Goal: Task Accomplishment & Management: Complete application form

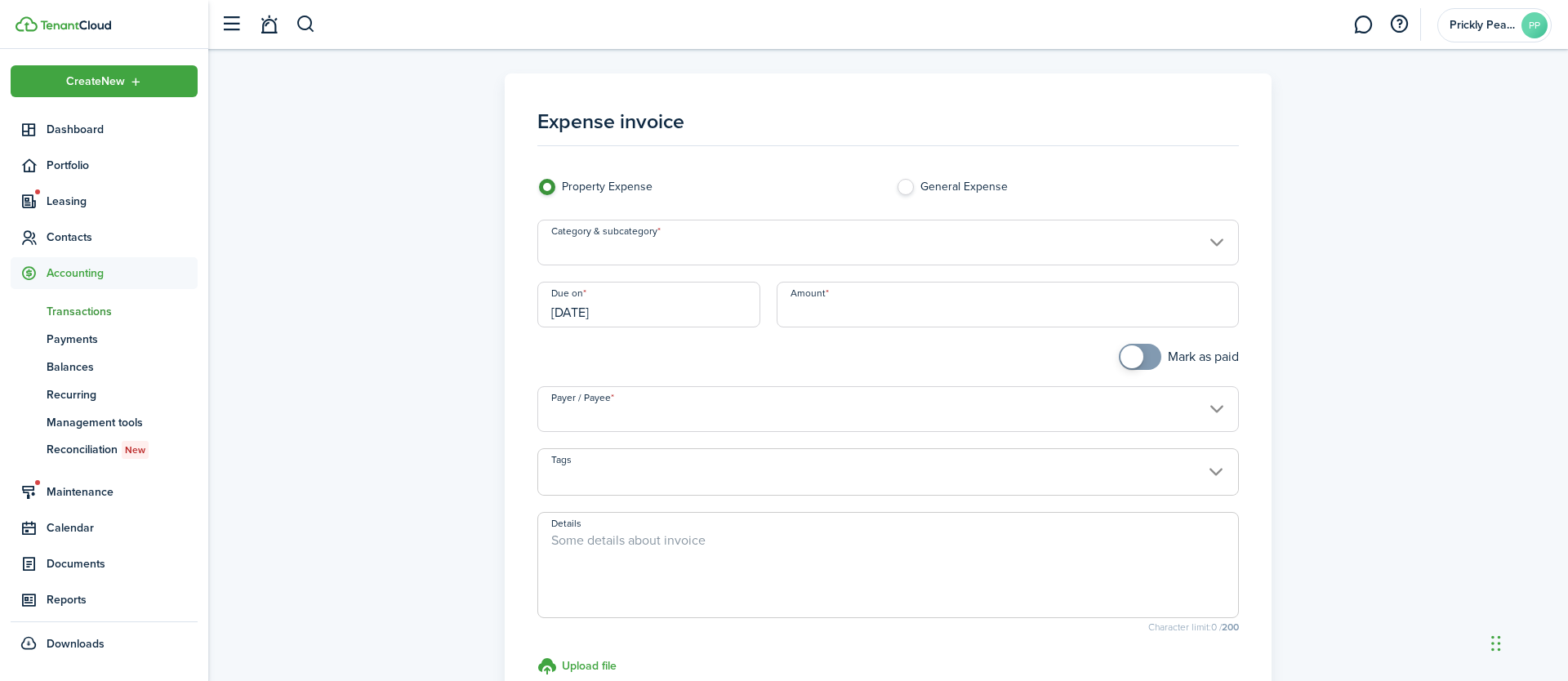
click at [918, 183] on label "General Expense" at bounding box center [1067, 191] width 343 height 24
radio input "false"
radio input "true"
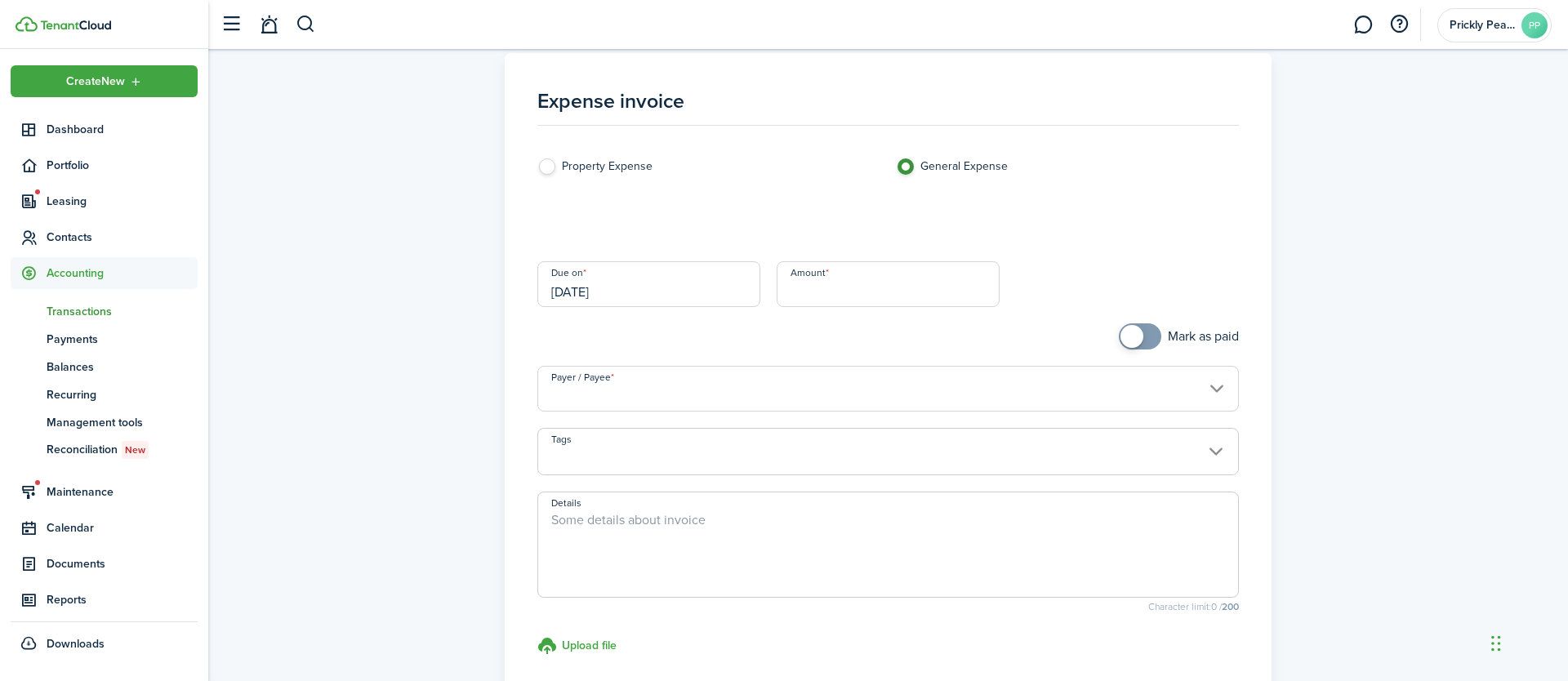
scroll to position [31, 0]
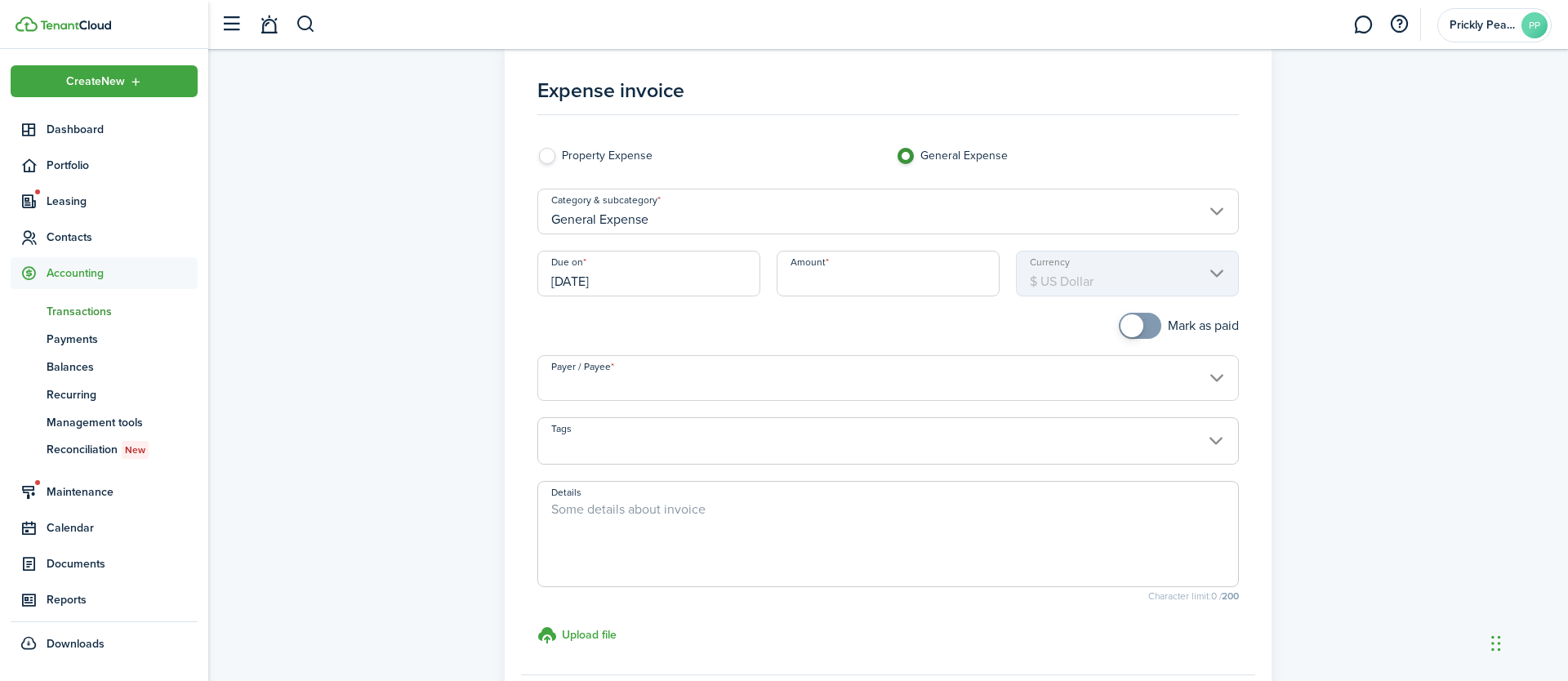
click at [670, 283] on input "[DATE]" at bounding box center [649, 273] width 223 height 46
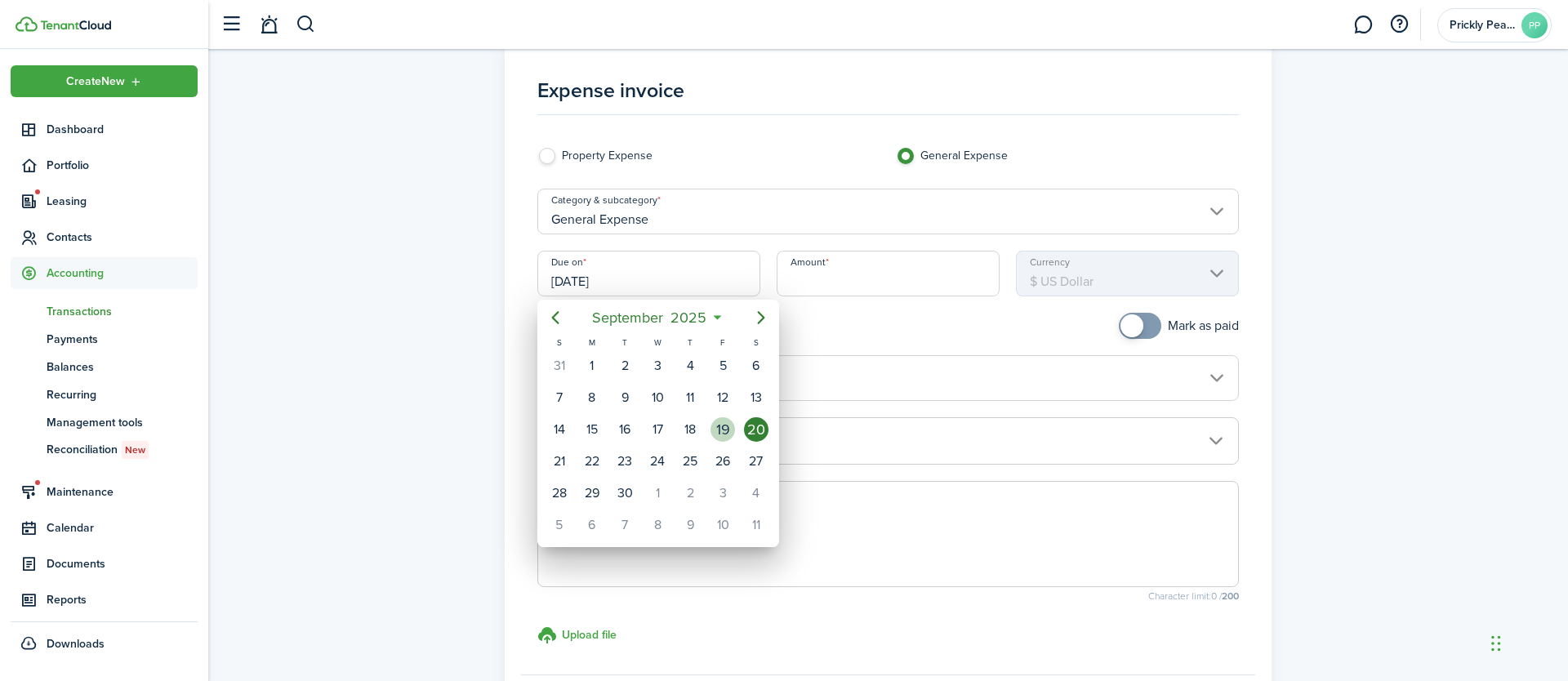
click at [725, 428] on div "19" at bounding box center [722, 430] width 24 height 24
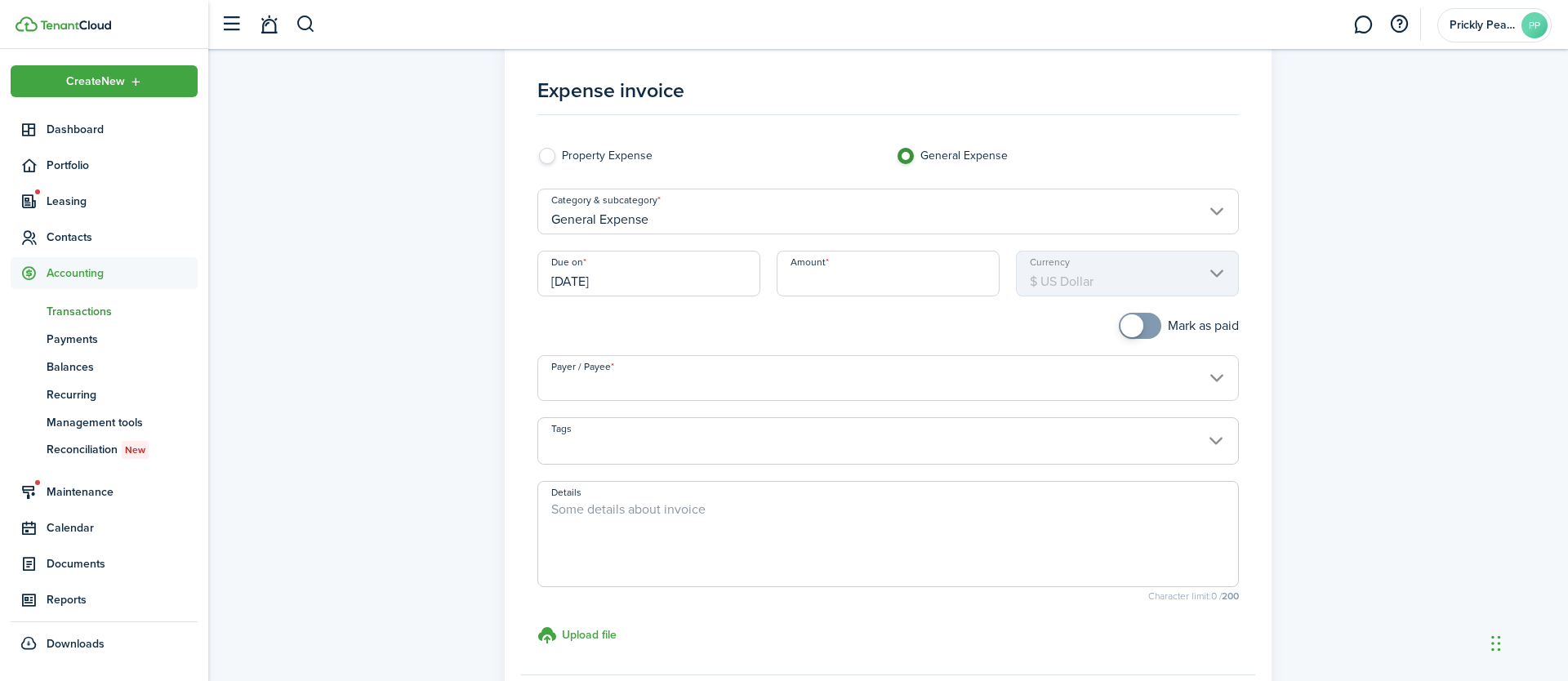
click at [633, 277] on input "[DATE]" at bounding box center [649, 273] width 223 height 46
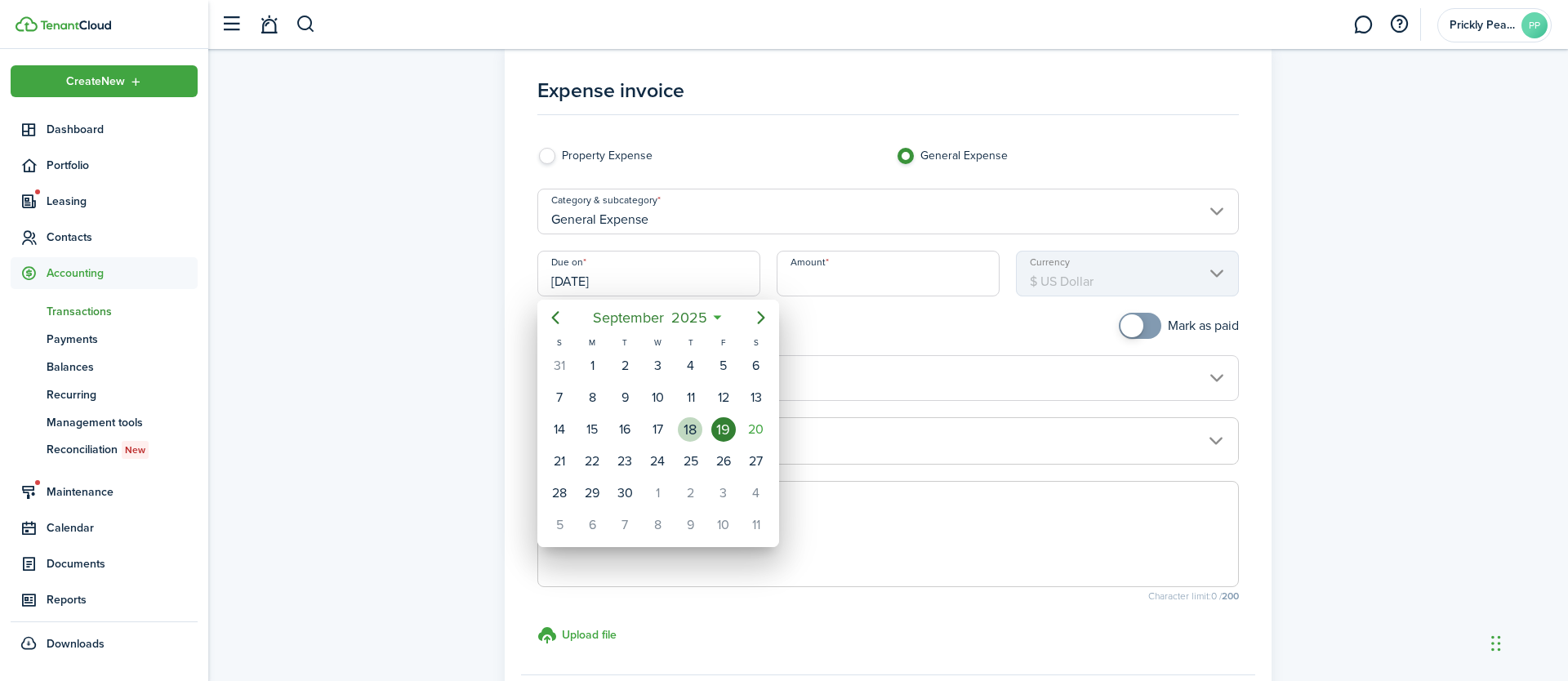
click at [694, 432] on div "18" at bounding box center [691, 430] width 24 height 24
type input "[DATE]"
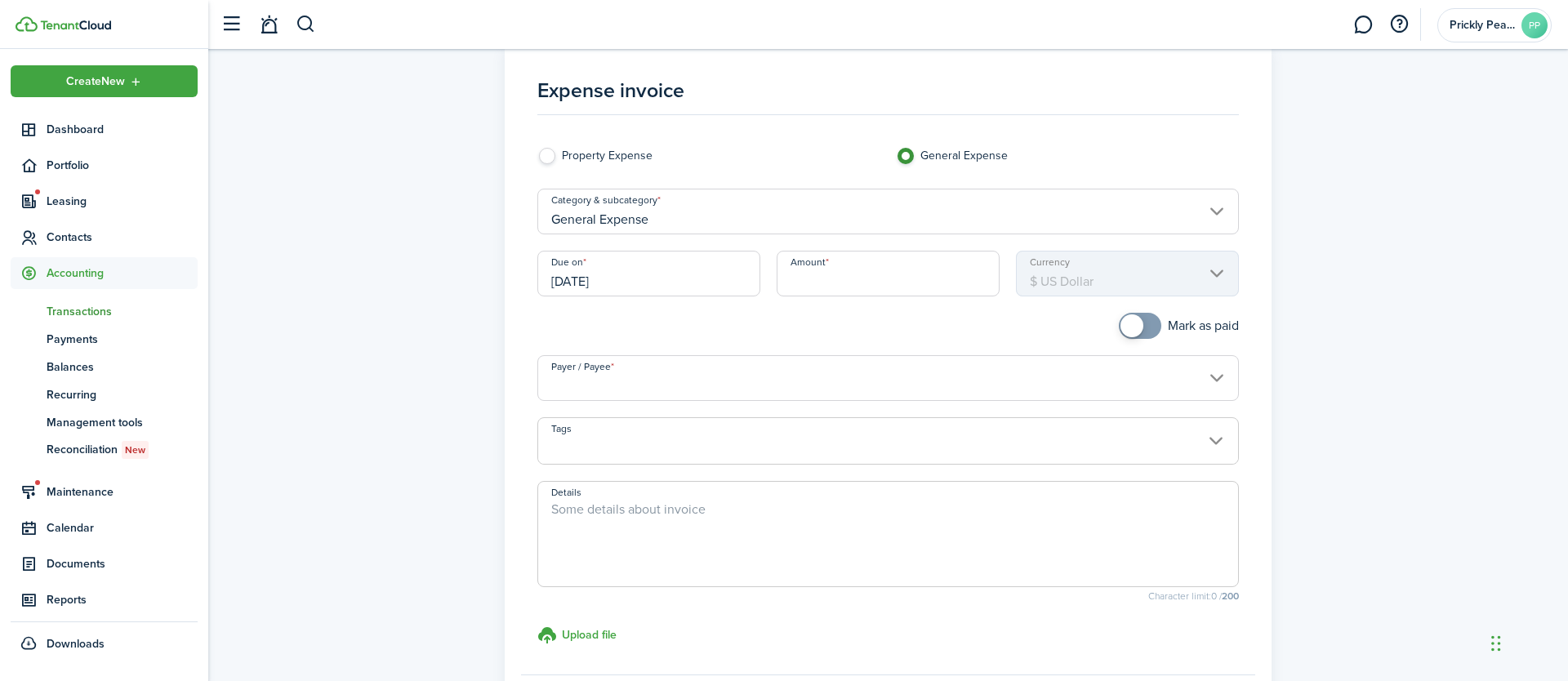
click at [881, 278] on input "Amount" at bounding box center [888, 273] width 223 height 46
type input "$4.84"
click at [1052, 333] on div "Mark as paid" at bounding box center [1067, 333] width 360 height 42
checkbox input "true"
click at [1129, 329] on span at bounding box center [1132, 326] width 22 height 22
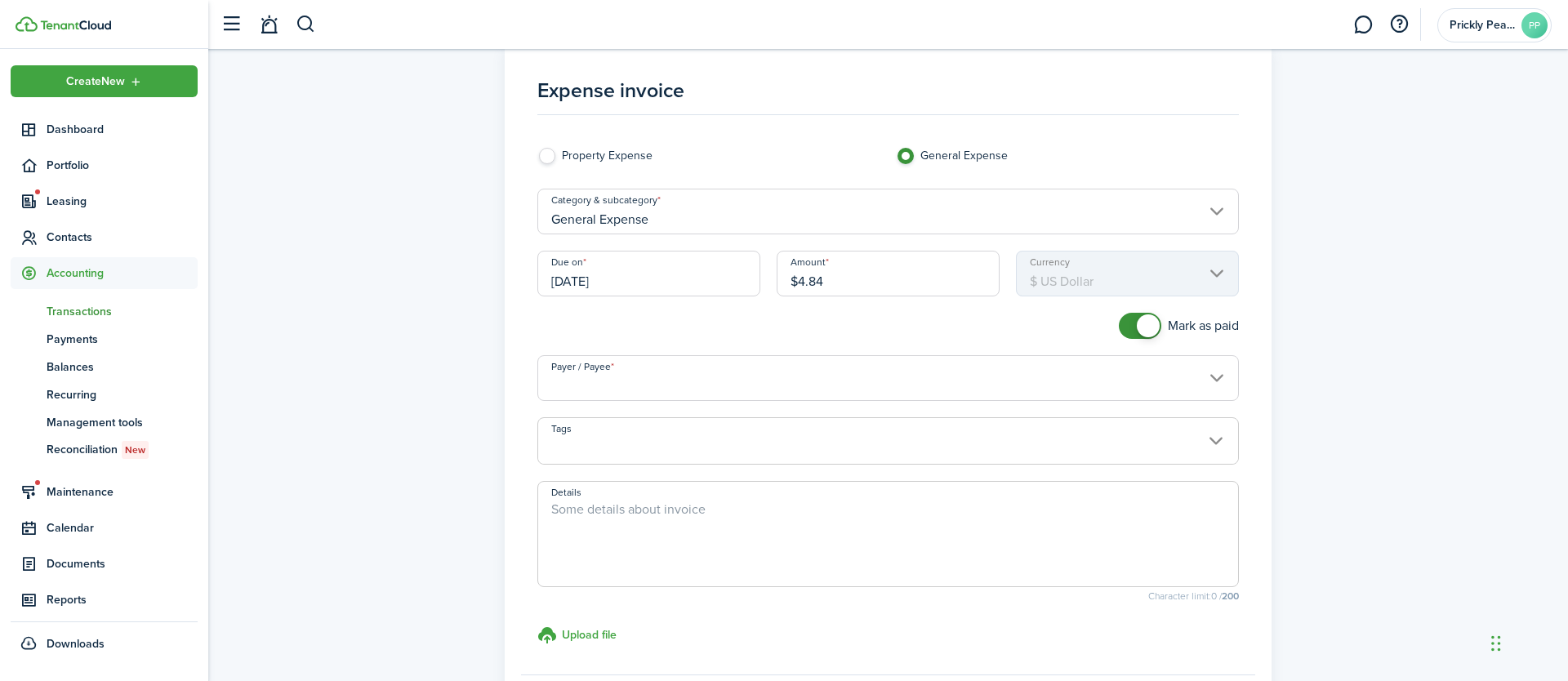
click at [736, 404] on div "Payer / Payee" at bounding box center [888, 386] width 719 height 62
click at [738, 393] on input "Payer / Payee" at bounding box center [889, 377] width 703 height 46
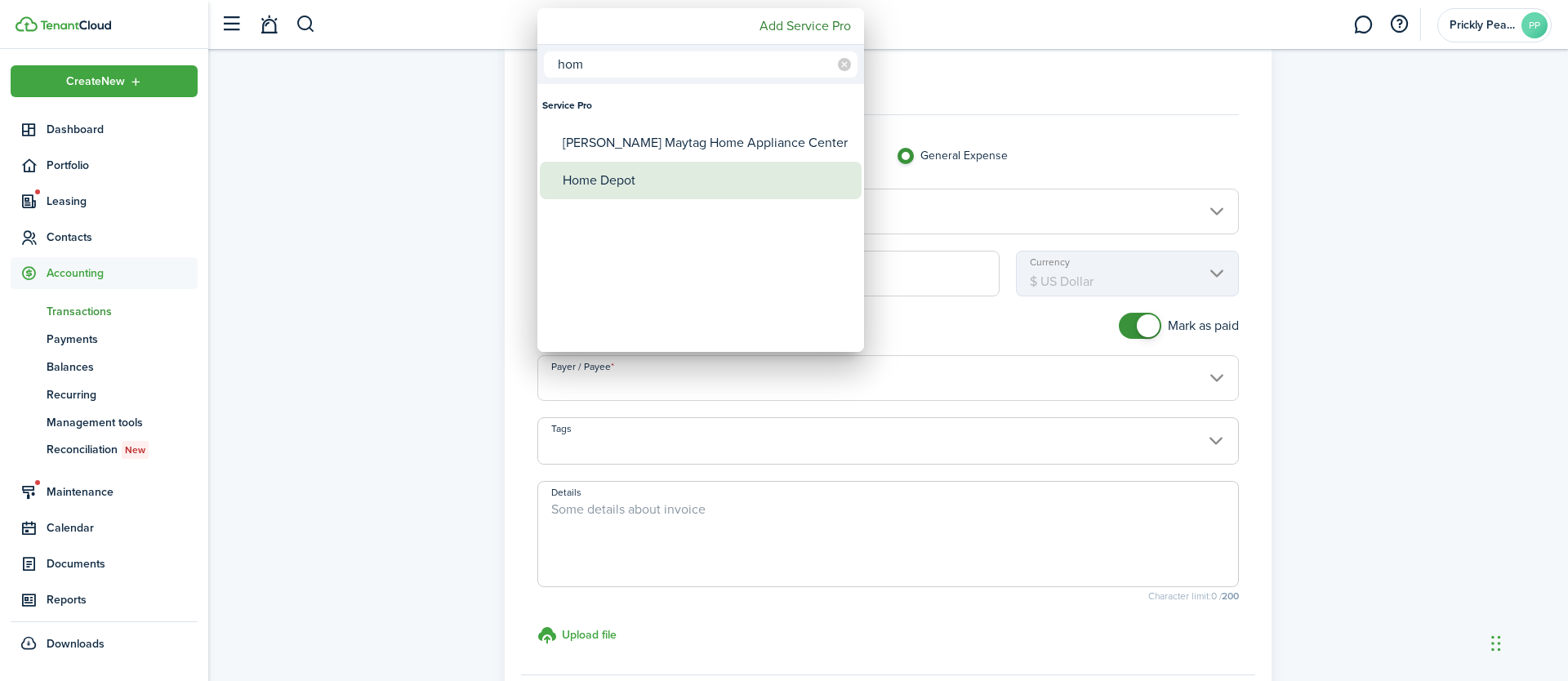
type input "hom"
click at [638, 170] on div "Home Depot" at bounding box center [706, 180] width 289 height 37
type input "Home Depot"
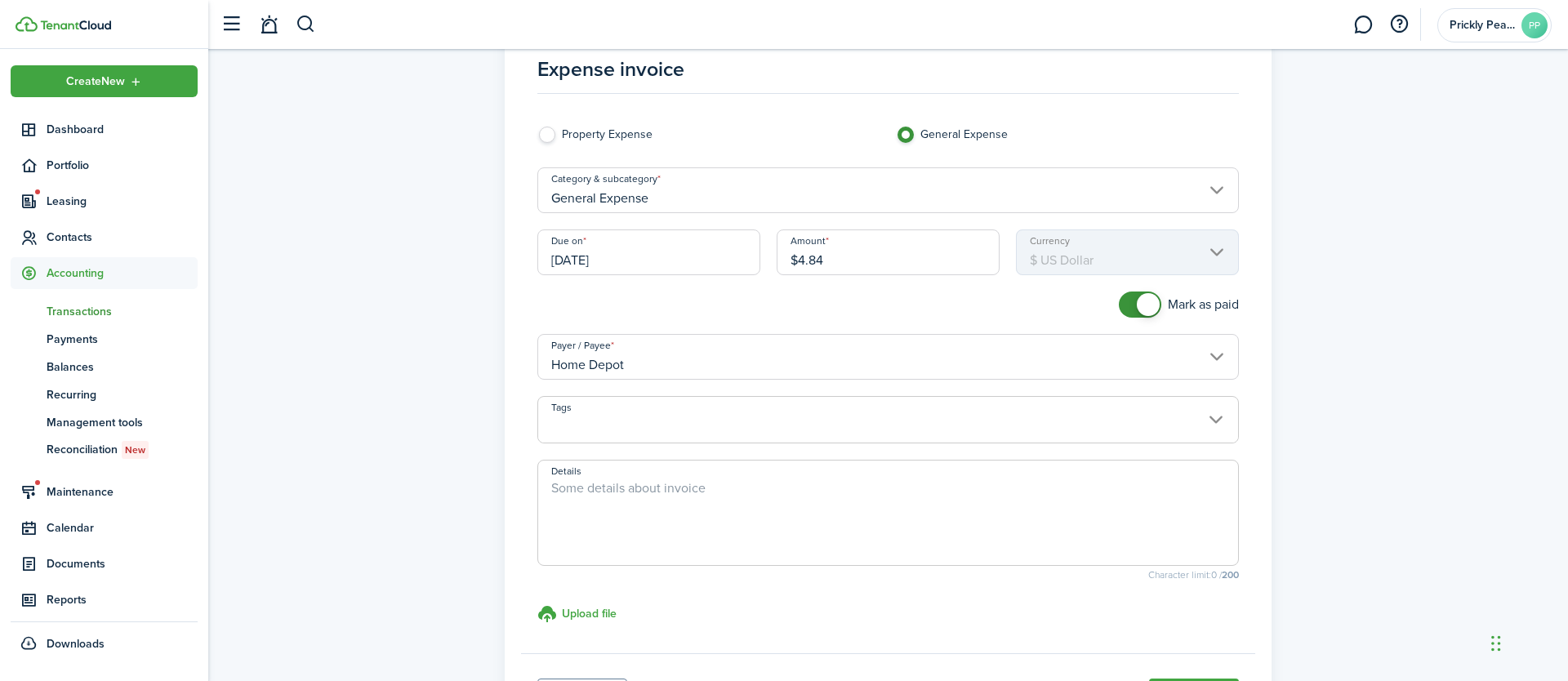
scroll to position [84, 0]
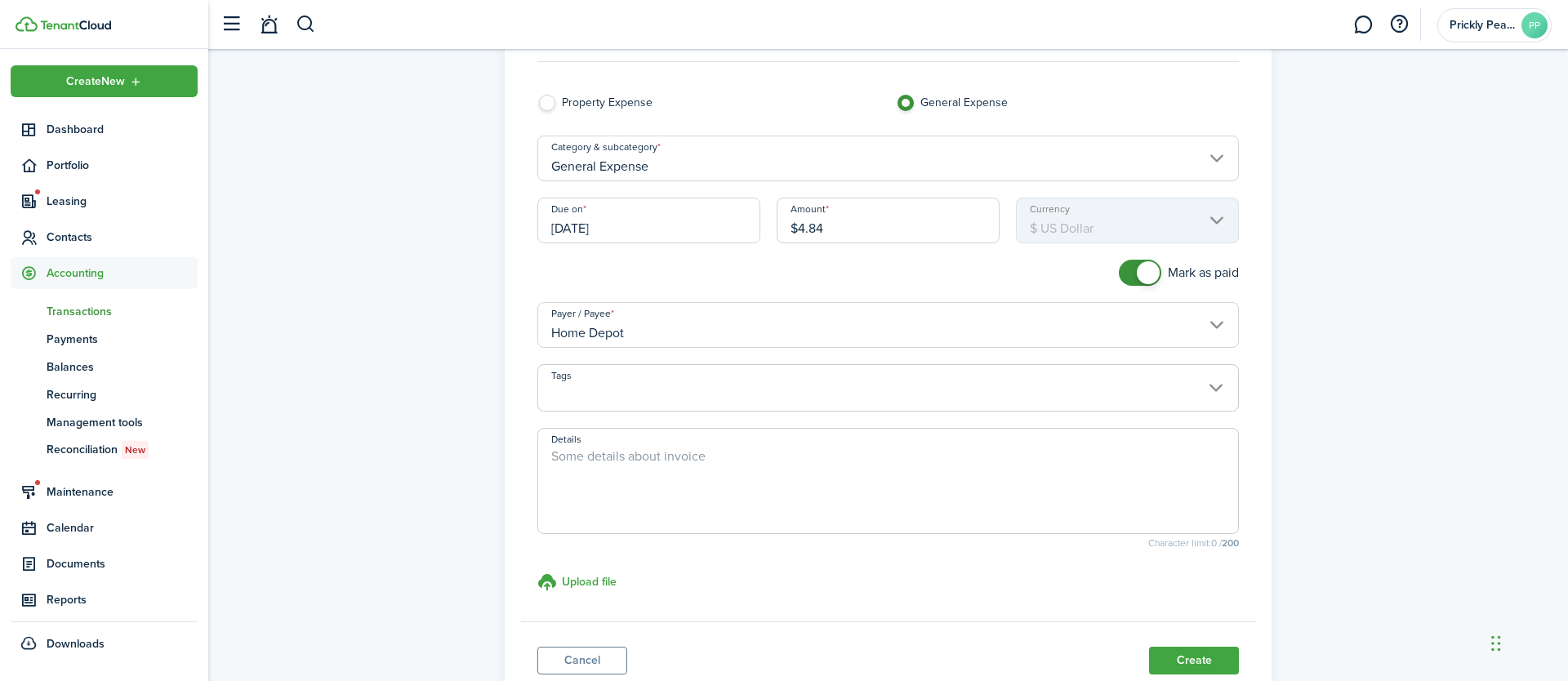
click at [631, 475] on textarea "Details" at bounding box center [889, 486] width 701 height 78
type textarea "Copy of Key for Management"
click at [580, 580] on h3 "Upload file" at bounding box center [589, 582] width 55 height 17
click at [537, 573] on input "Upload file store documents and templates Choose file" at bounding box center [537, 573] width 0 height 0
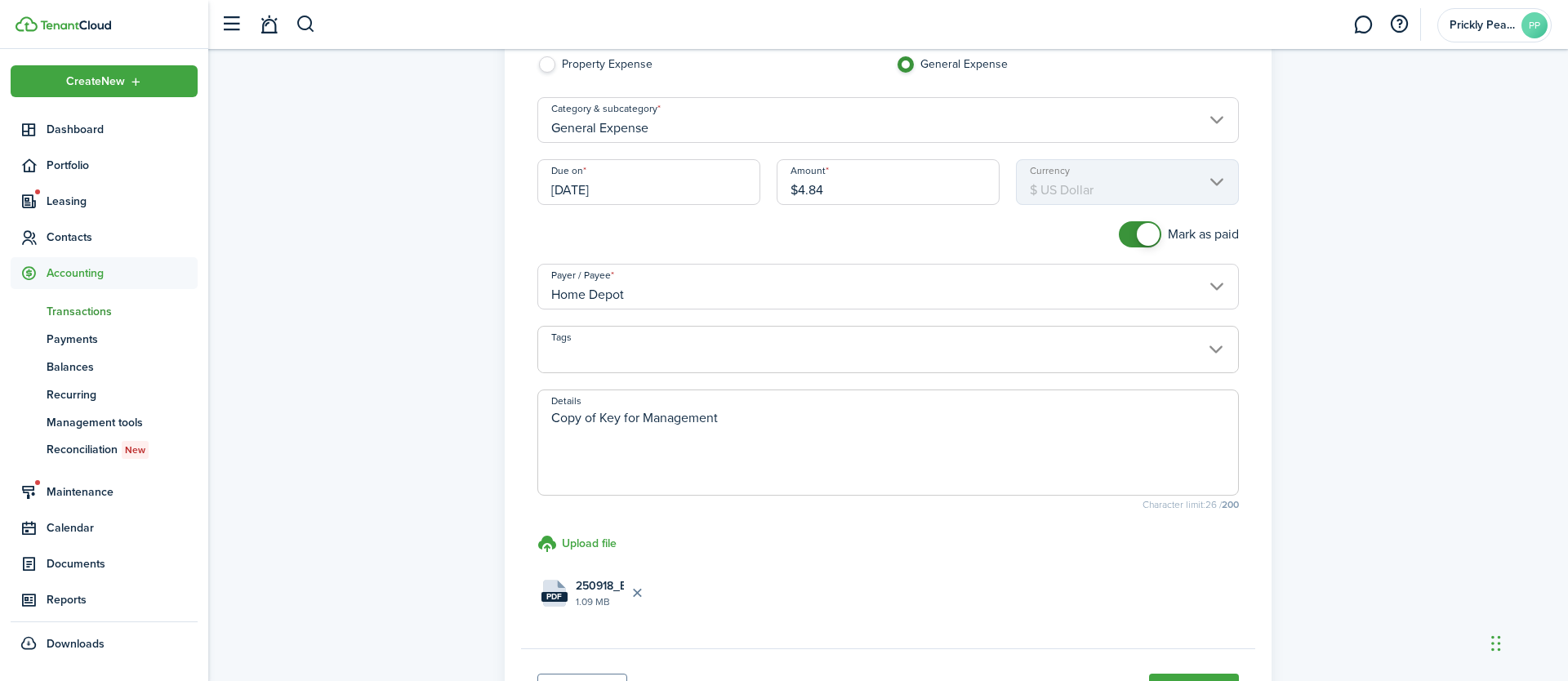
scroll to position [262, 0]
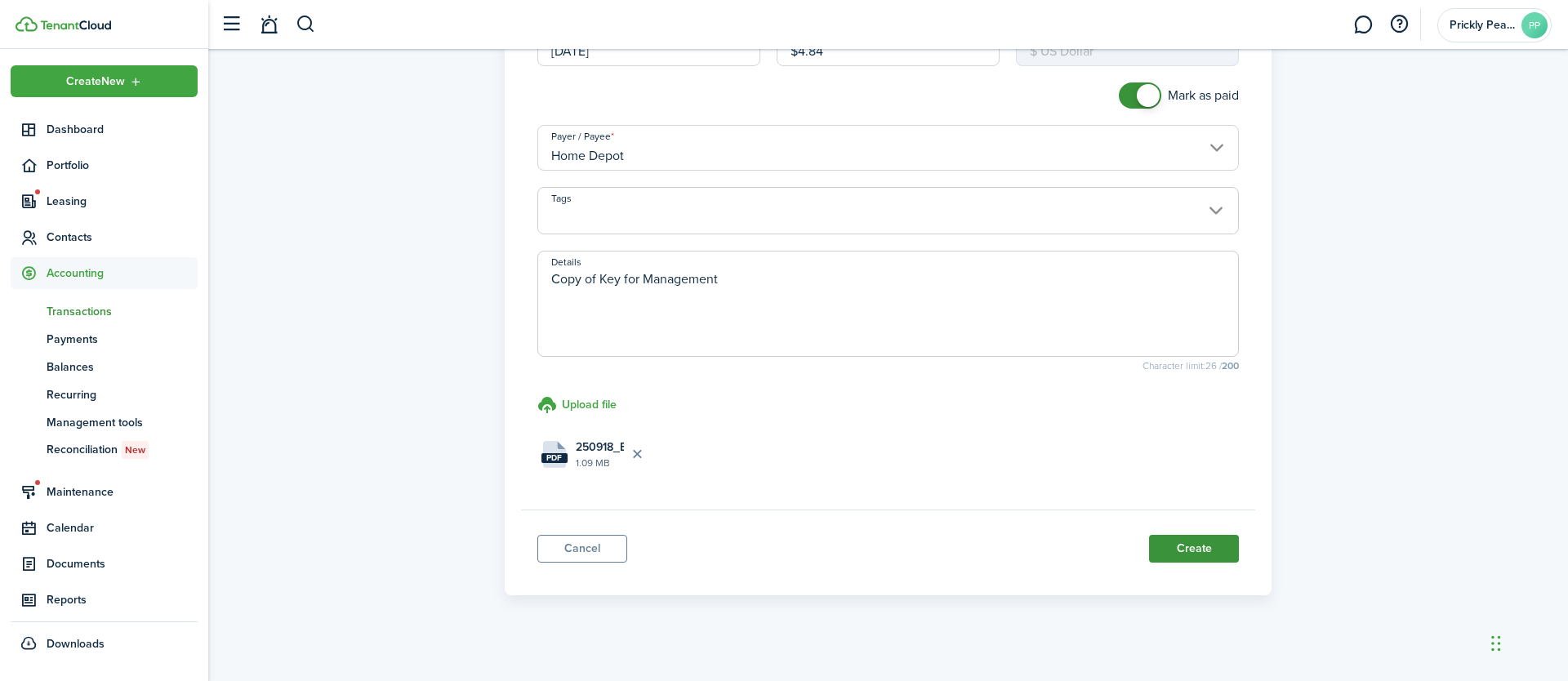
click at [1223, 545] on button "Create" at bounding box center [1194, 549] width 90 height 28
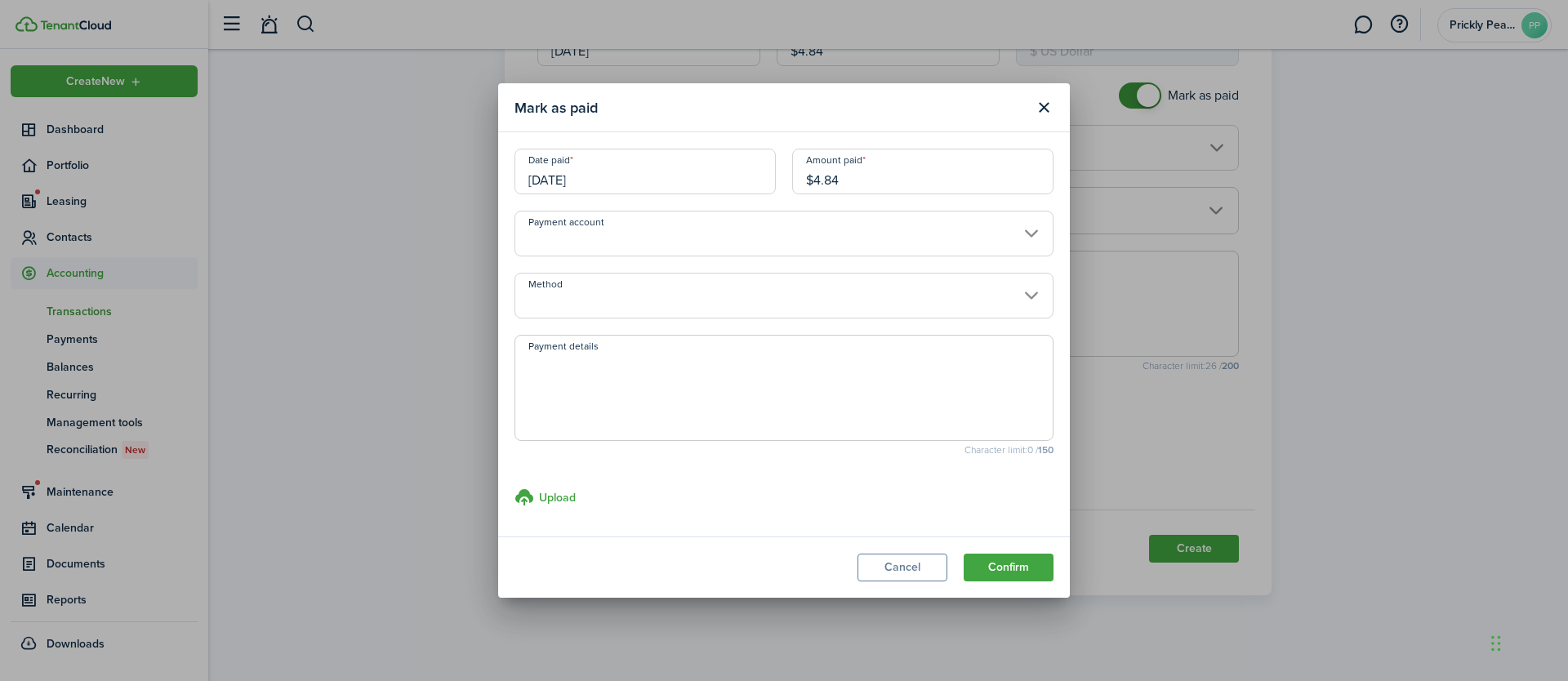
click at [549, 238] on input "Payment account" at bounding box center [784, 234] width 539 height 46
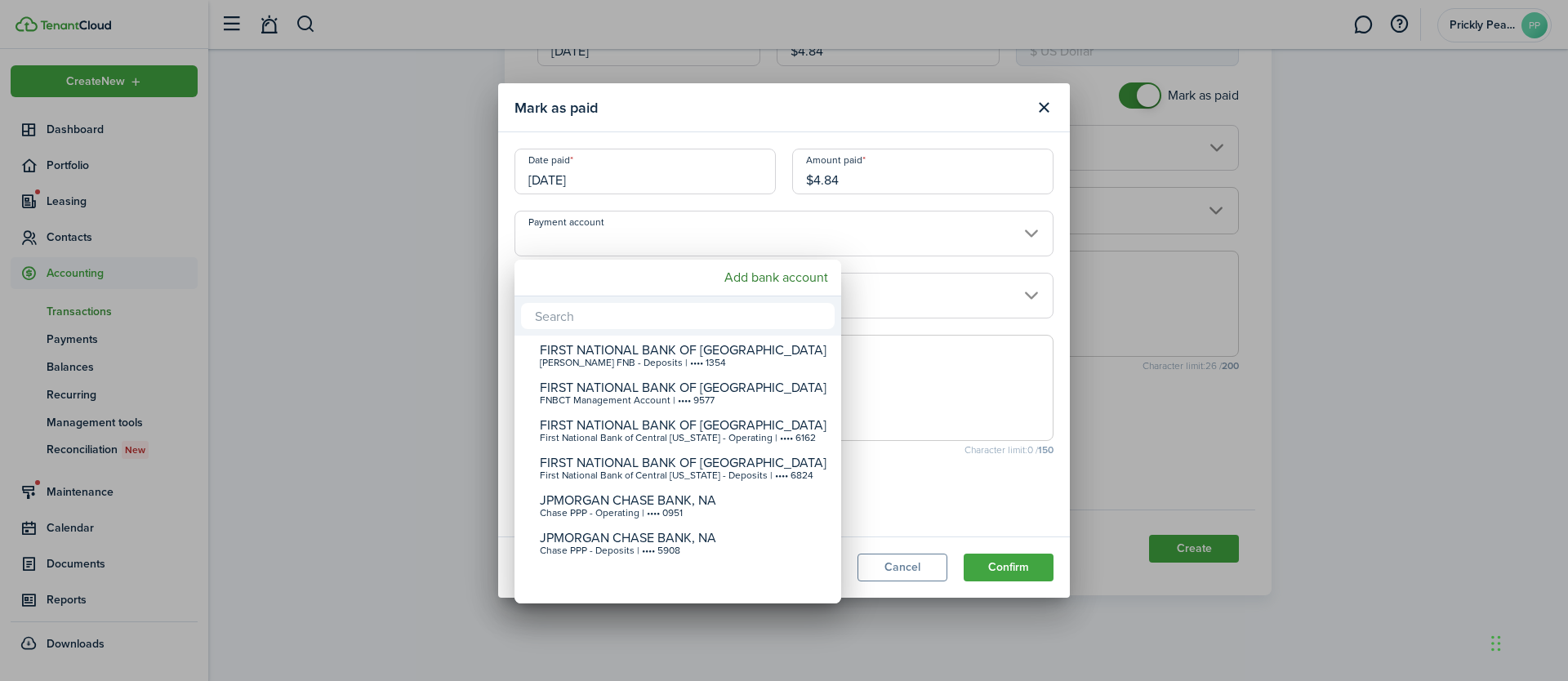
click at [938, 288] on div at bounding box center [784, 340] width 1830 height 943
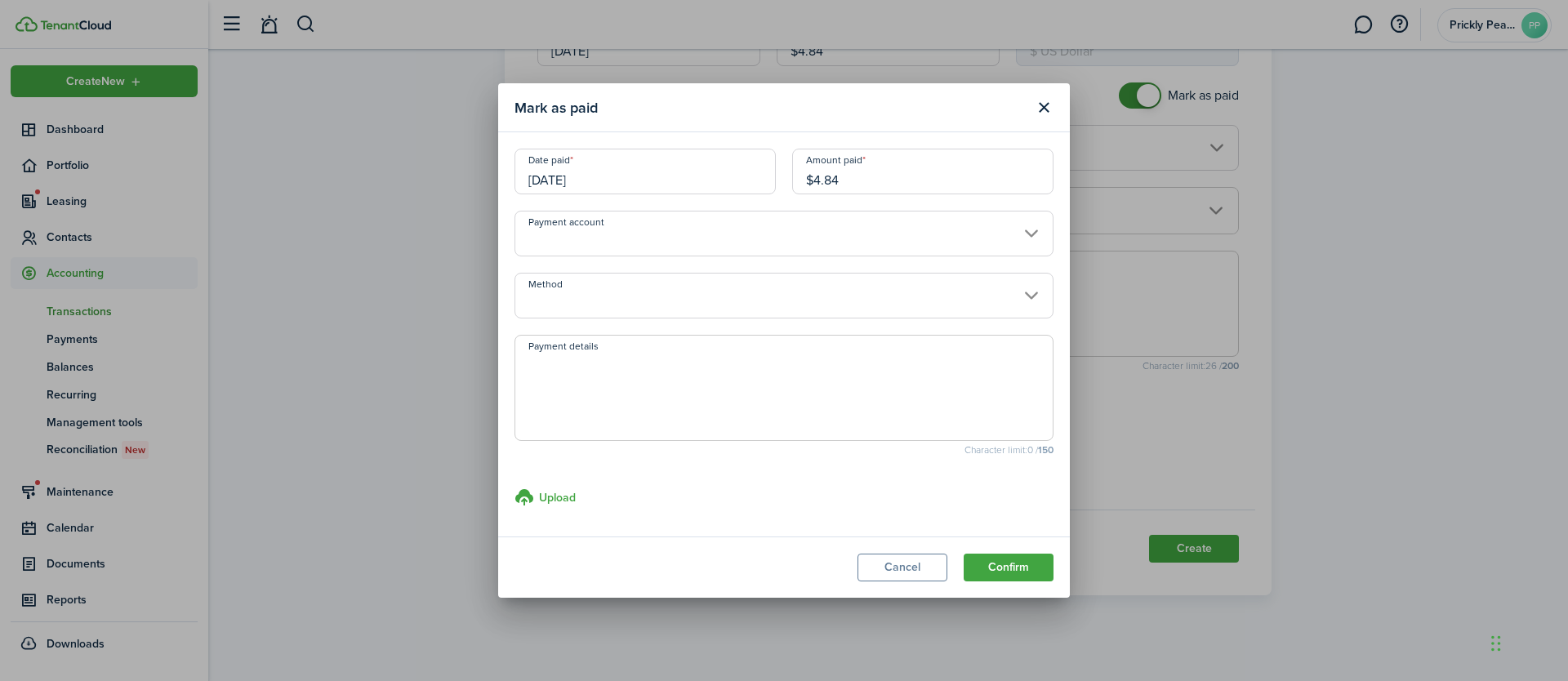
click at [936, 292] on input "Method" at bounding box center [784, 295] width 539 height 46
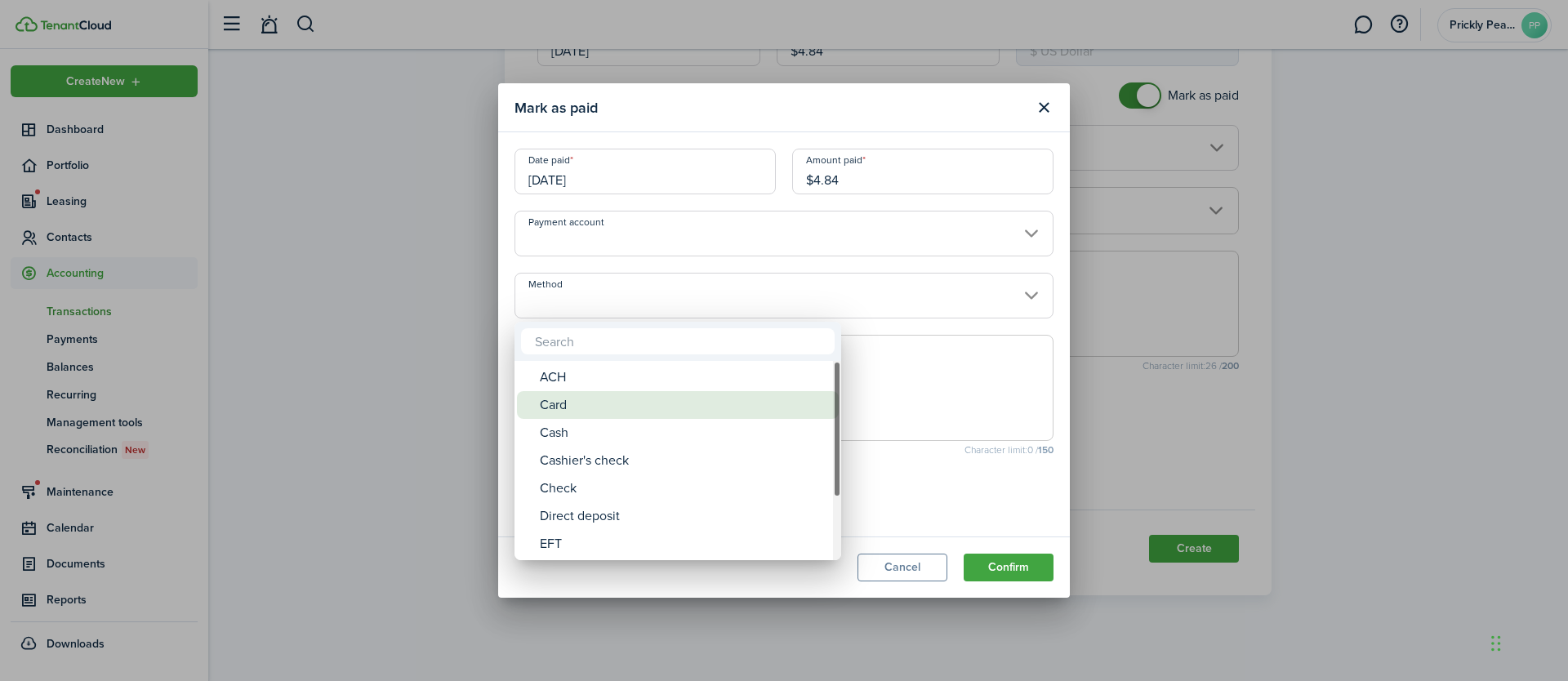
click at [671, 407] on div "Card" at bounding box center [684, 405] width 289 height 28
type input "Card"
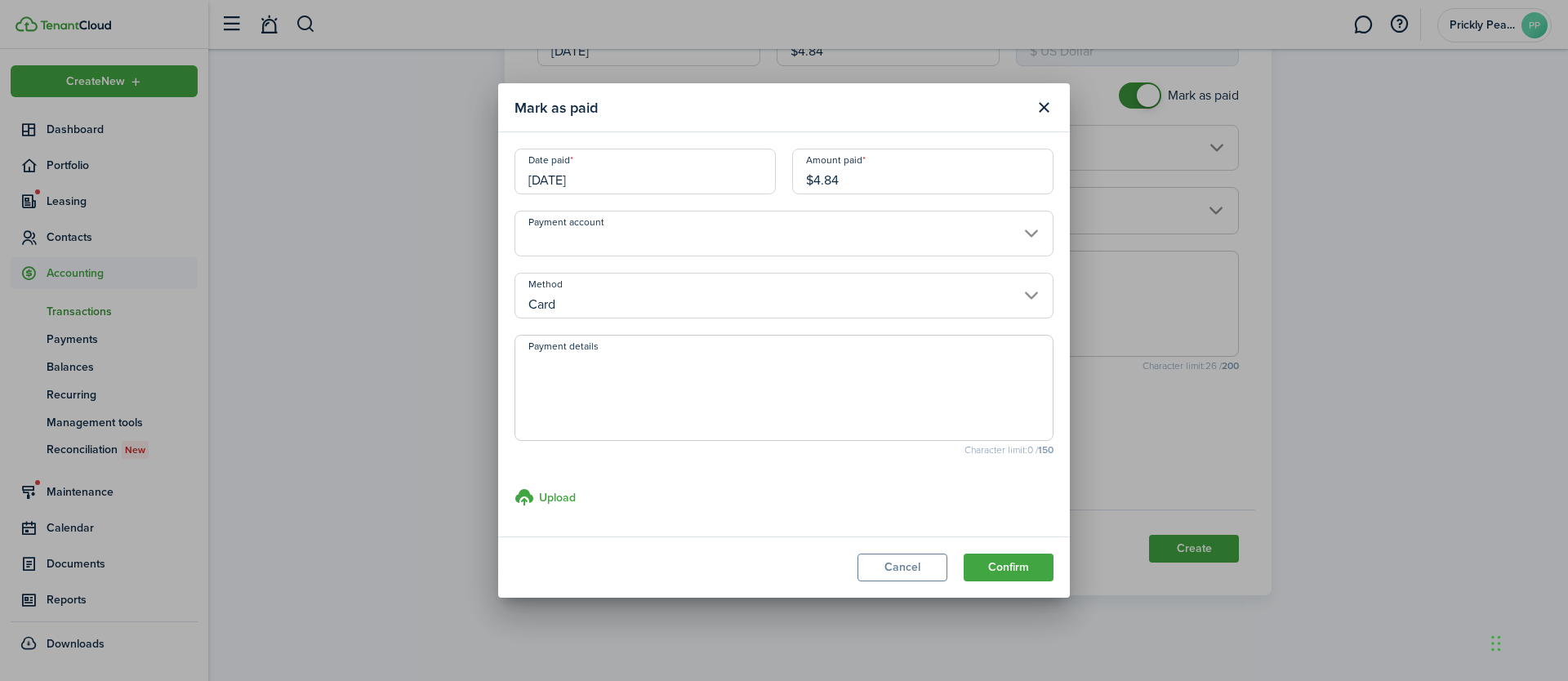
click at [804, 417] on textarea "Payment details" at bounding box center [784, 392] width 537 height 78
type textarea "Chase Ink"
click at [1029, 561] on button "Confirm" at bounding box center [1008, 568] width 90 height 28
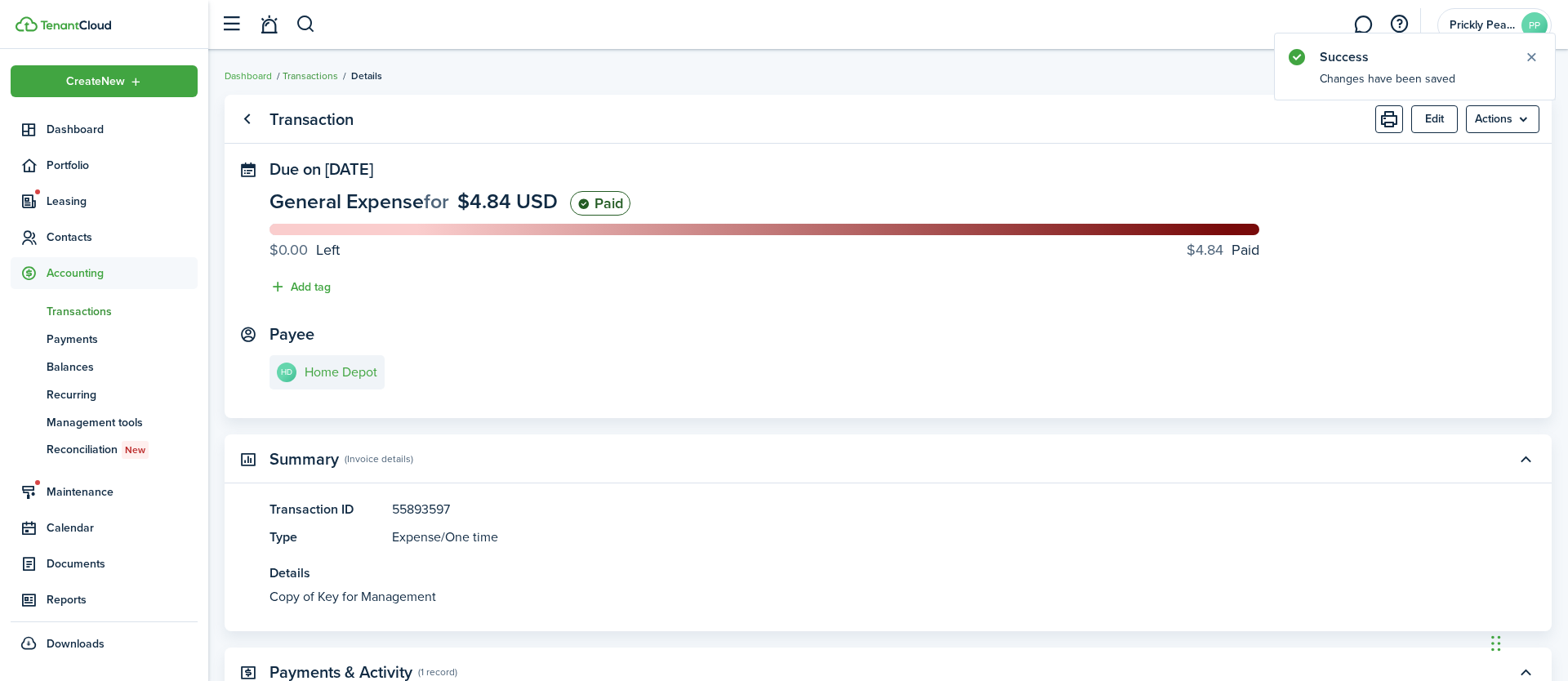
click at [297, 80] on link "Transactions" at bounding box center [309, 76] width 55 height 15
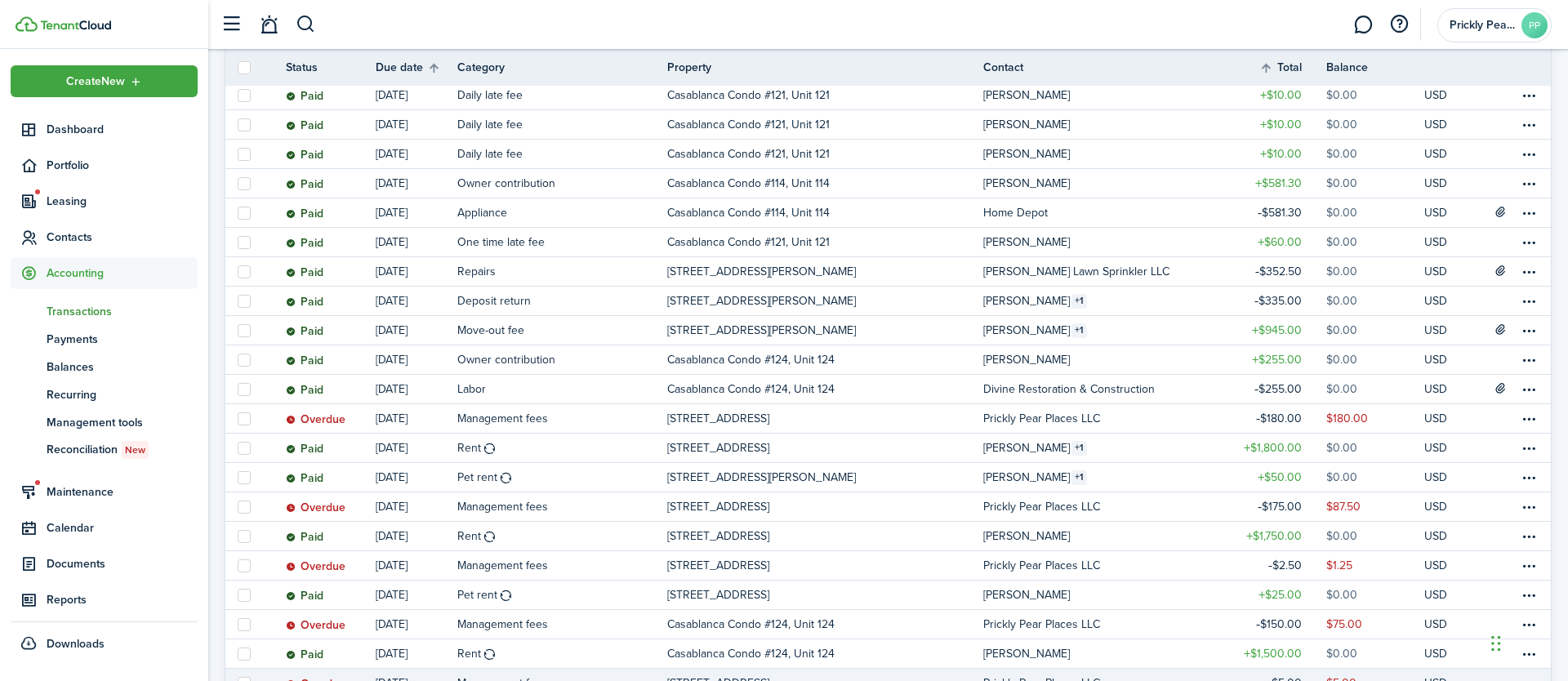
scroll to position [827, 0]
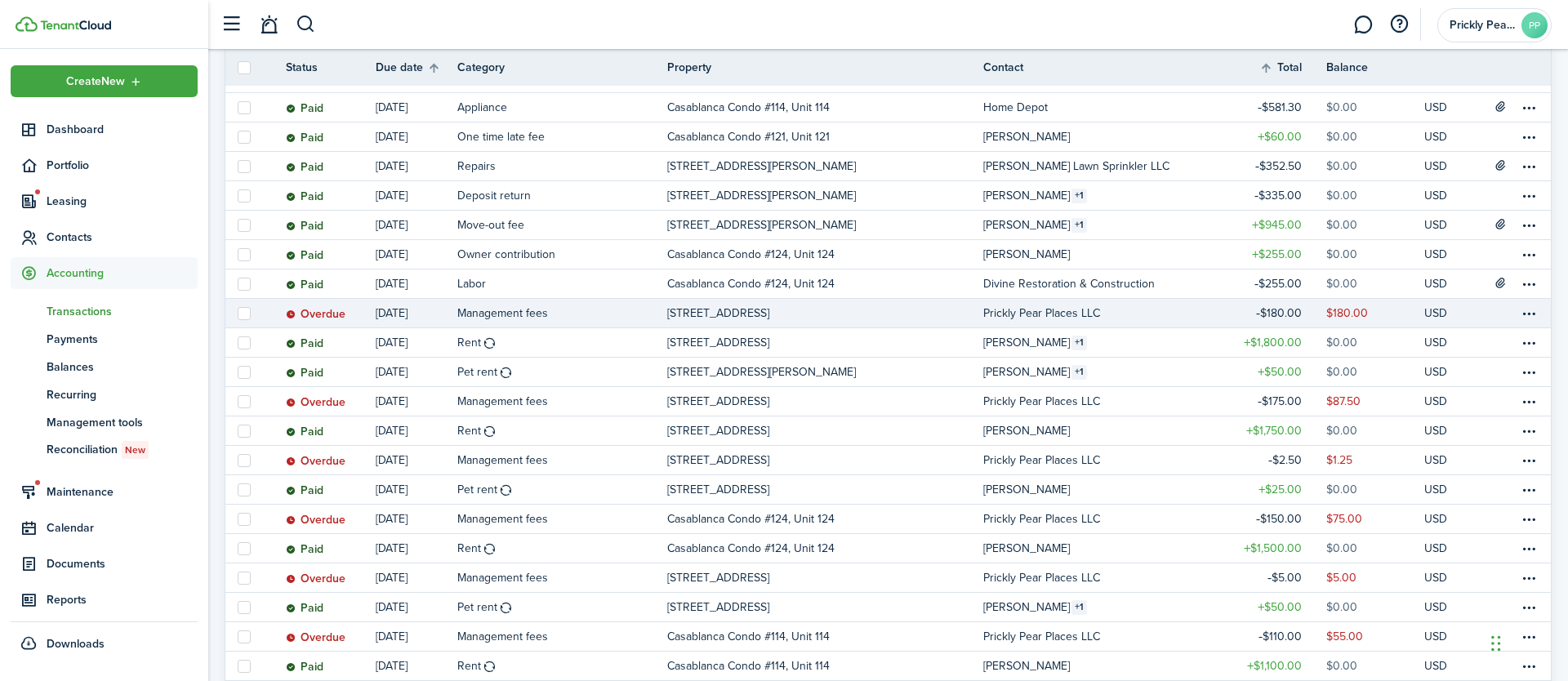
click at [304, 315] on status "Overdue" at bounding box center [316, 315] width 60 height 13
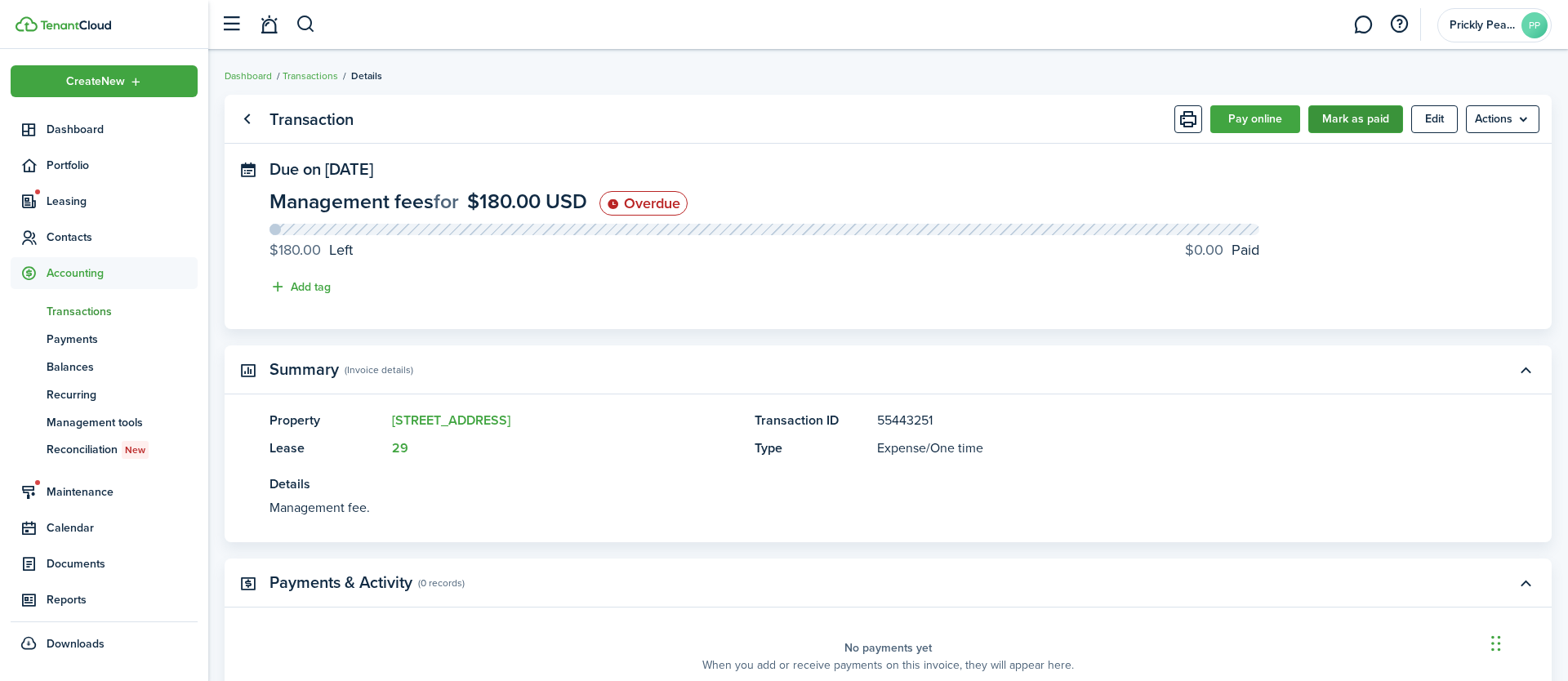
click at [1364, 124] on button "Mark as paid" at bounding box center [1355, 120] width 94 height 28
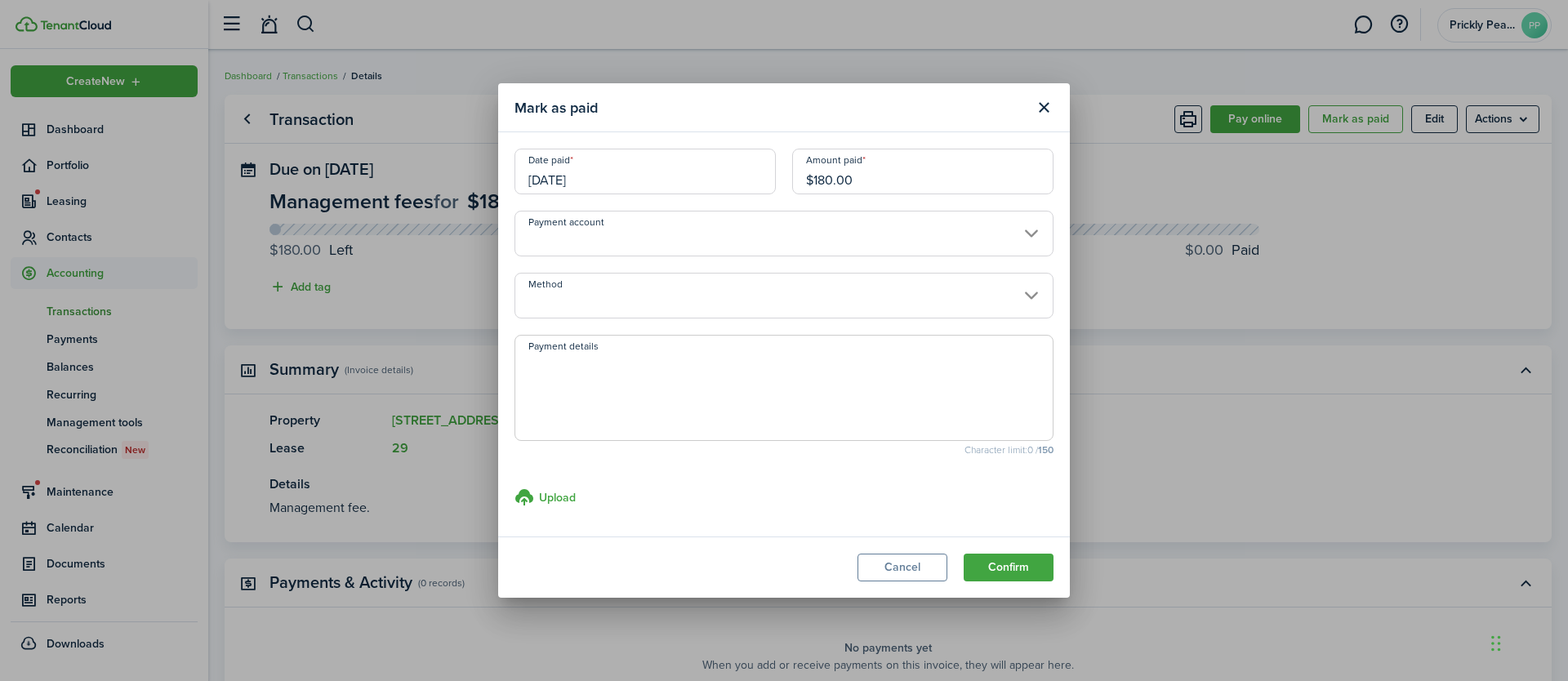
click at [626, 231] on input "Payment account" at bounding box center [784, 234] width 539 height 46
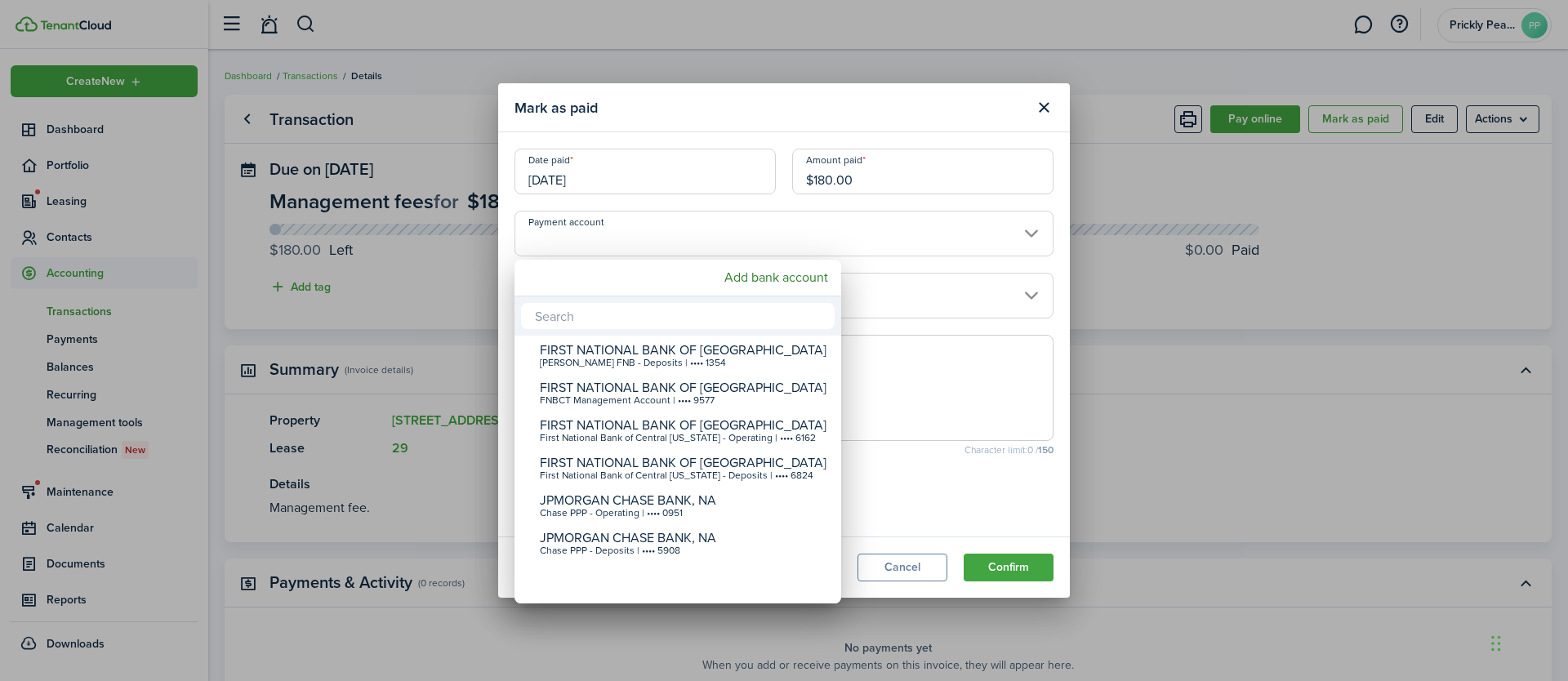
click at [998, 257] on div at bounding box center [784, 340] width 1830 height 943
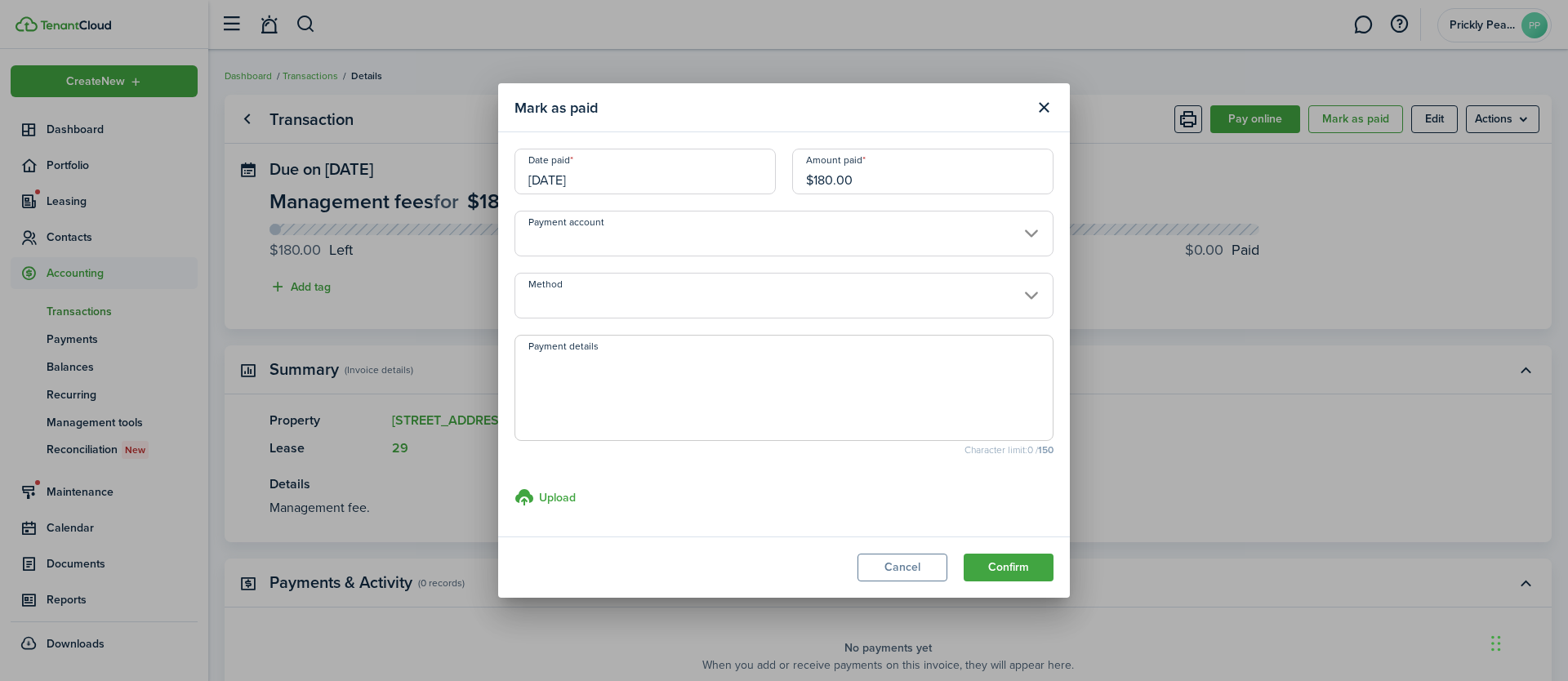
click at [925, 308] on input "Method" at bounding box center [784, 295] width 539 height 46
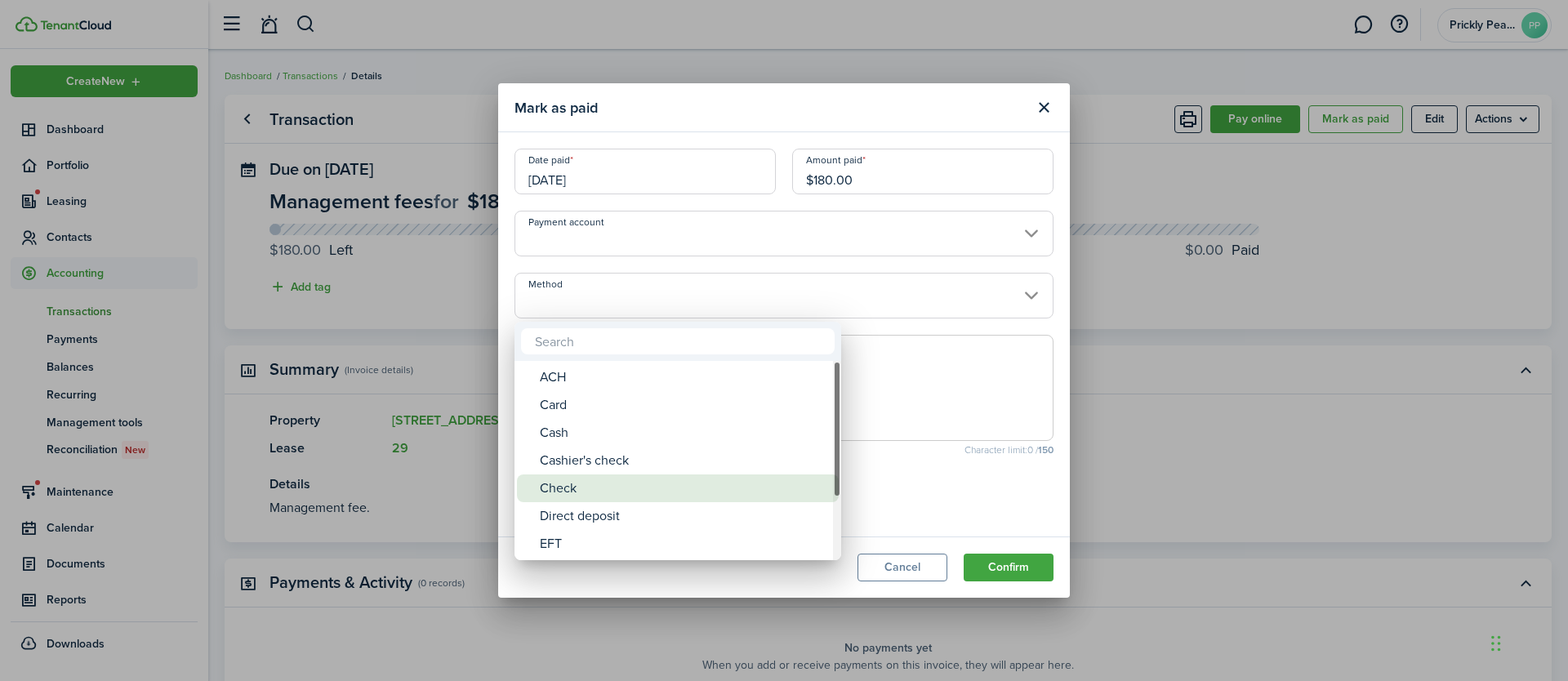
click at [736, 488] on div "Check" at bounding box center [684, 489] width 289 height 28
type input "Check"
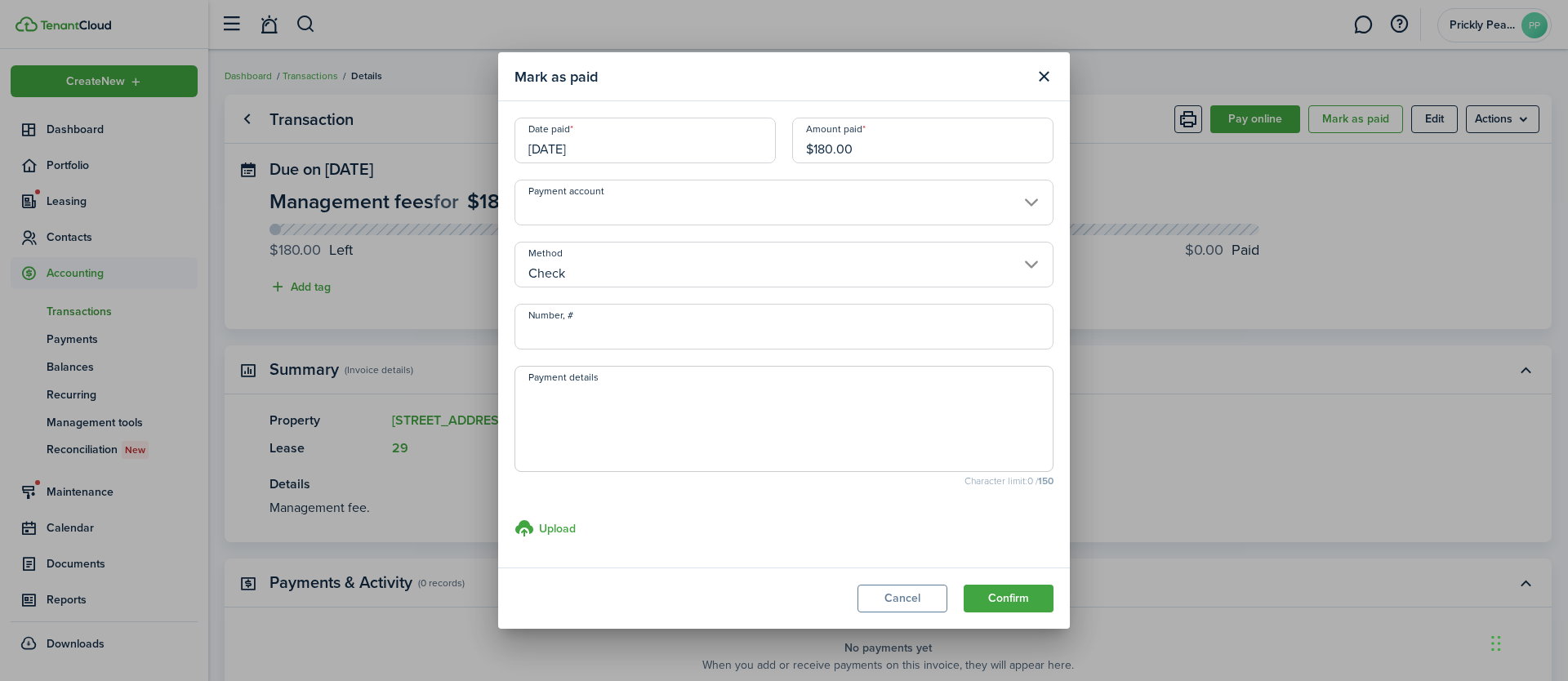
click at [891, 190] on input "Payment account" at bounding box center [784, 202] width 539 height 46
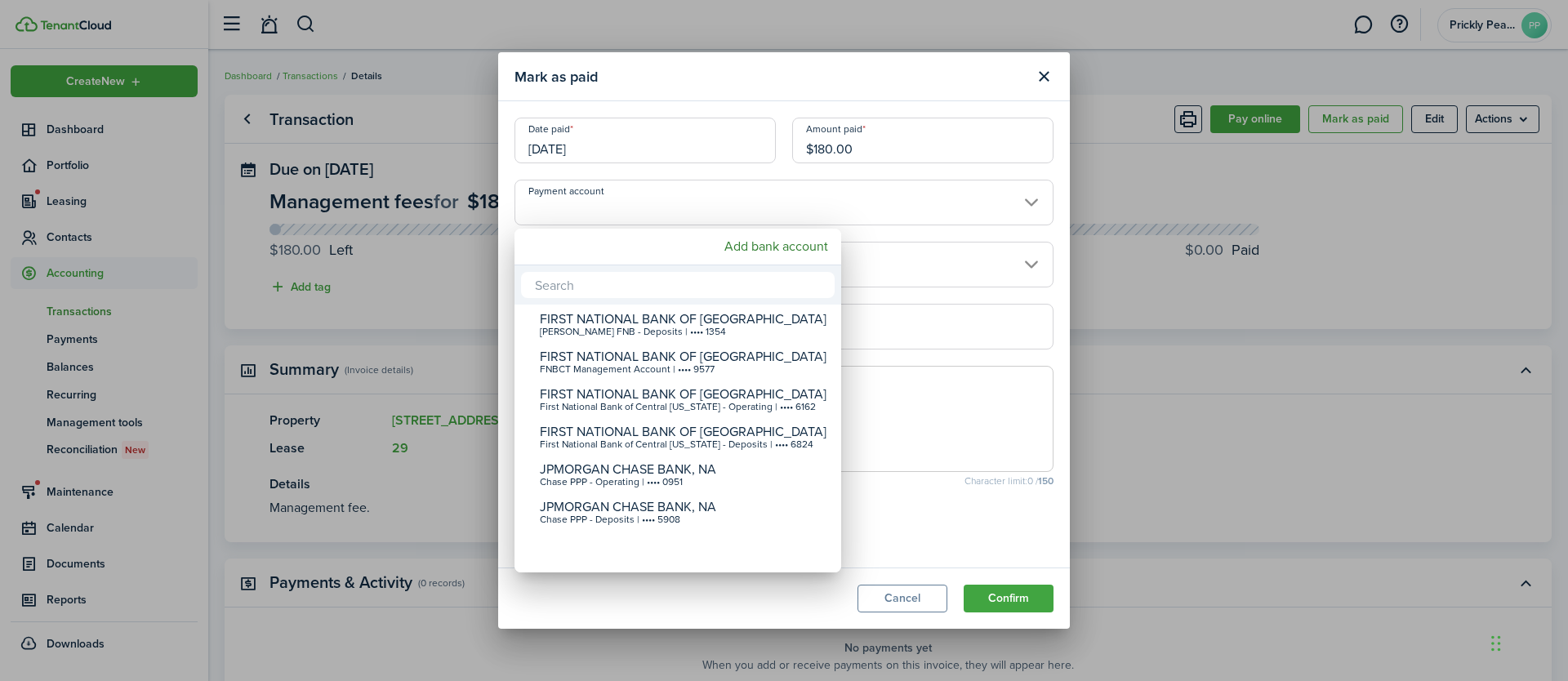
click at [901, 298] on div at bounding box center [784, 340] width 1830 height 943
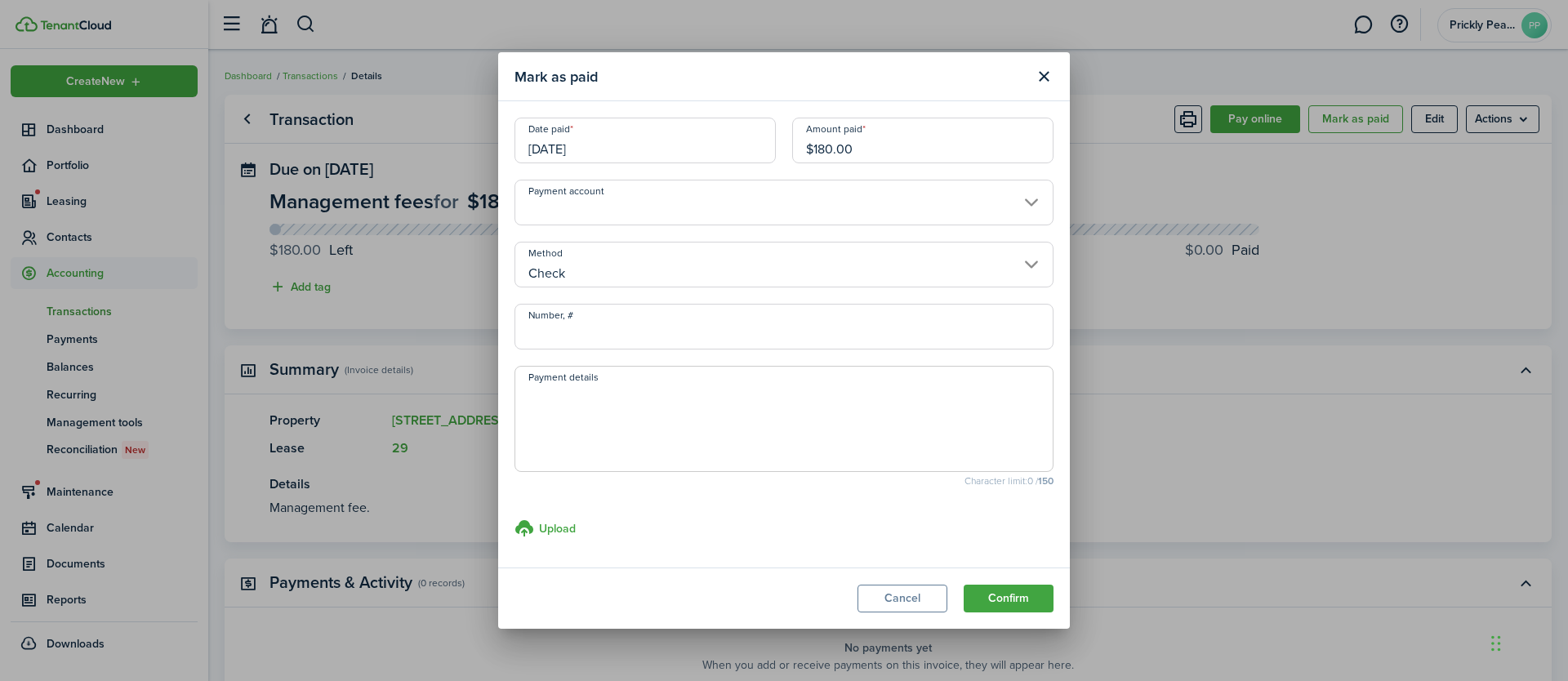
click at [693, 206] on input "Payment account" at bounding box center [784, 202] width 539 height 46
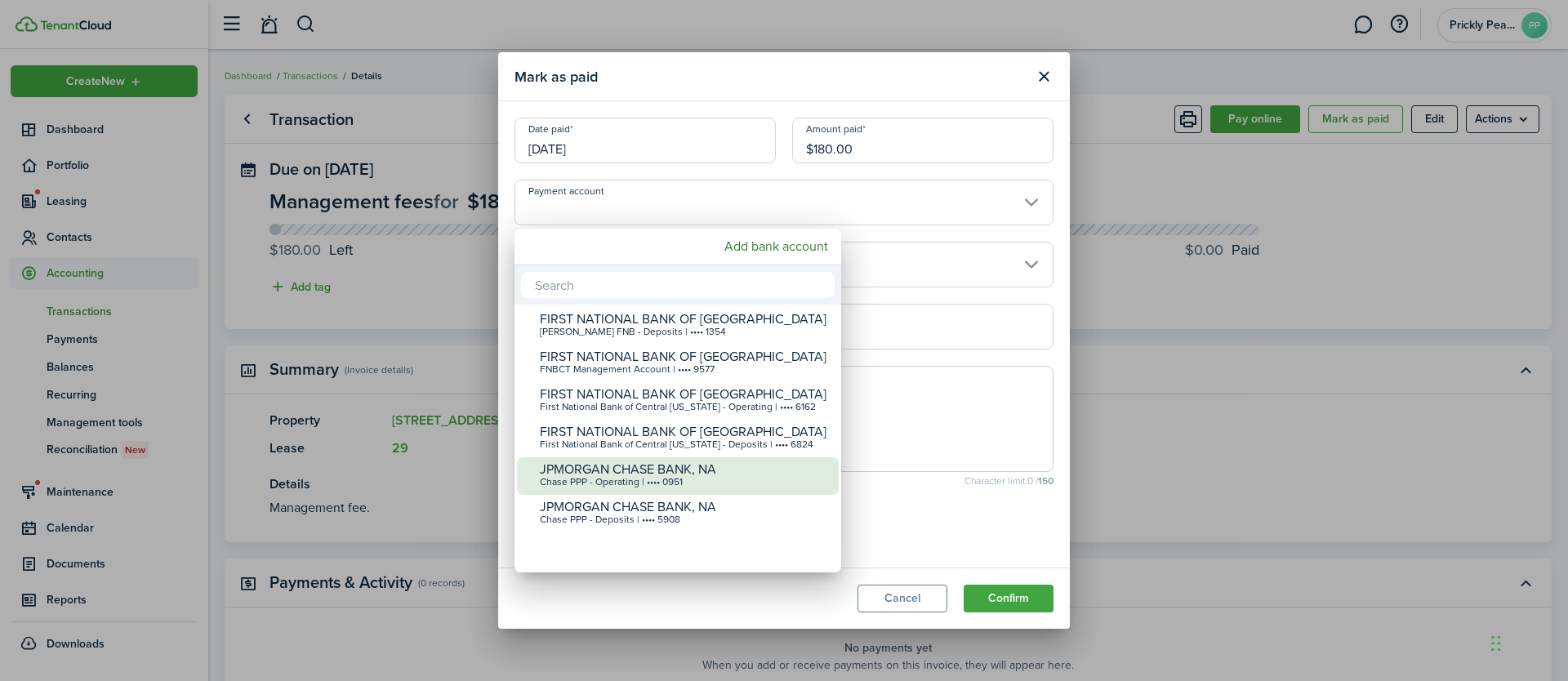
click at [671, 474] on div "JPMORGAN CHASE BANK, NA" at bounding box center [684, 470] width 289 height 15
type input "•••• •••• •••• 0951"
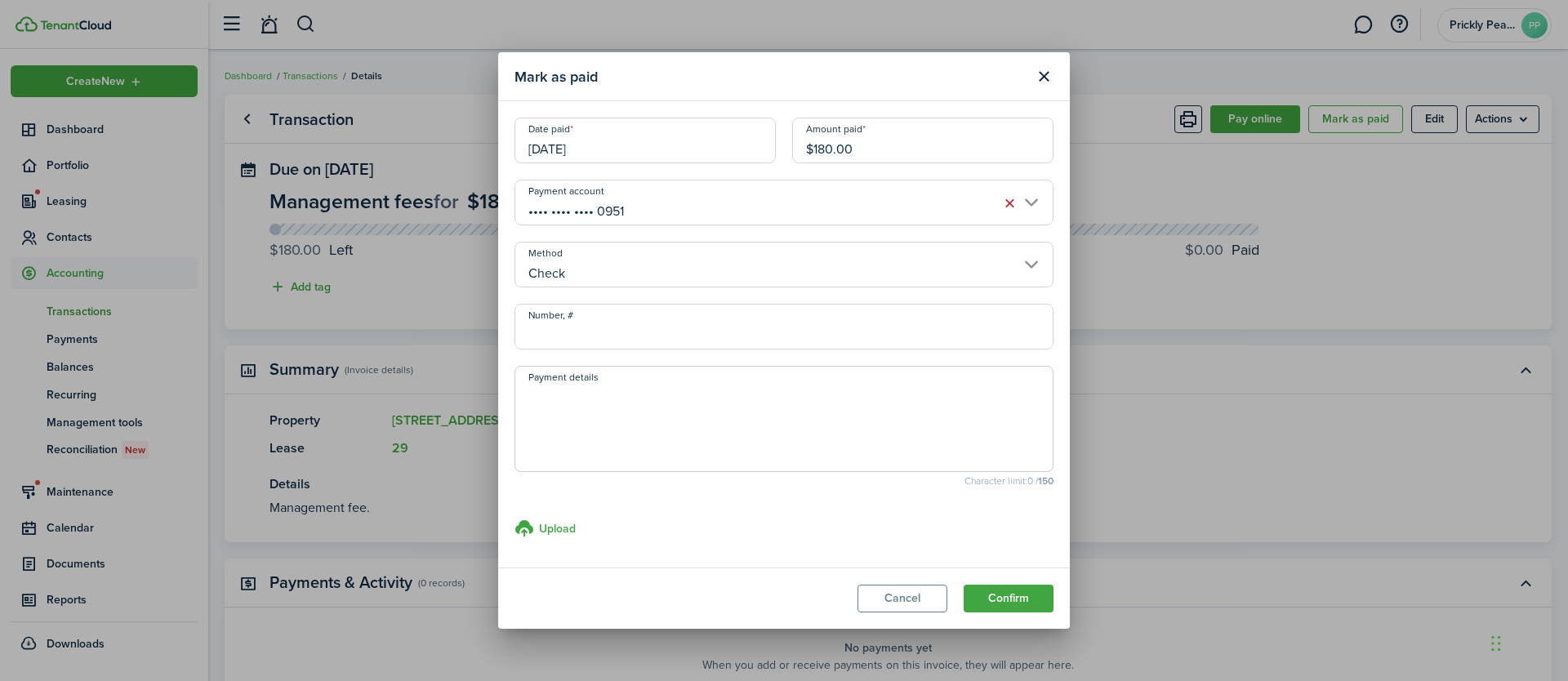
click at [753, 446] on textarea "Payment details" at bounding box center [784, 424] width 537 height 78
click at [762, 441] on textarea "Payment details" at bounding box center [784, 424] width 537 height 78
click at [989, 603] on button "Confirm" at bounding box center [1008, 599] width 90 height 28
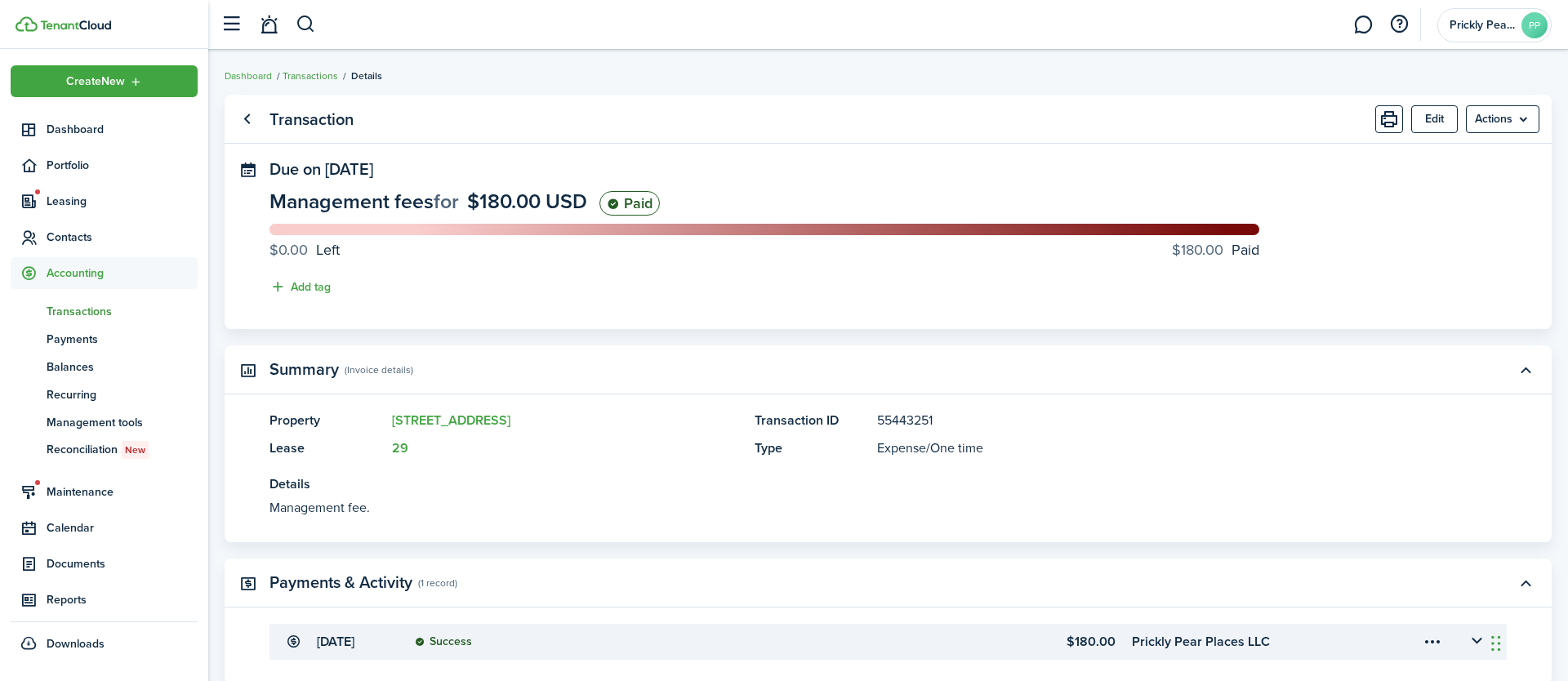
click at [295, 80] on link "Transactions" at bounding box center [309, 76] width 55 height 15
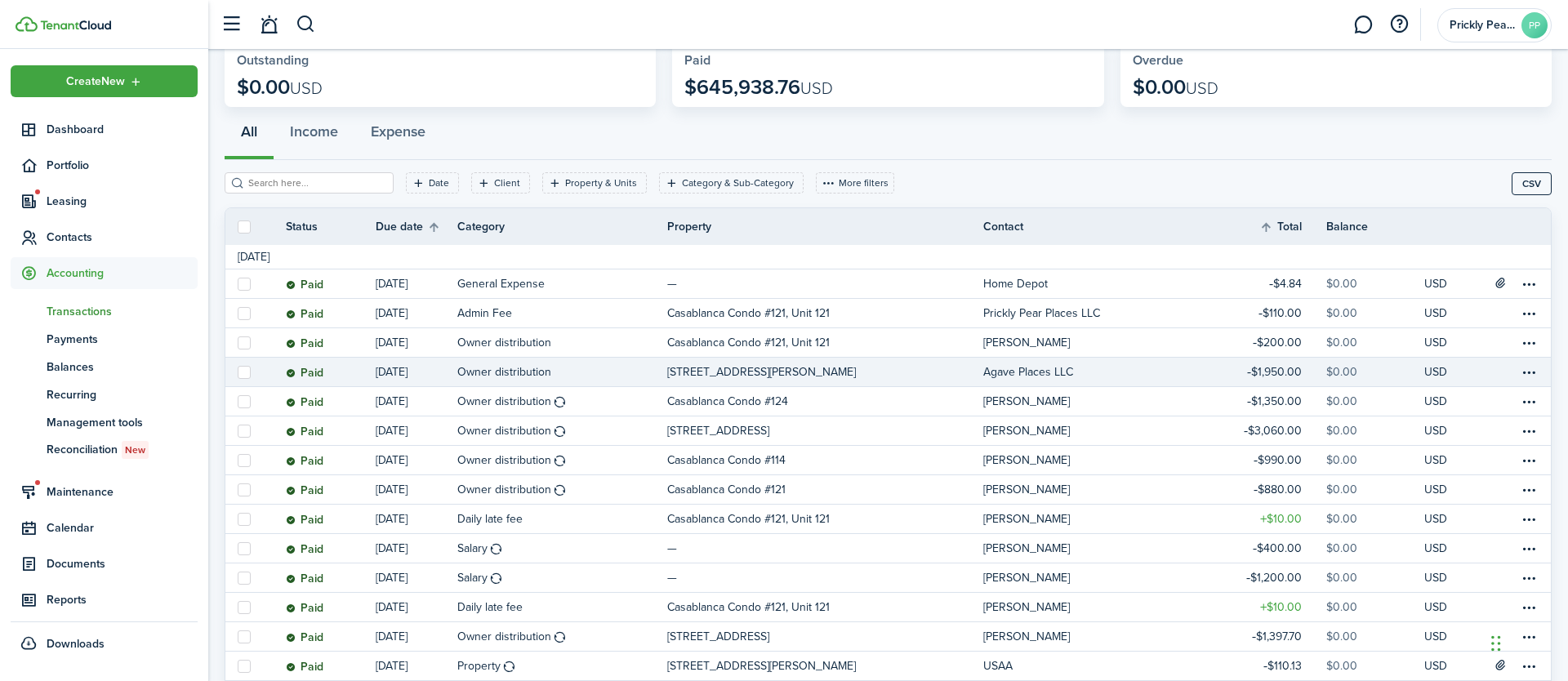
scroll to position [165, 0]
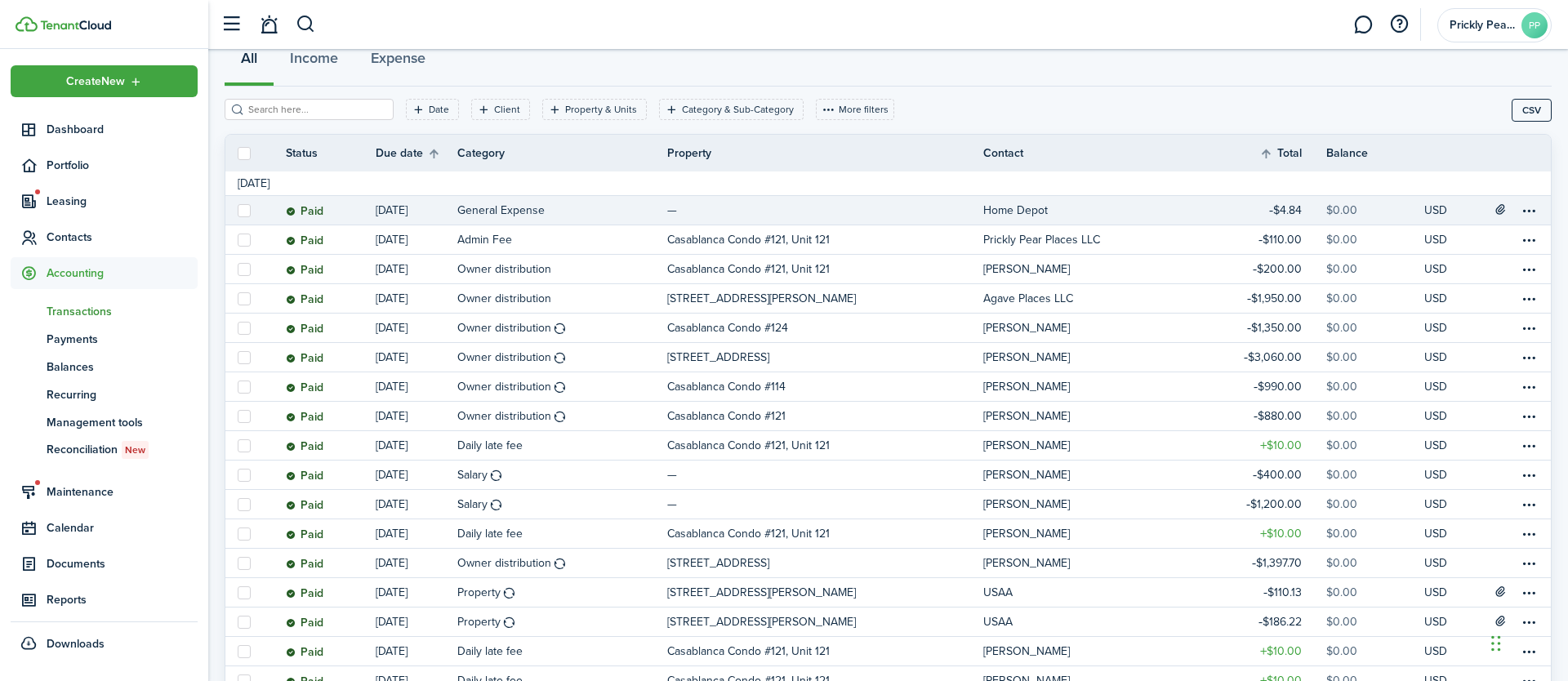
click at [474, 210] on table-info-title "General Expense" at bounding box center [502, 210] width 88 height 17
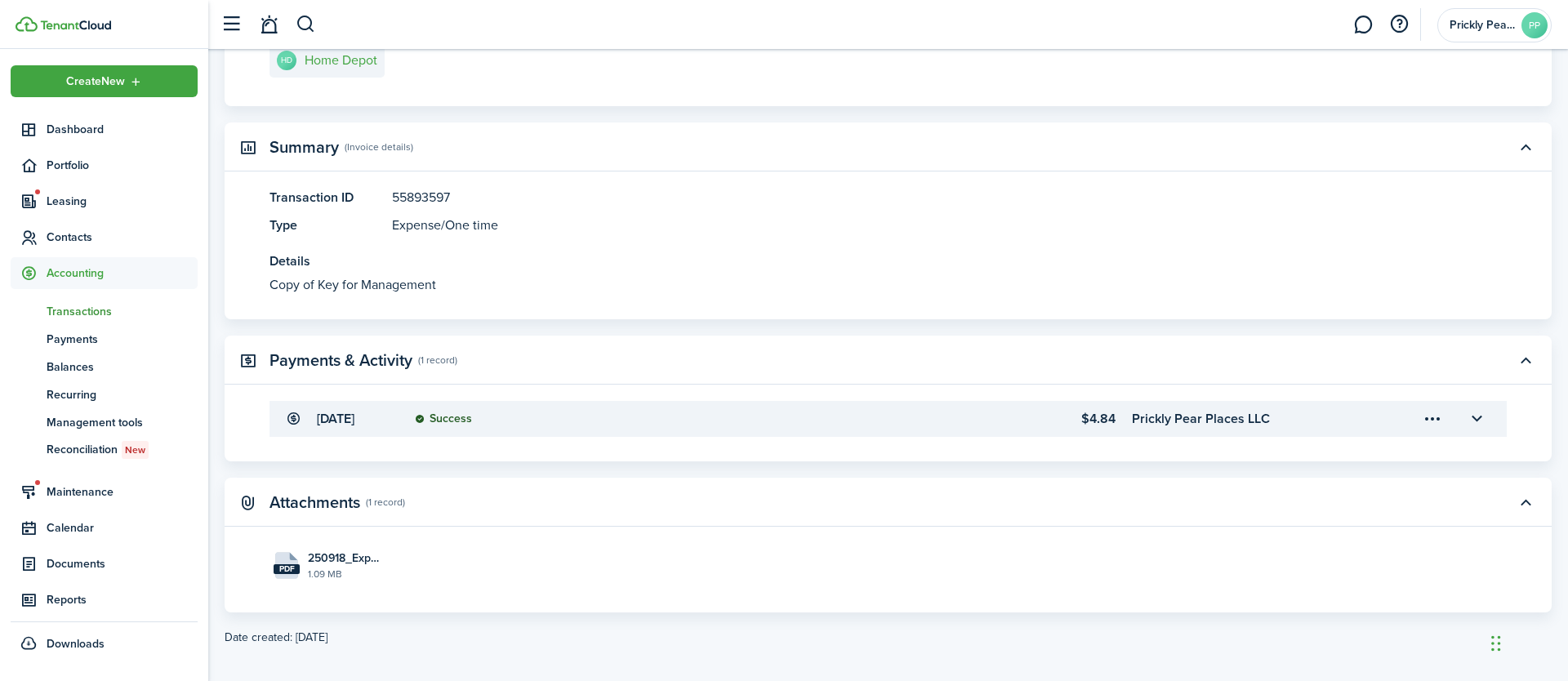
scroll to position [321, 0]
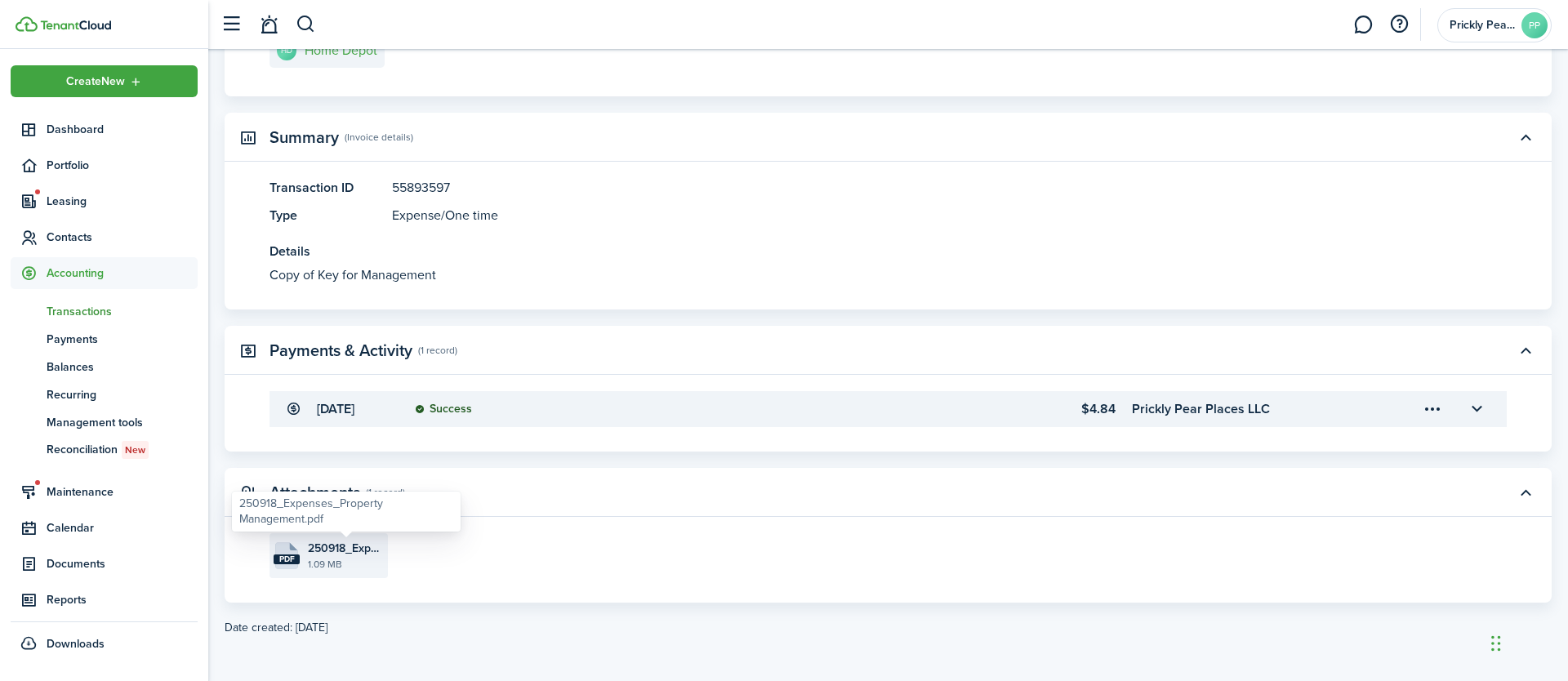
click at [353, 555] on span "250918_Expenses_Property Management.pdf" at bounding box center [346, 548] width 76 height 17
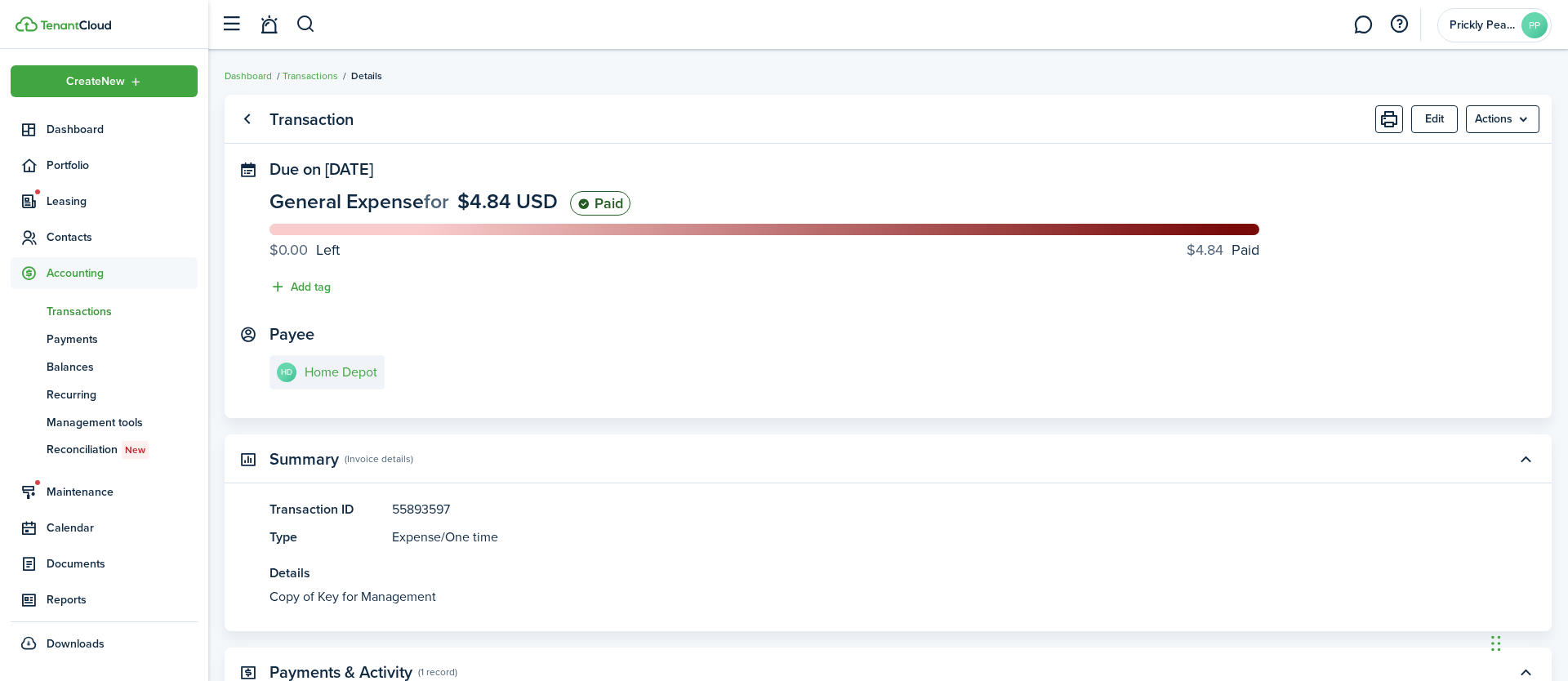
scroll to position [9, 0]
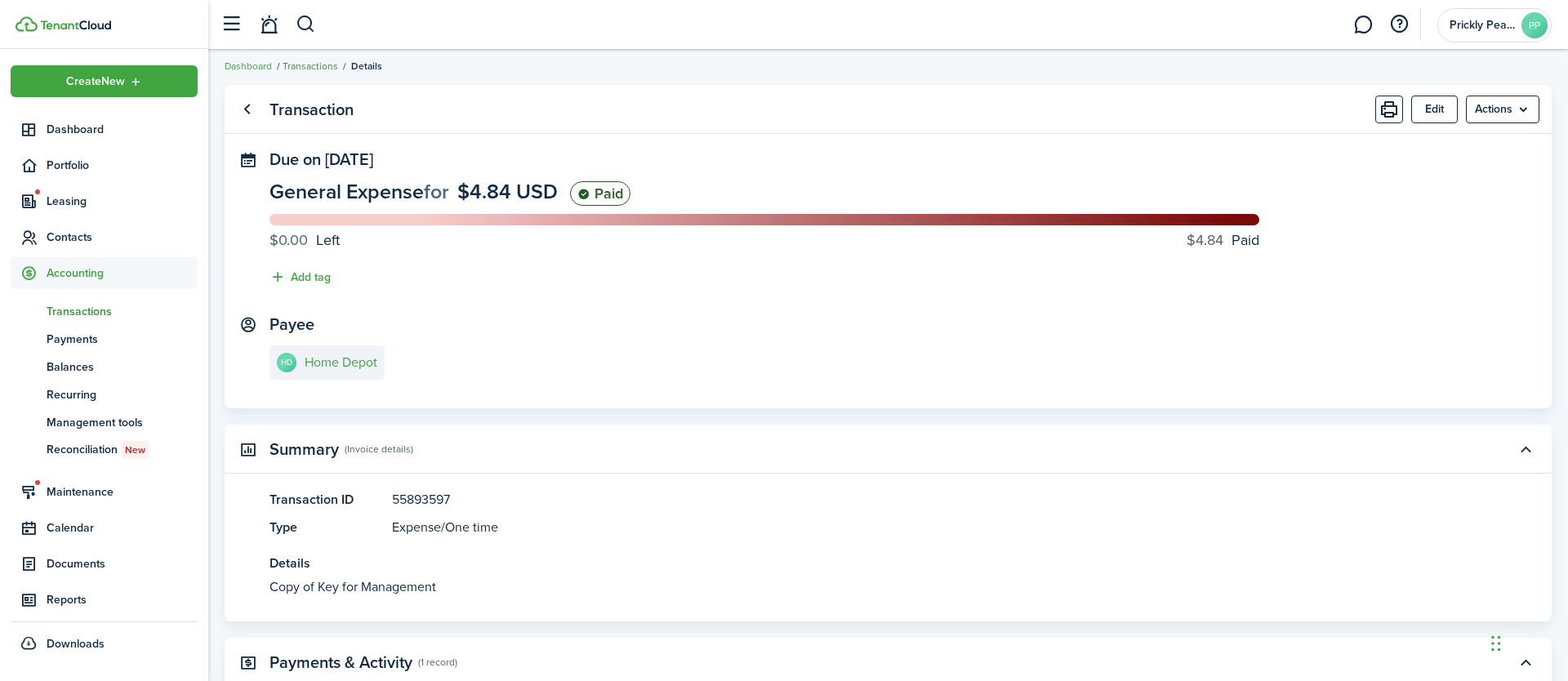
click at [305, 66] on link "Transactions" at bounding box center [309, 66] width 55 height 15
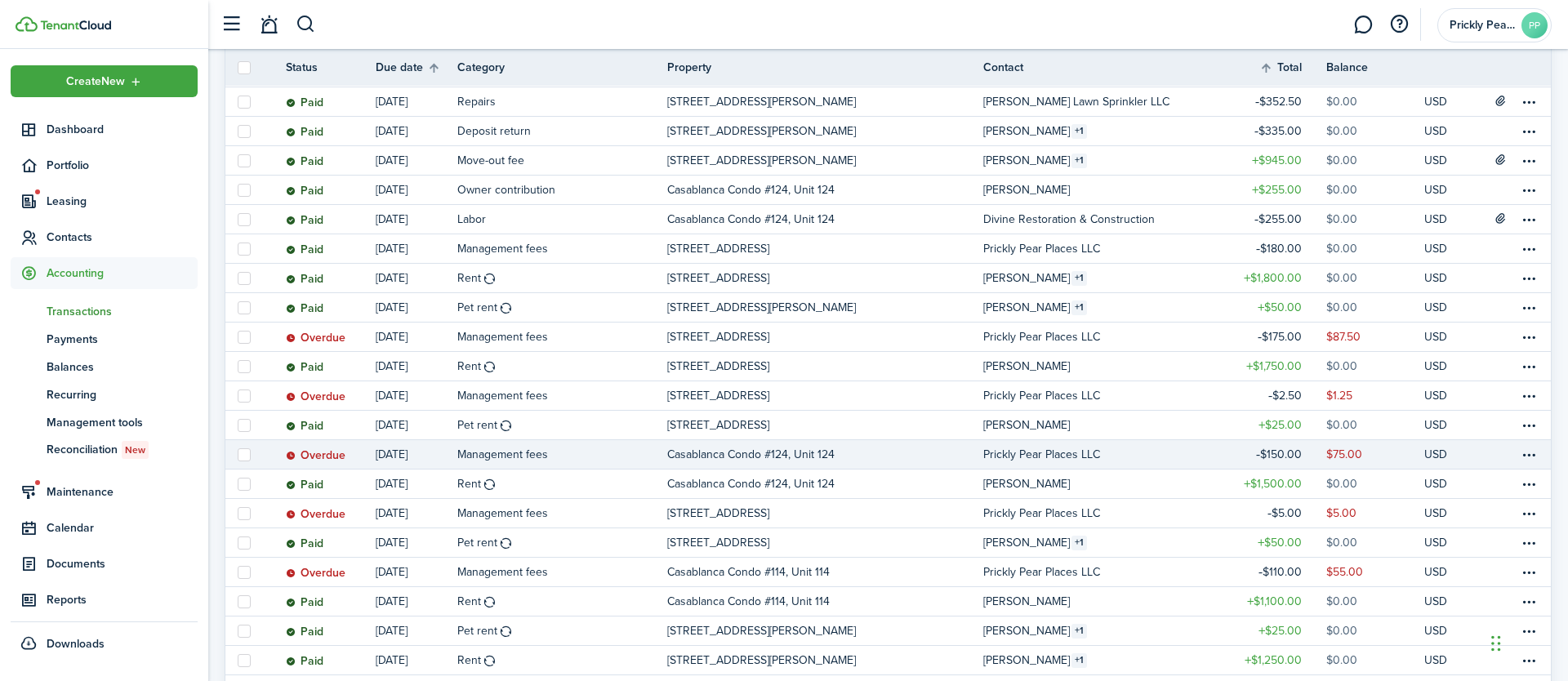
scroll to position [983, 0]
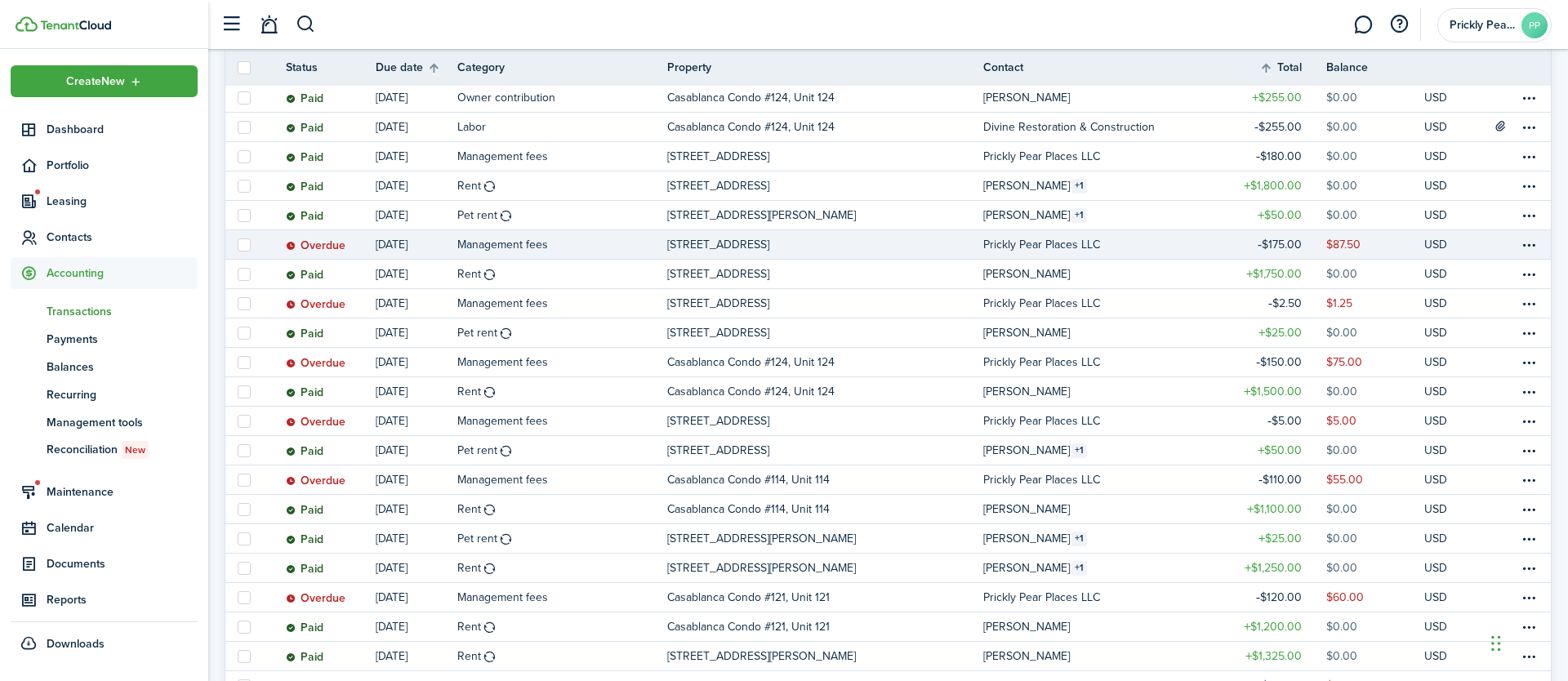
click at [517, 251] on table-info-title "Management fees" at bounding box center [503, 245] width 91 height 17
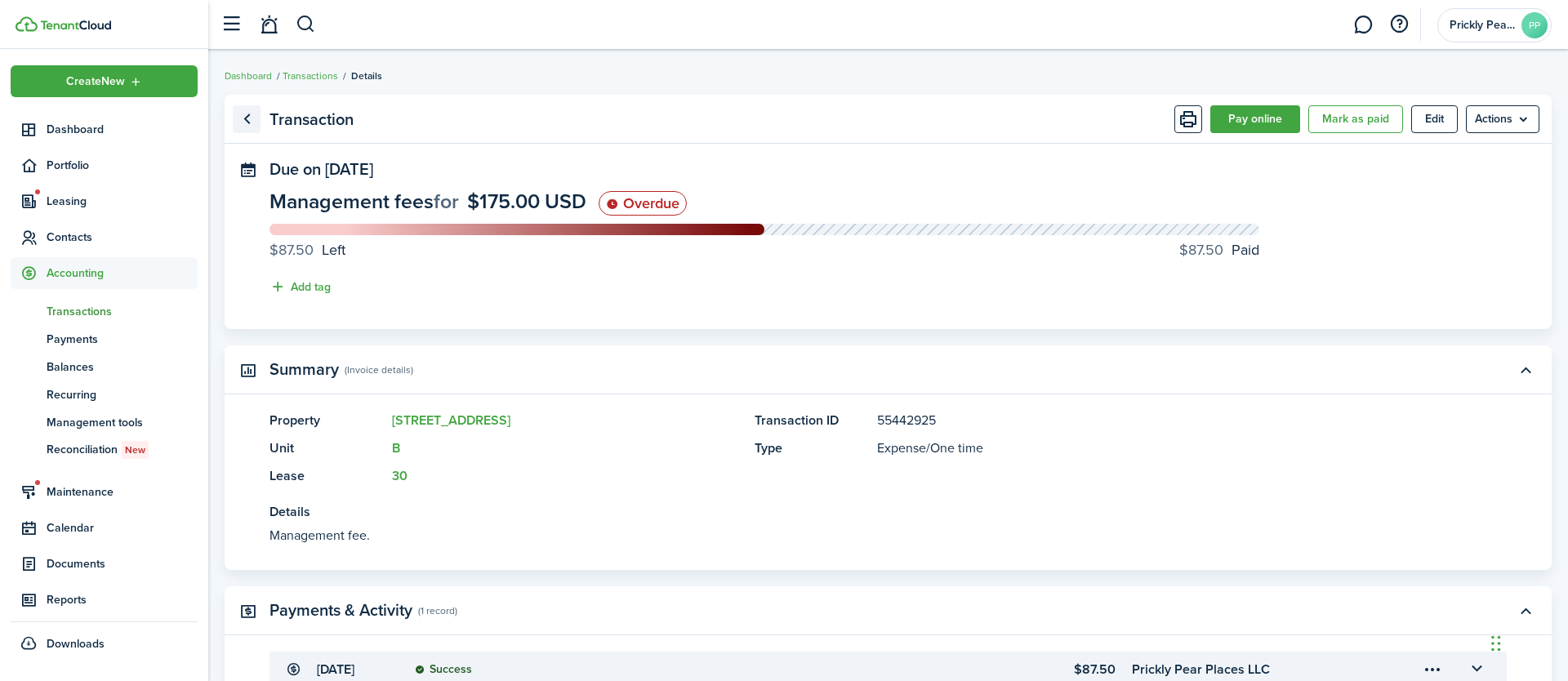
click at [249, 125] on link "Go back" at bounding box center [247, 120] width 28 height 28
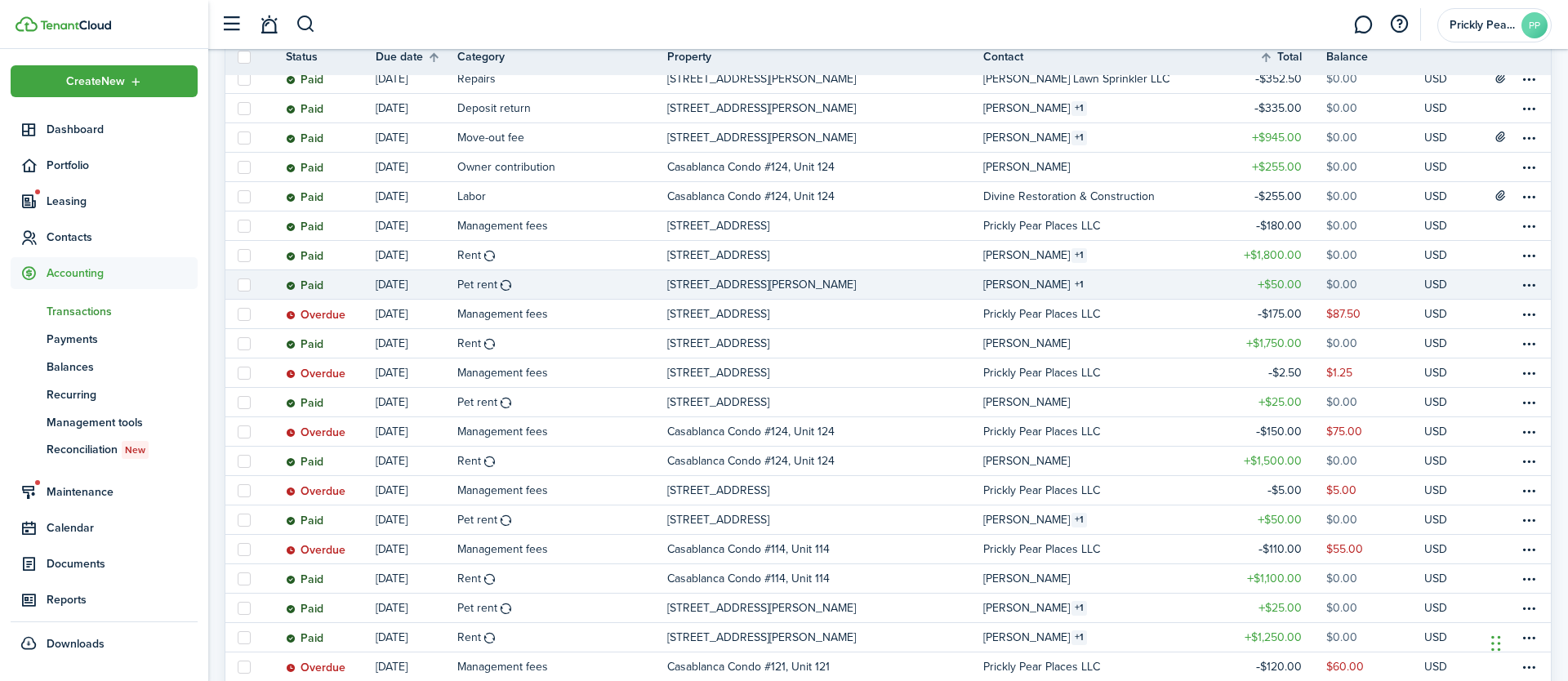
scroll to position [925, 0]
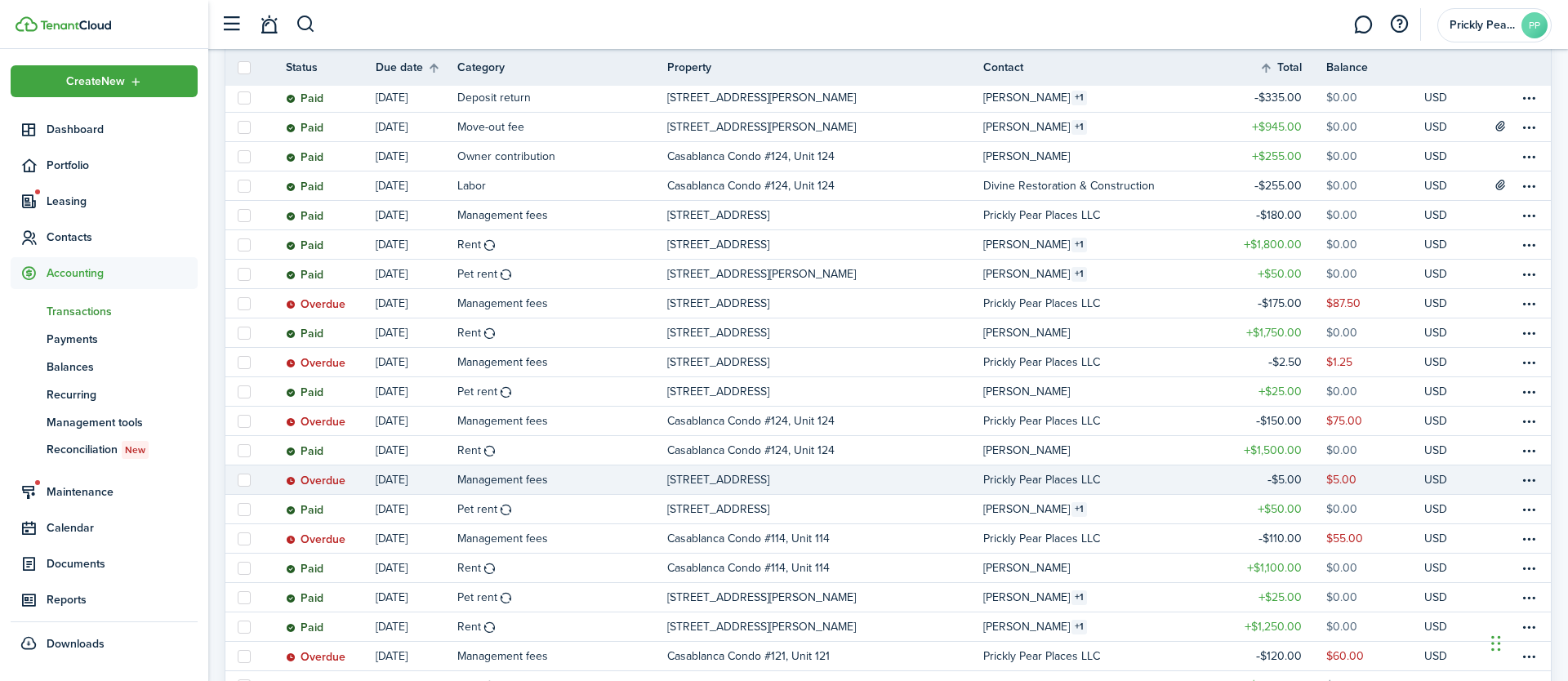
click at [344, 476] on status "Overdue" at bounding box center [316, 481] width 60 height 13
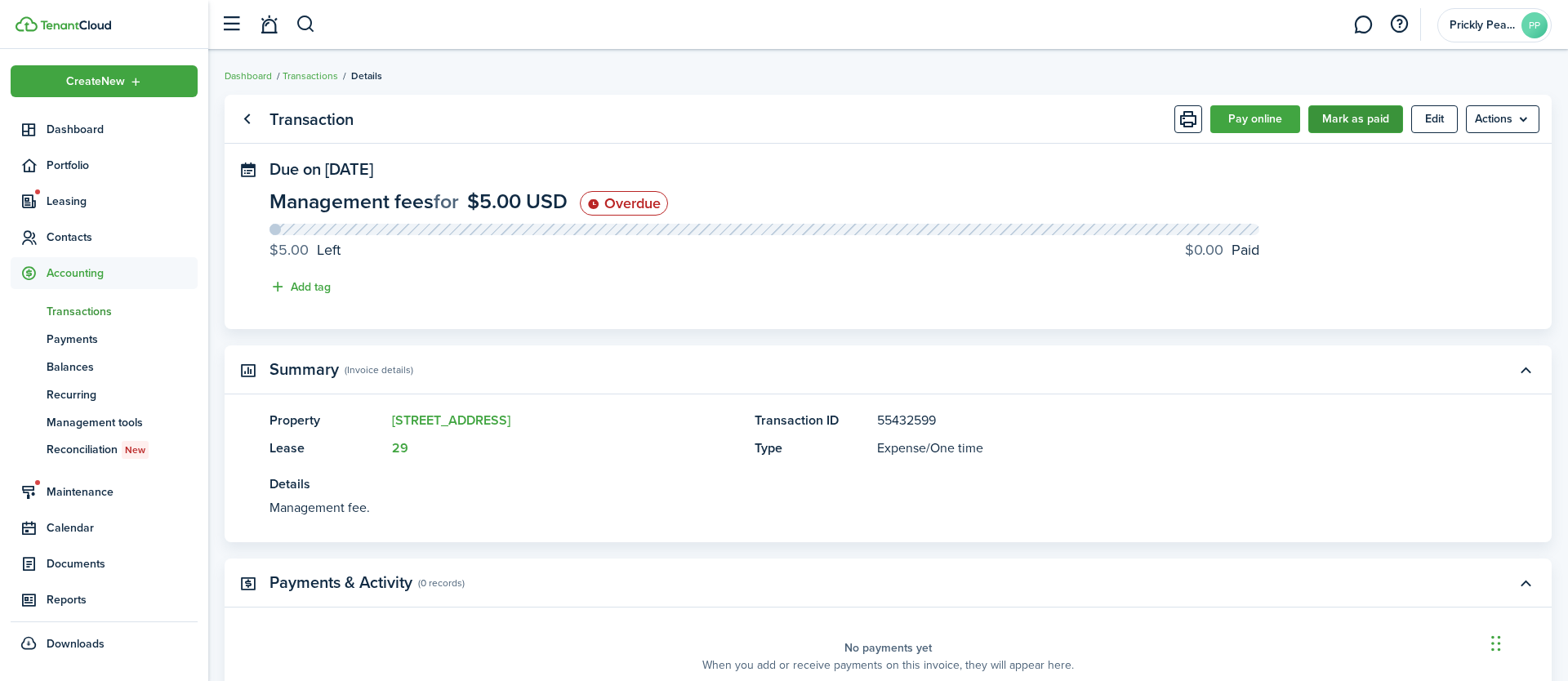
click at [1357, 115] on button "Mark as paid" at bounding box center [1355, 120] width 94 height 28
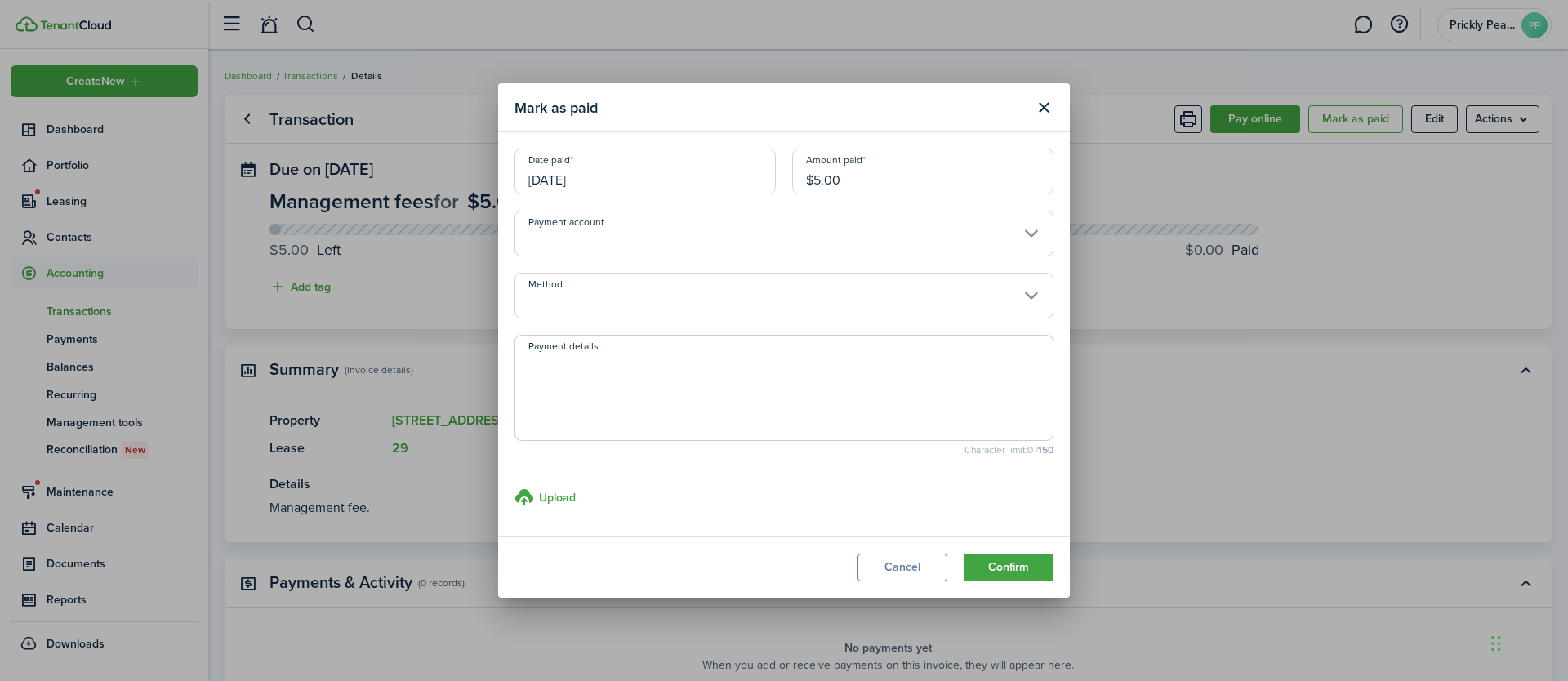
click at [750, 234] on input "Payment account" at bounding box center [784, 234] width 539 height 46
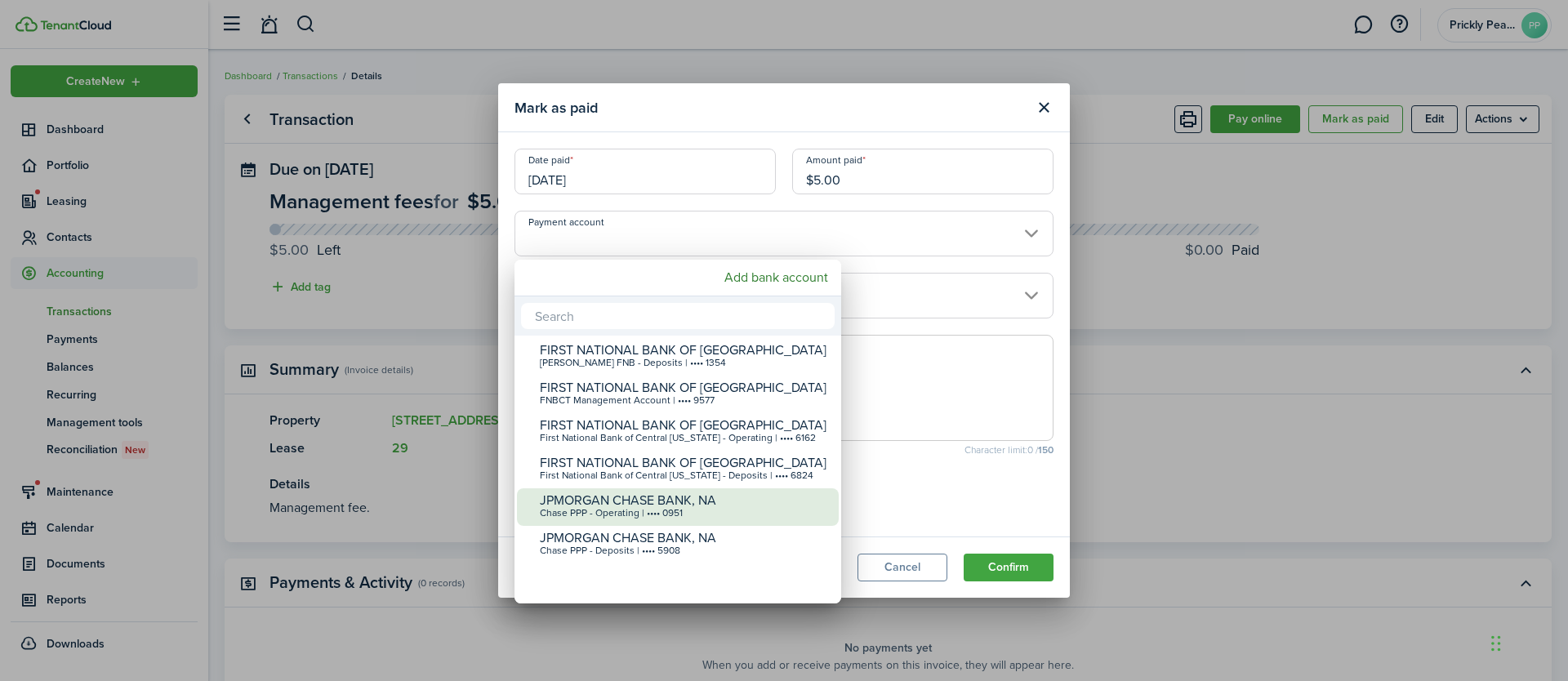
click at [738, 509] on div "Chase PPP - Operating | •••• 0951" at bounding box center [684, 514] width 289 height 11
type input "•••• •••• •••• 0951"
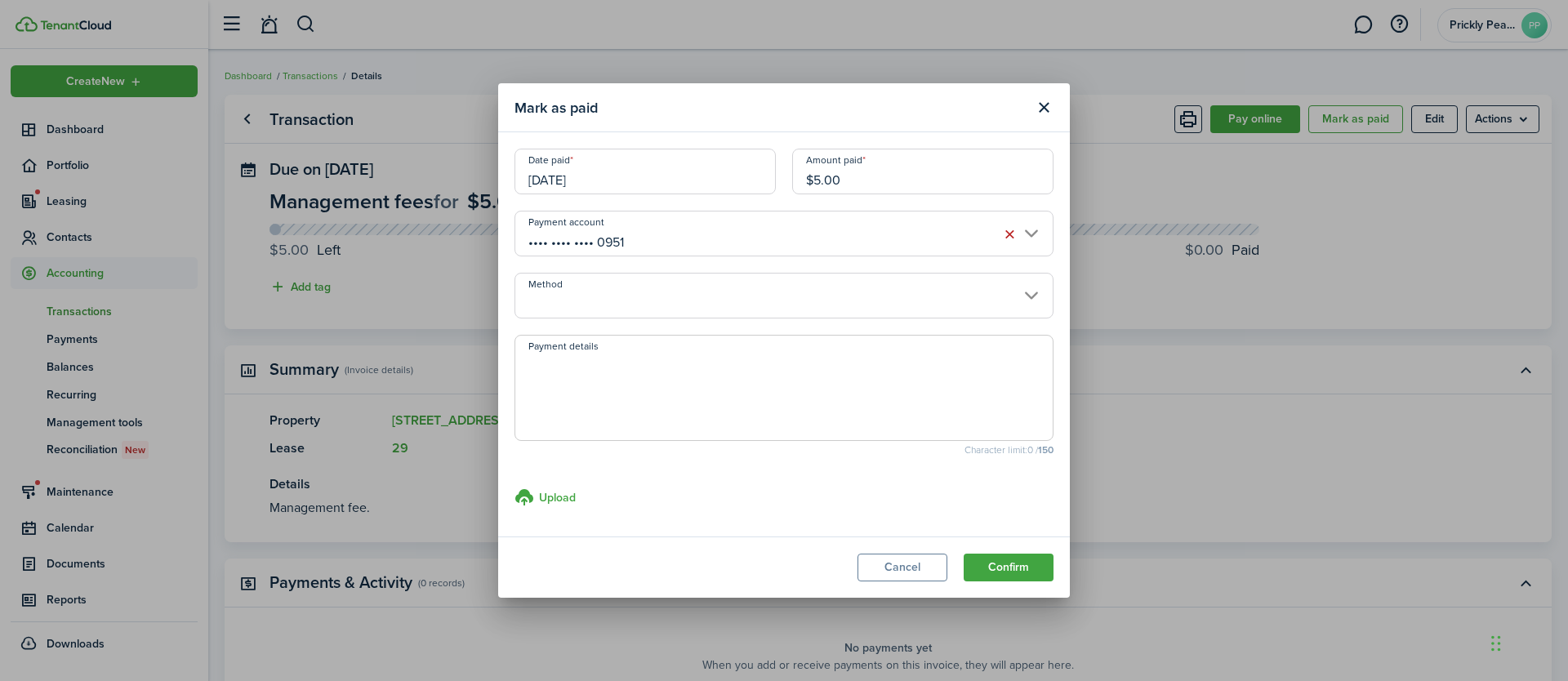
click at [959, 303] on input "Method" at bounding box center [784, 295] width 539 height 46
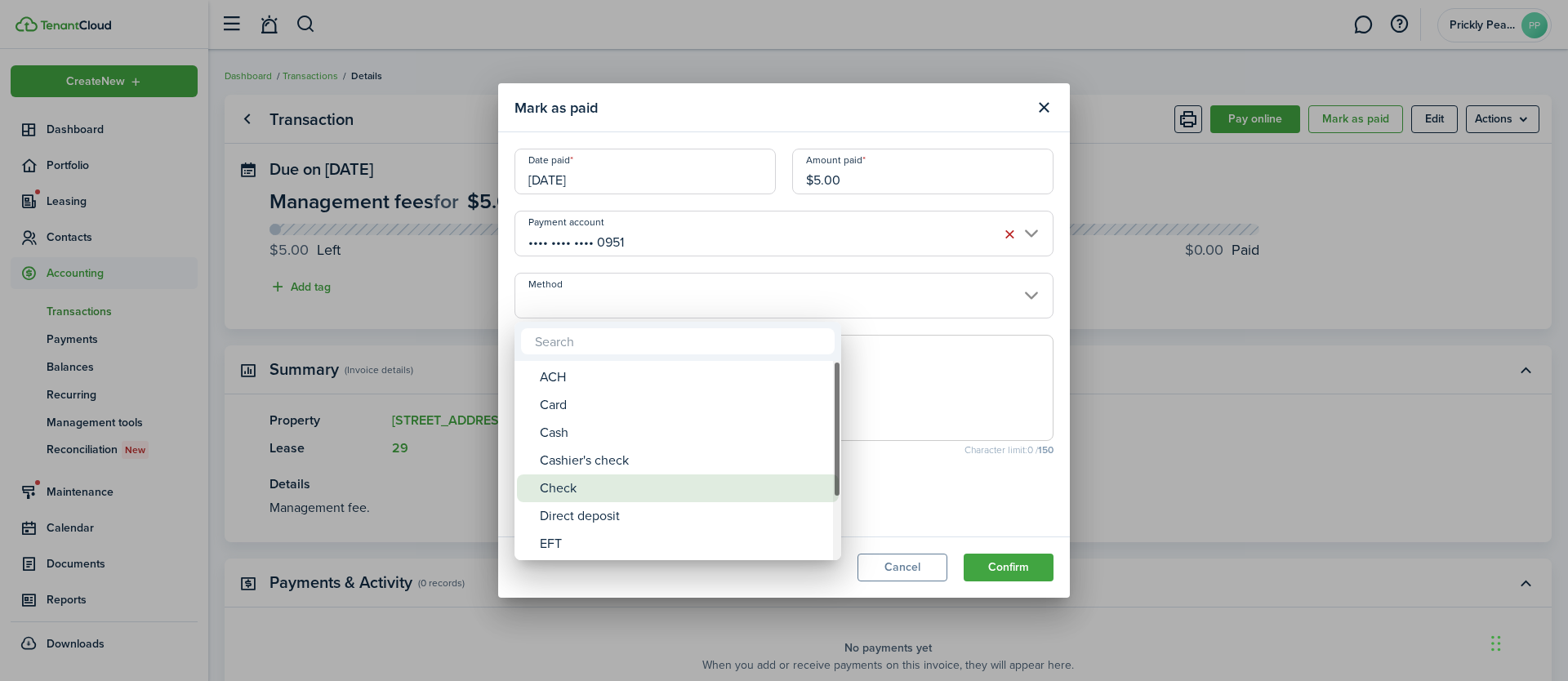
click at [717, 483] on div "Check" at bounding box center [684, 489] width 289 height 28
type input "Check"
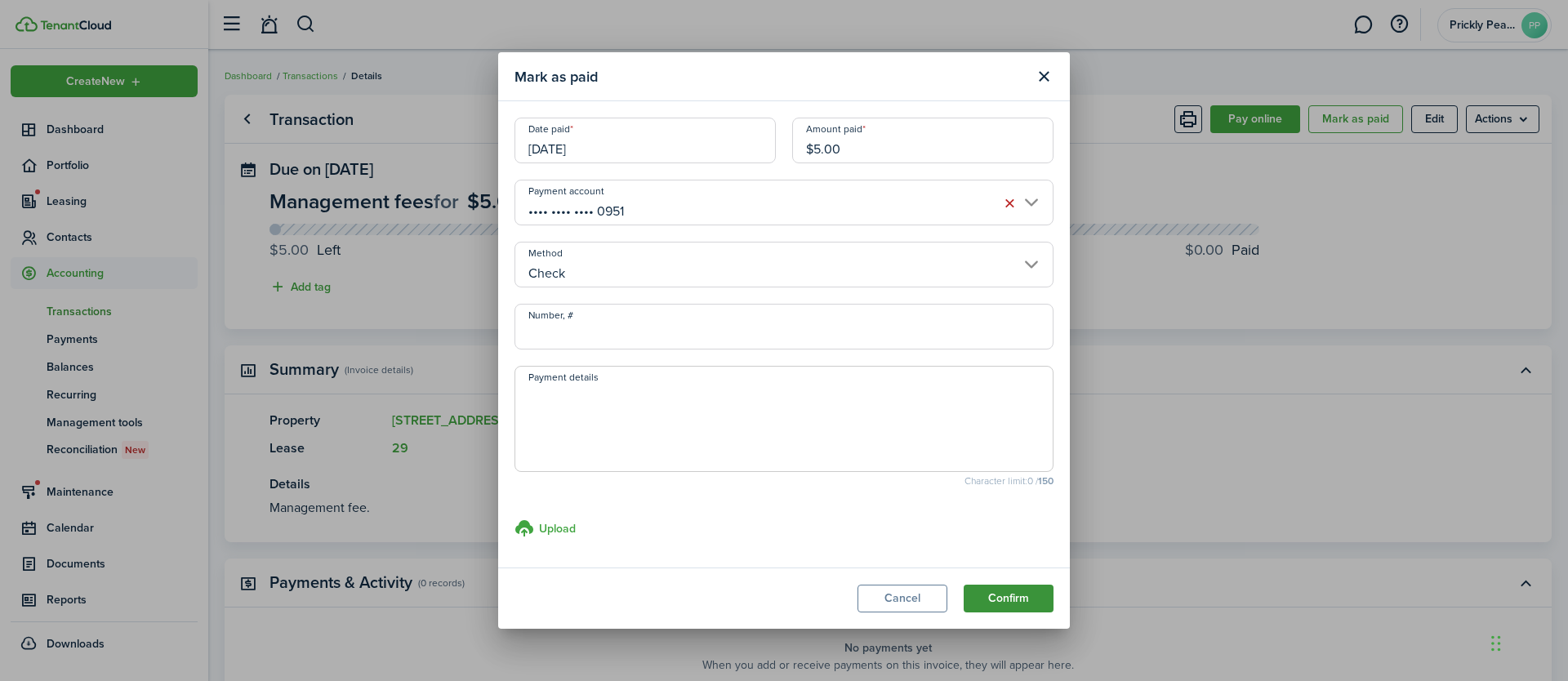
click at [1035, 603] on button "Confirm" at bounding box center [1008, 599] width 90 height 28
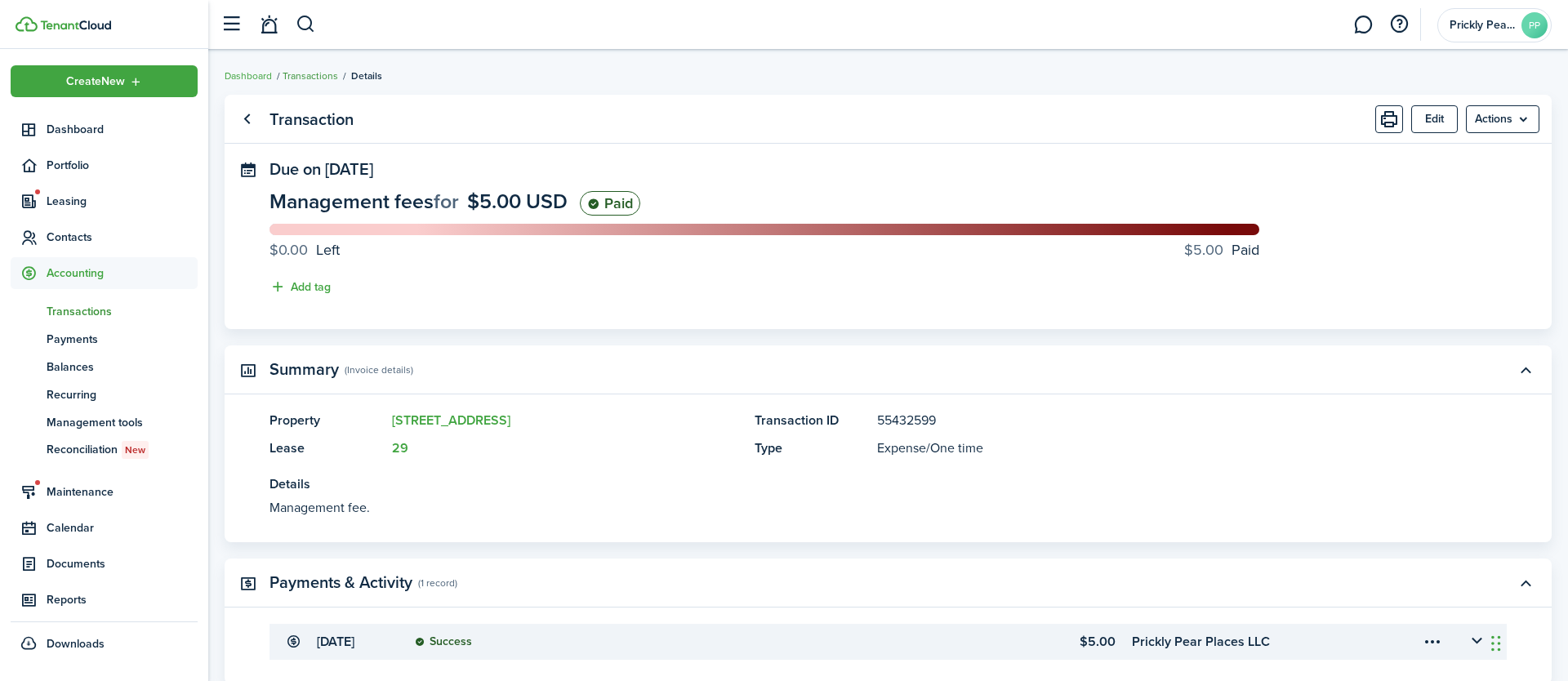
click at [321, 81] on link "Transactions" at bounding box center [309, 76] width 55 height 15
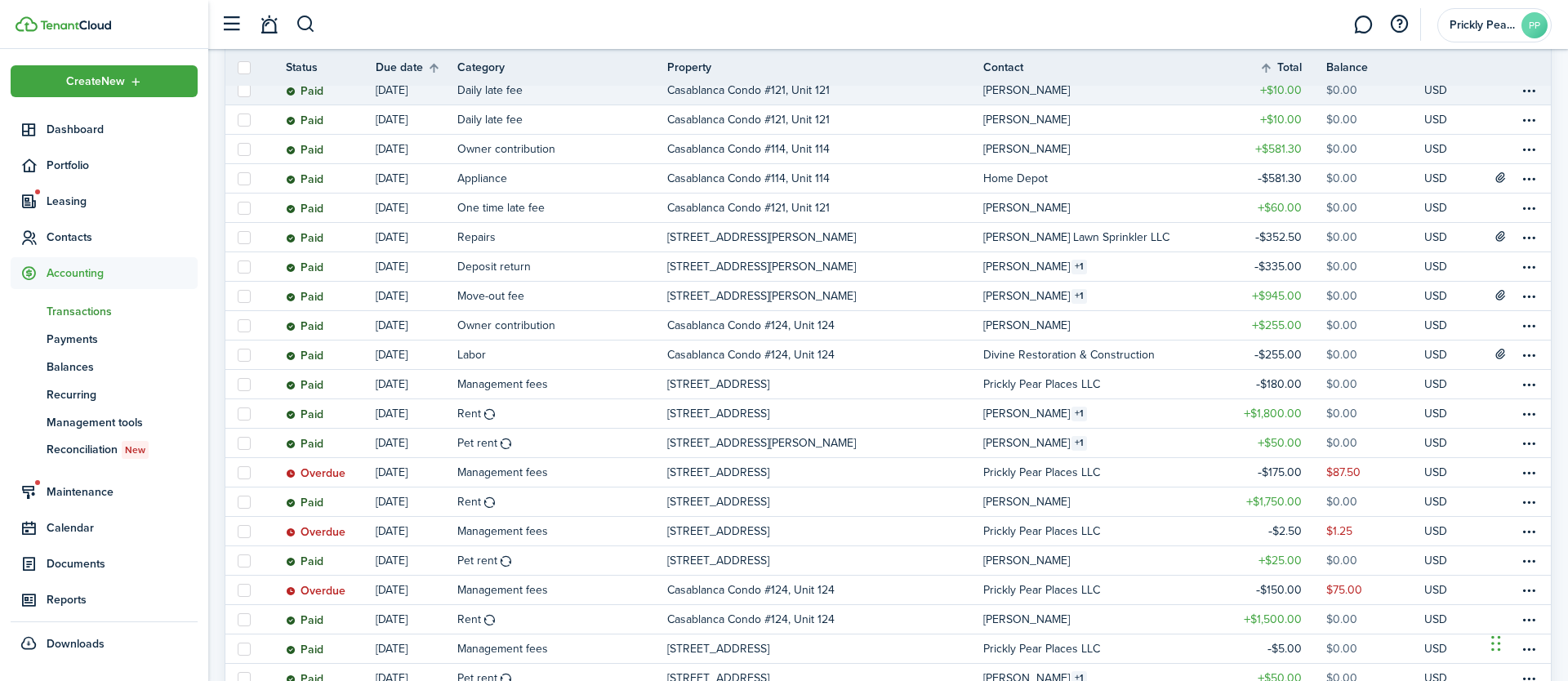
scroll to position [776, 0]
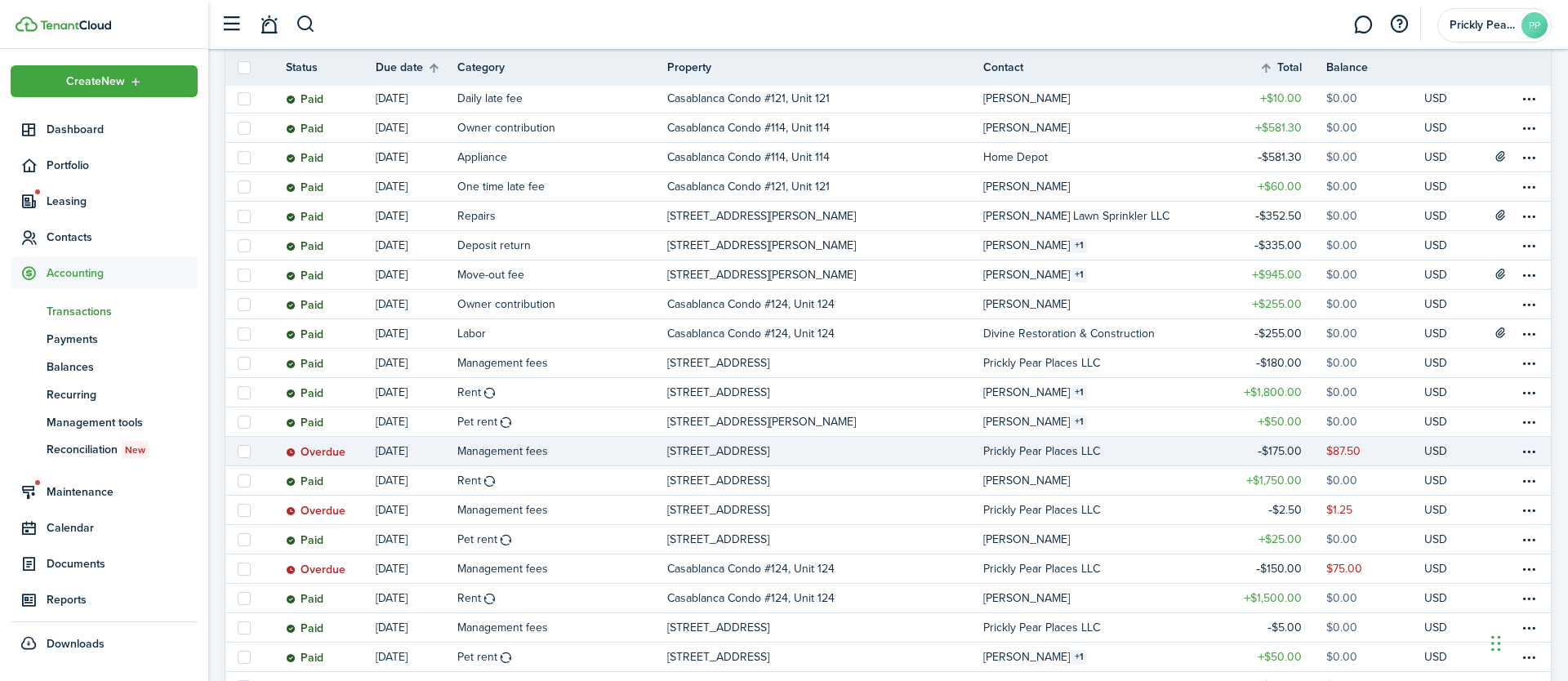
click at [319, 453] on status "Overdue" at bounding box center [316, 452] width 60 height 13
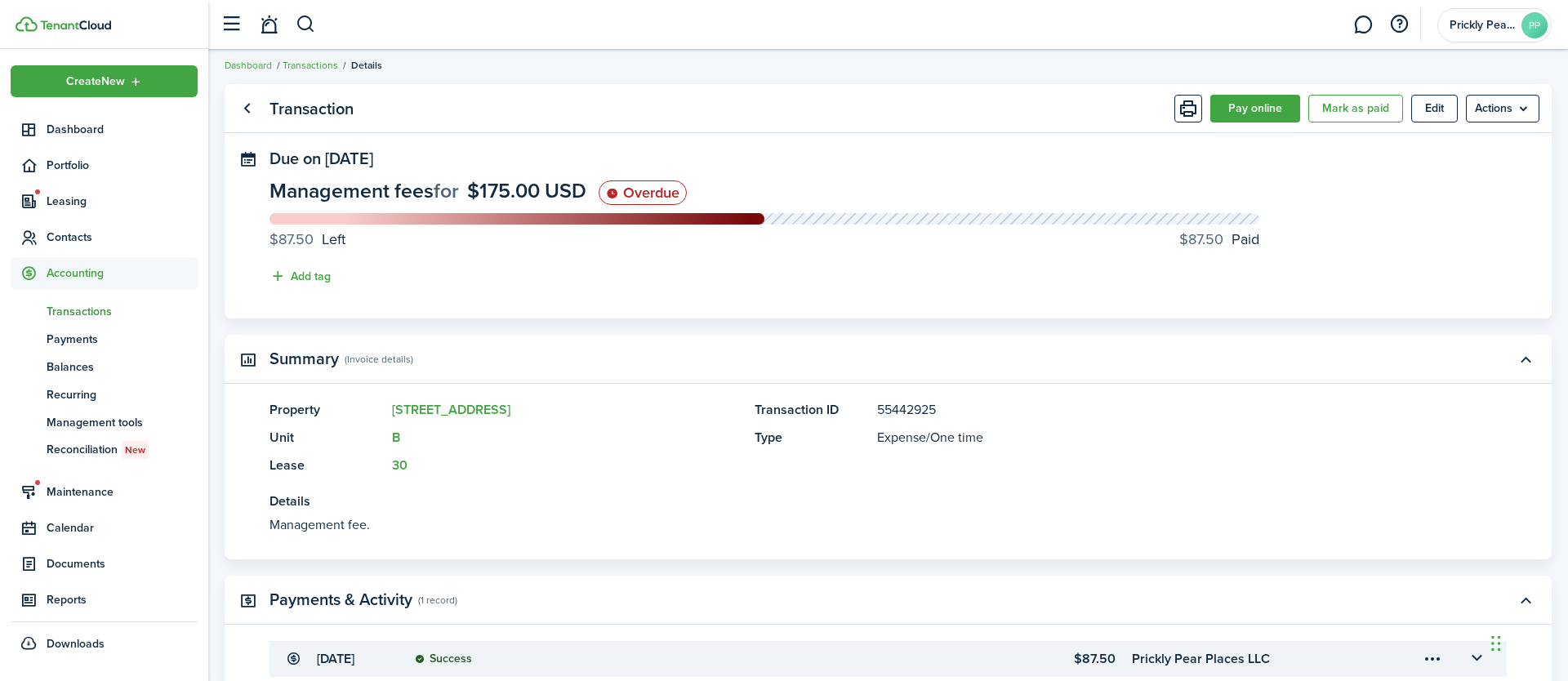
scroll to position [21, 0]
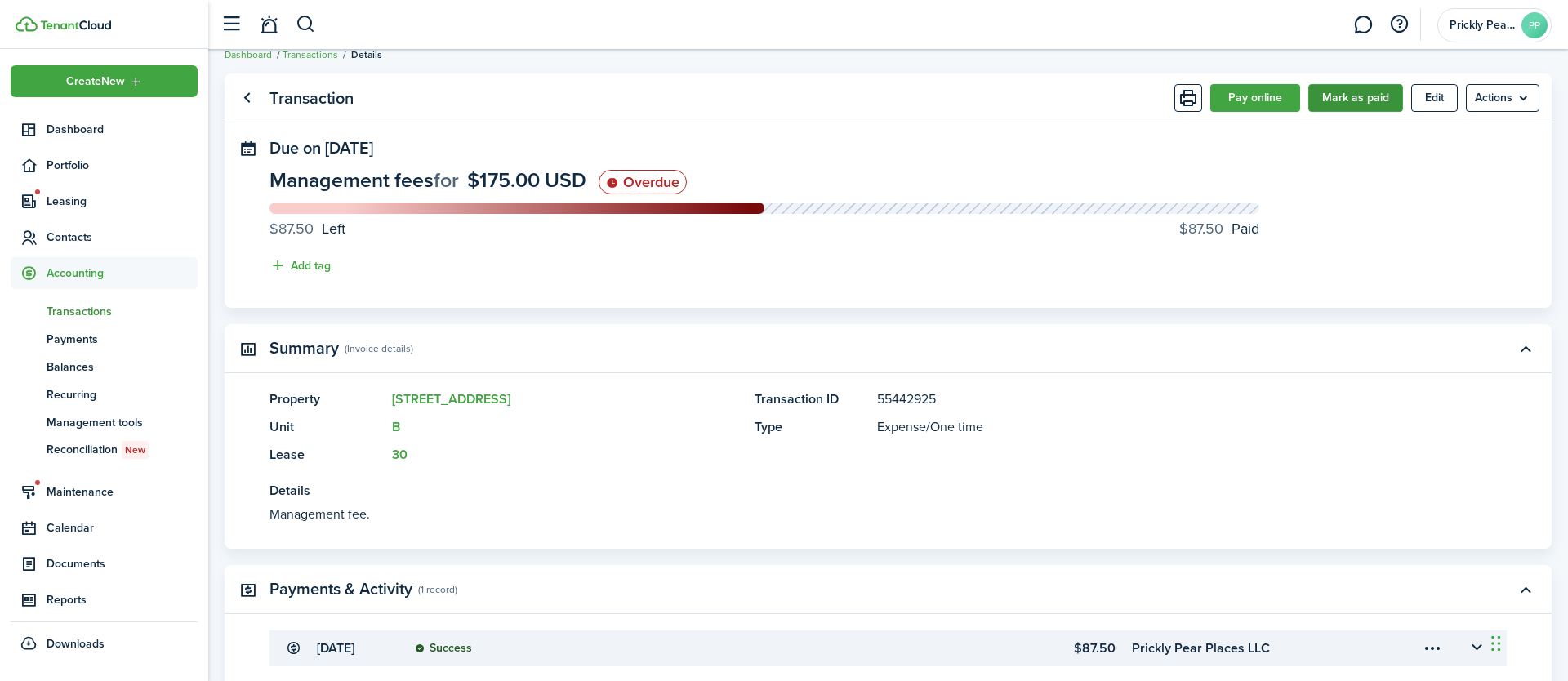
click at [1333, 101] on button "Mark as paid" at bounding box center [1355, 98] width 94 height 28
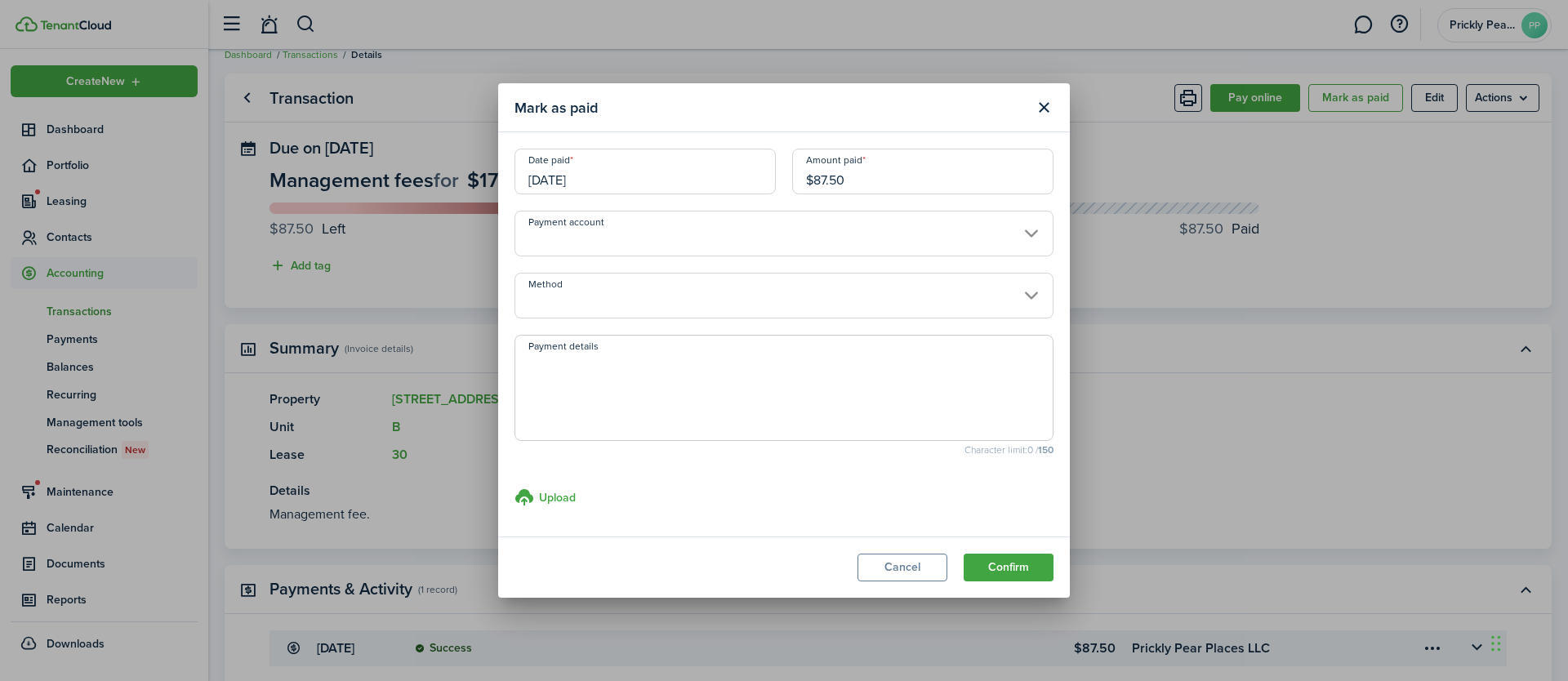
click at [817, 236] on input "Payment account" at bounding box center [784, 234] width 539 height 46
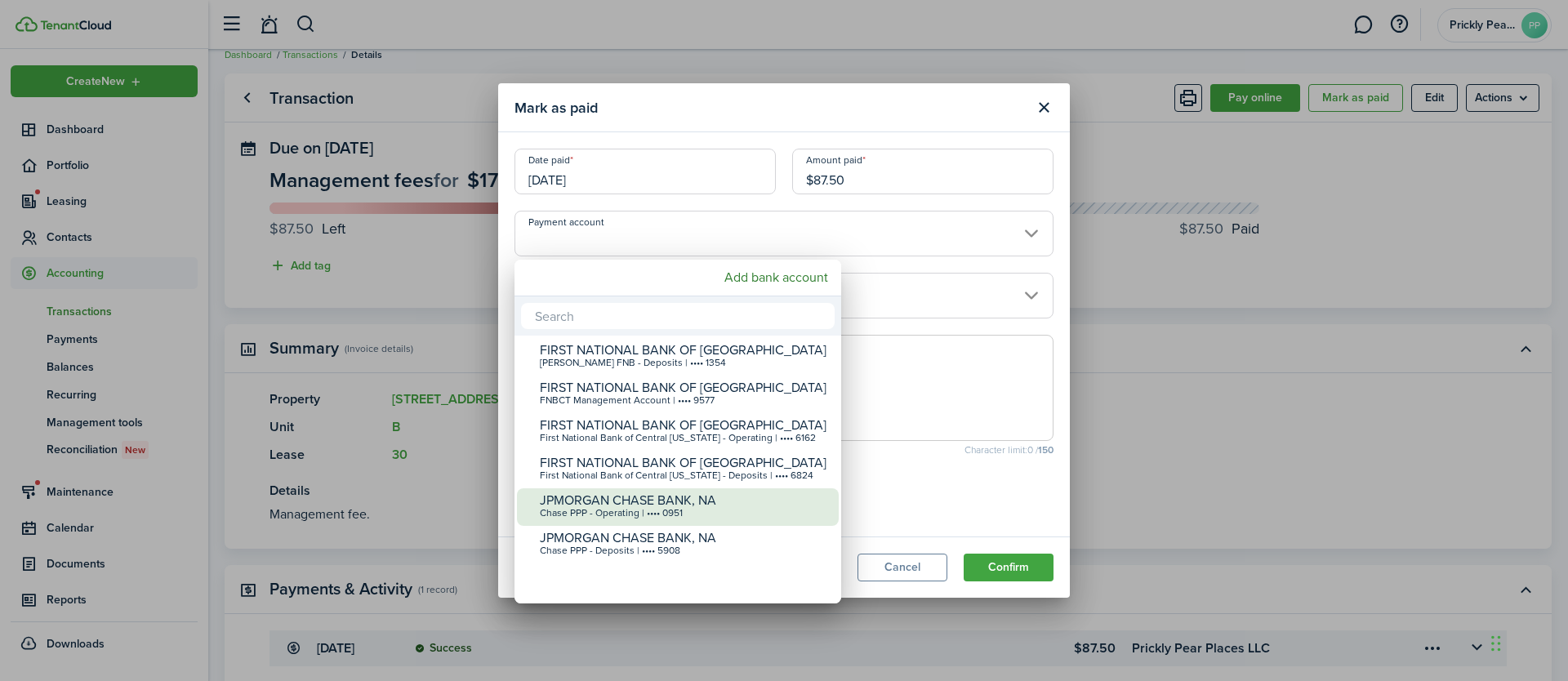
click at [720, 508] on div "Chase PPP - Operating | •••• 0951" at bounding box center [684, 514] width 289 height 11
type input "•••• •••• •••• 0951"
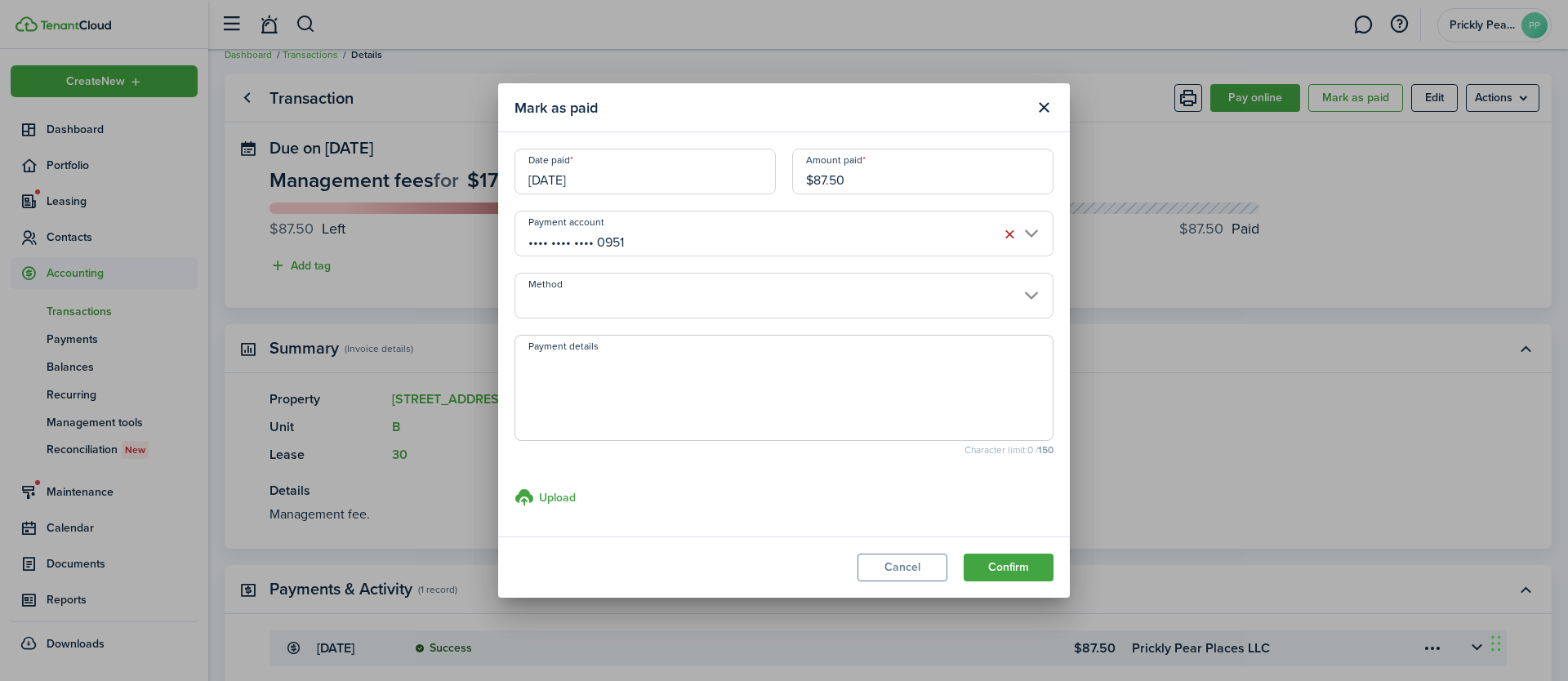
click at [917, 287] on input "Method" at bounding box center [784, 295] width 539 height 46
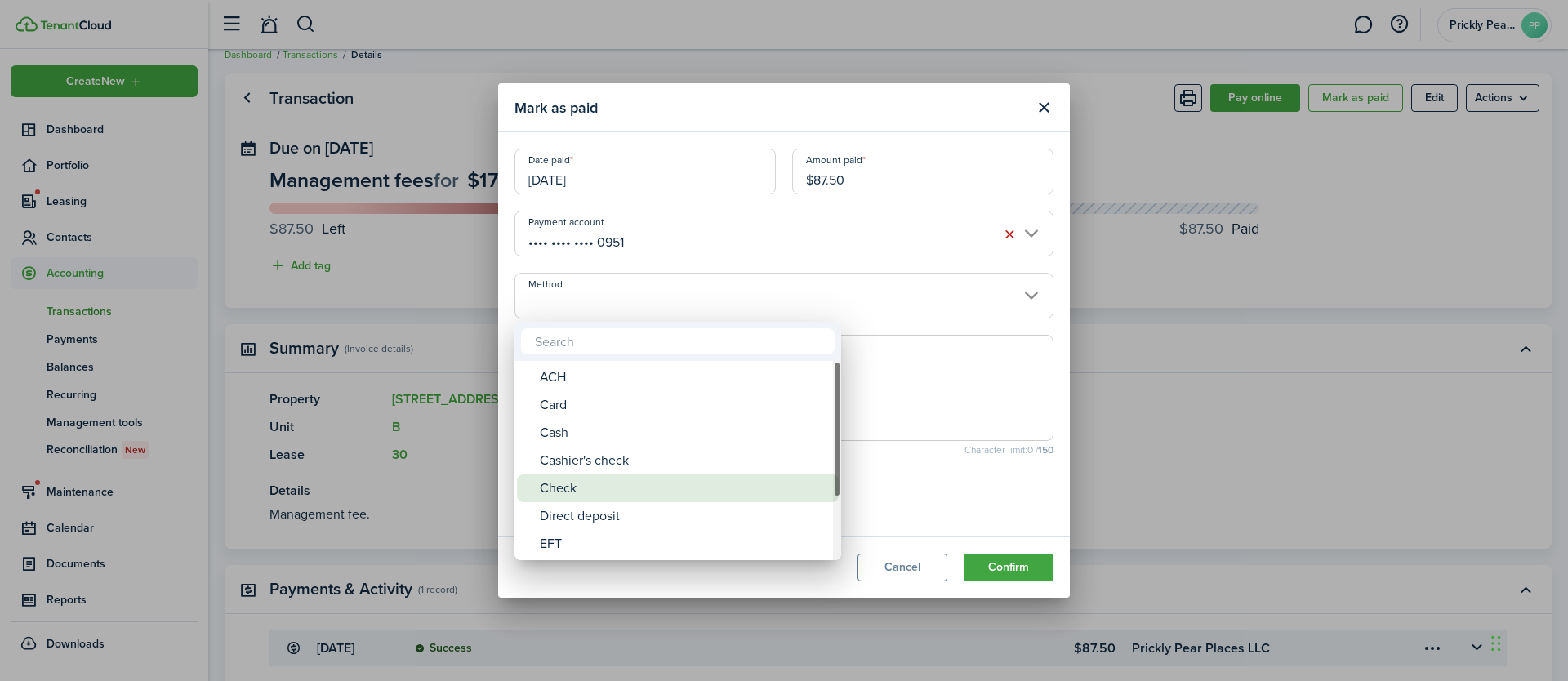
click at [743, 491] on div "Check" at bounding box center [684, 489] width 289 height 28
type input "Check"
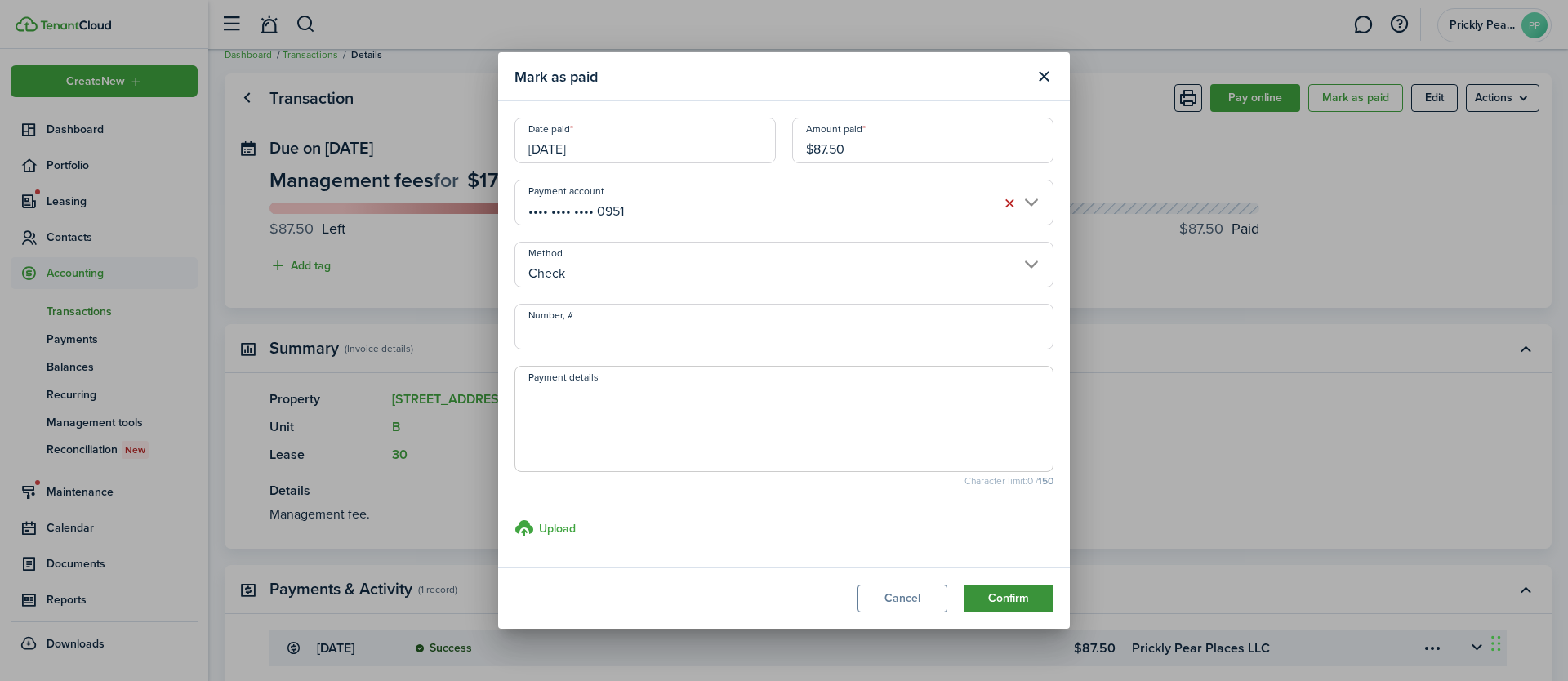
click at [996, 603] on button "Confirm" at bounding box center [1008, 599] width 90 height 28
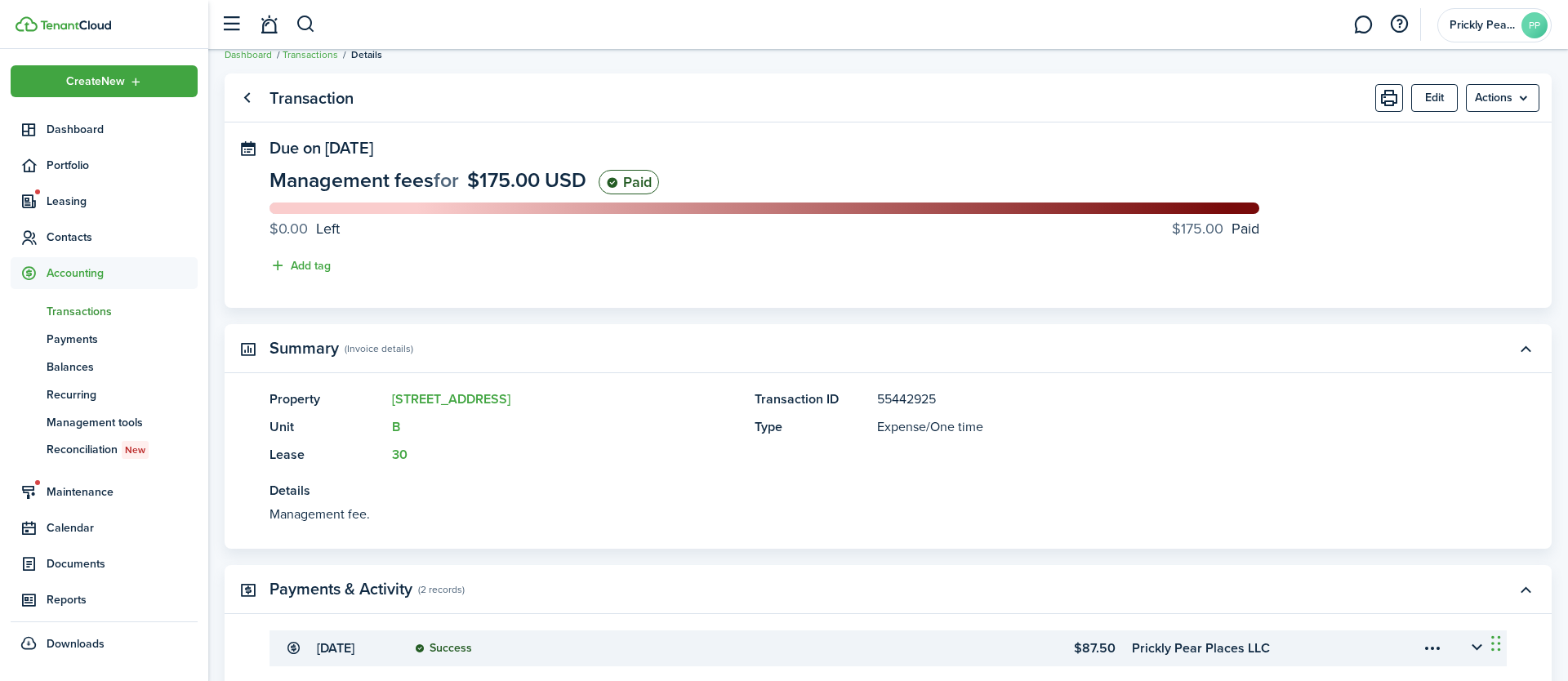
click at [299, 55] on link "Transactions" at bounding box center [309, 55] width 55 height 15
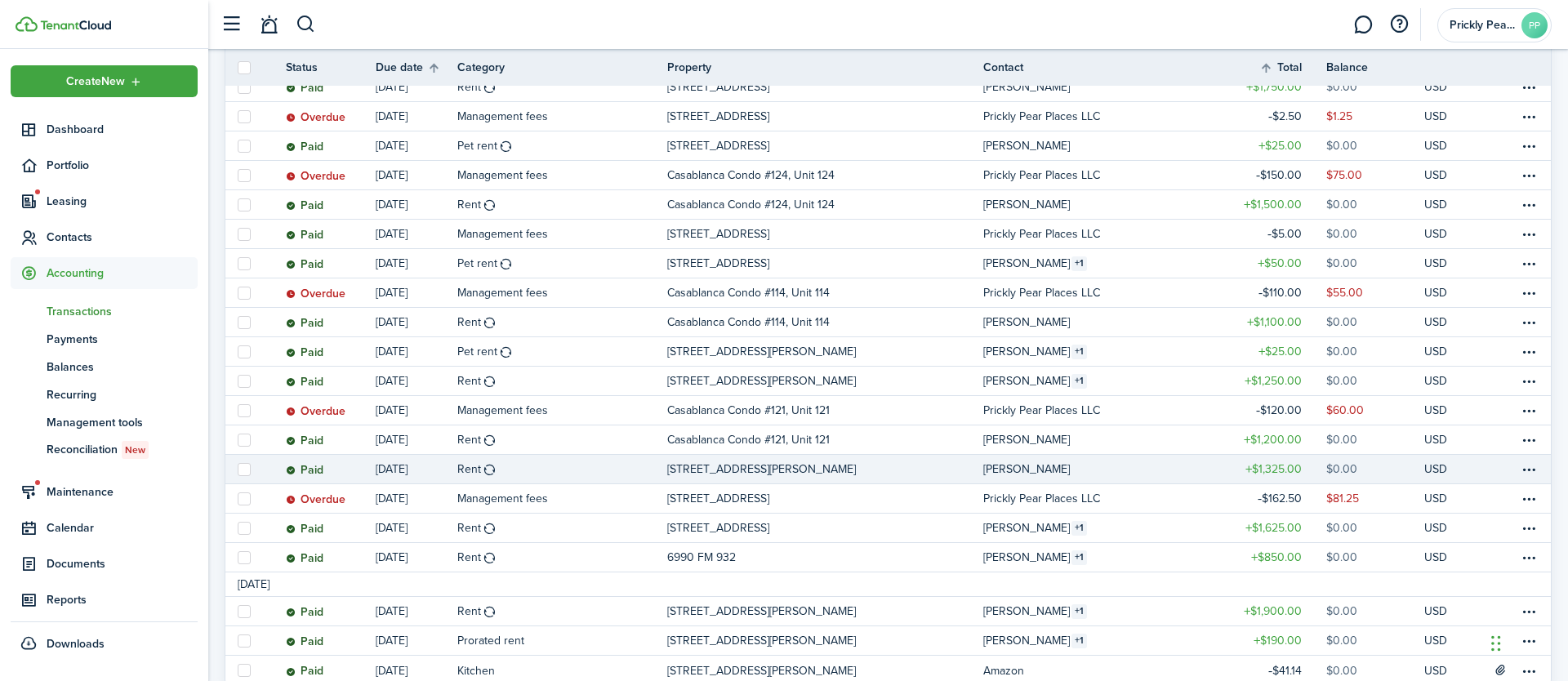
scroll to position [1159, 0]
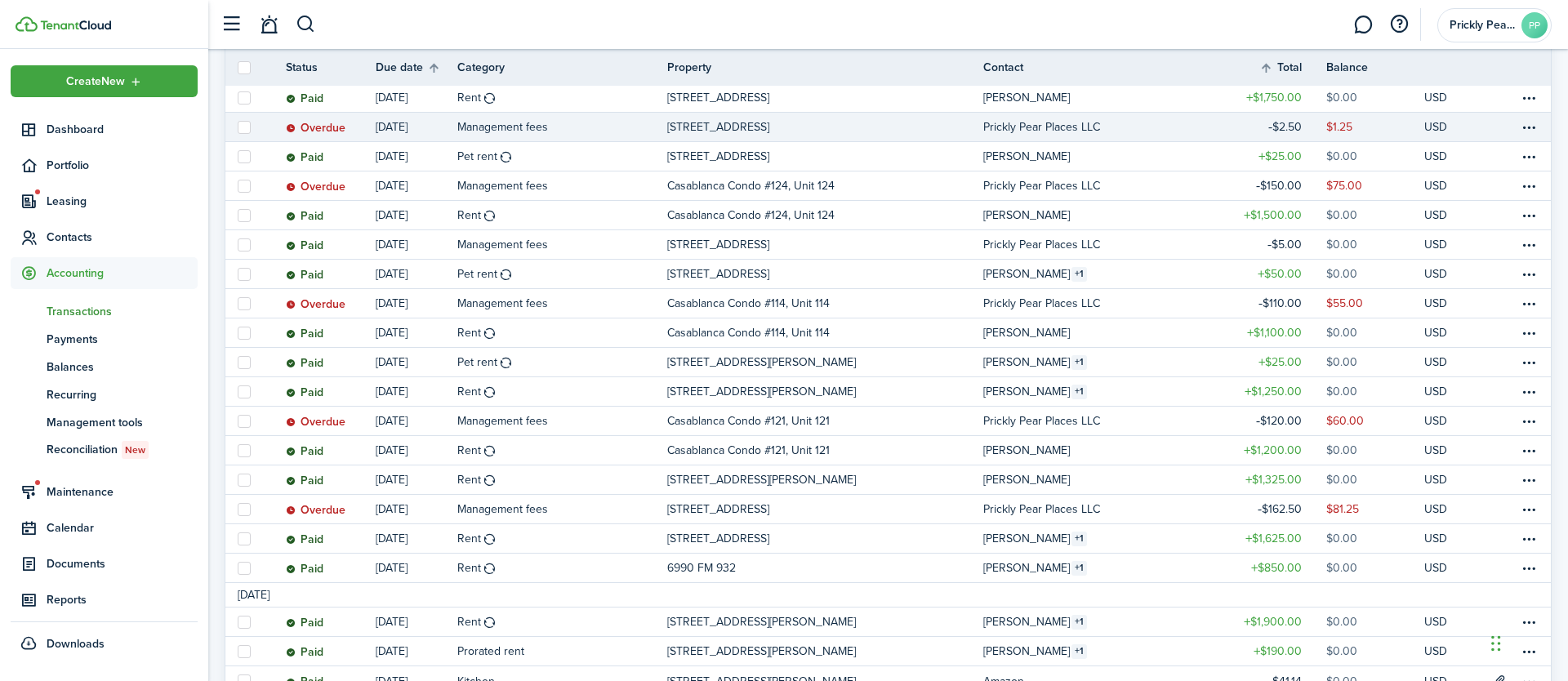
click at [311, 133] on status "Overdue" at bounding box center [316, 128] width 60 height 13
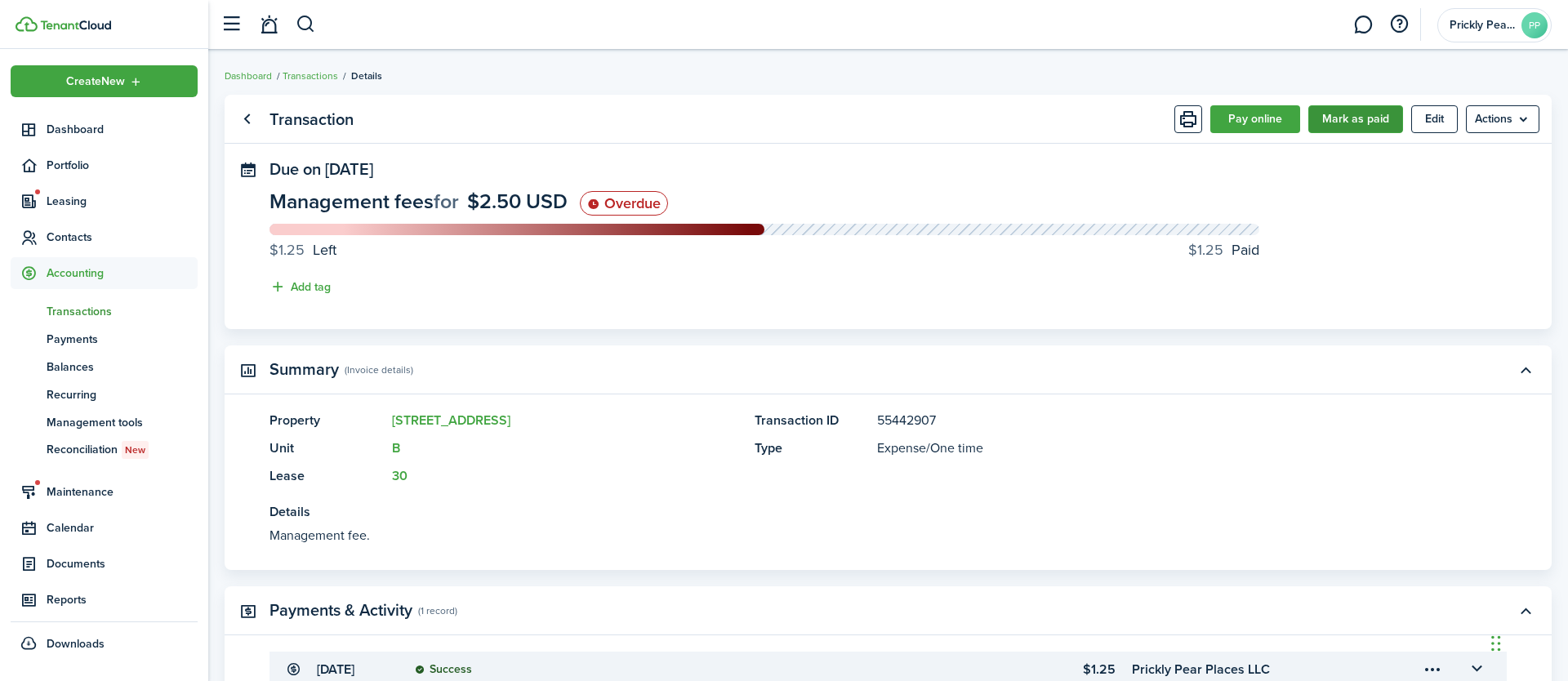
click at [1390, 125] on button "Mark as paid" at bounding box center [1355, 120] width 94 height 28
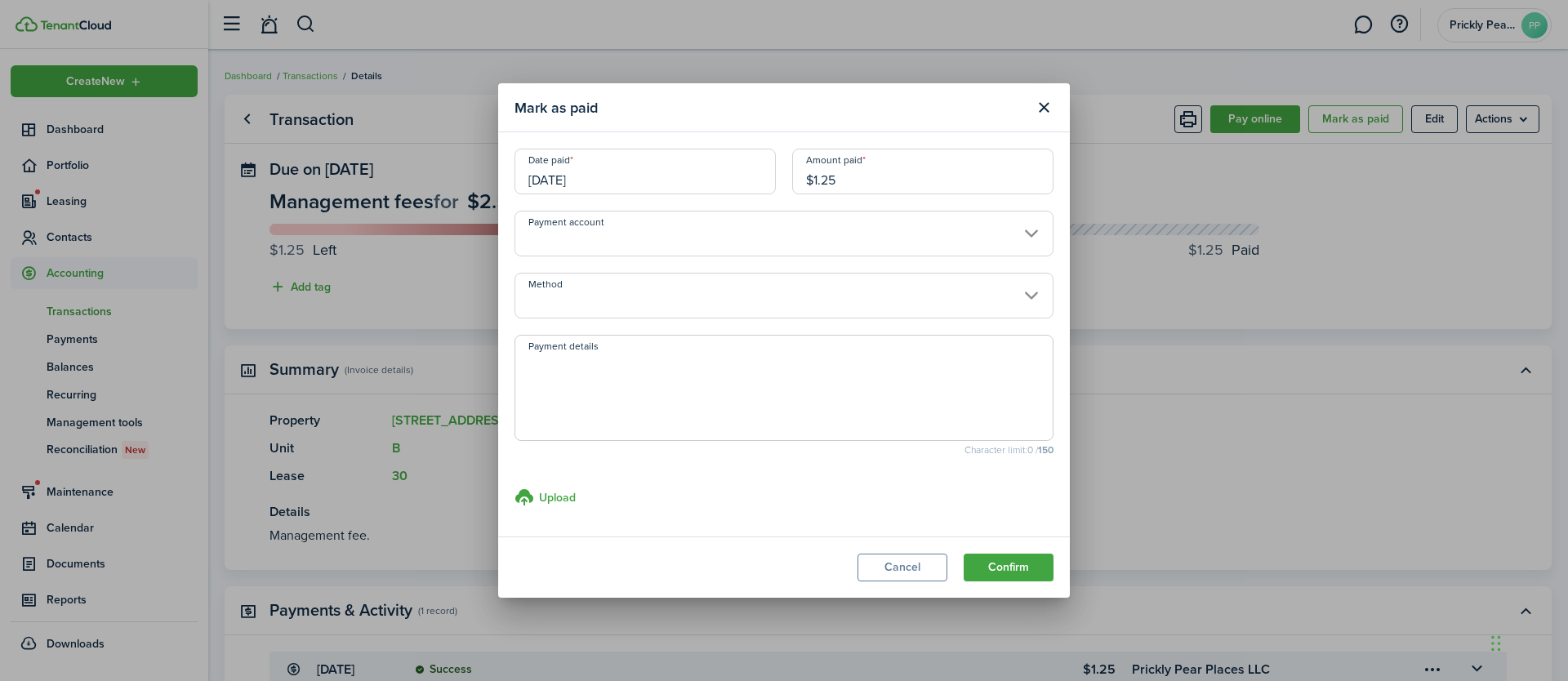
click at [914, 229] on input "Payment account" at bounding box center [784, 234] width 539 height 46
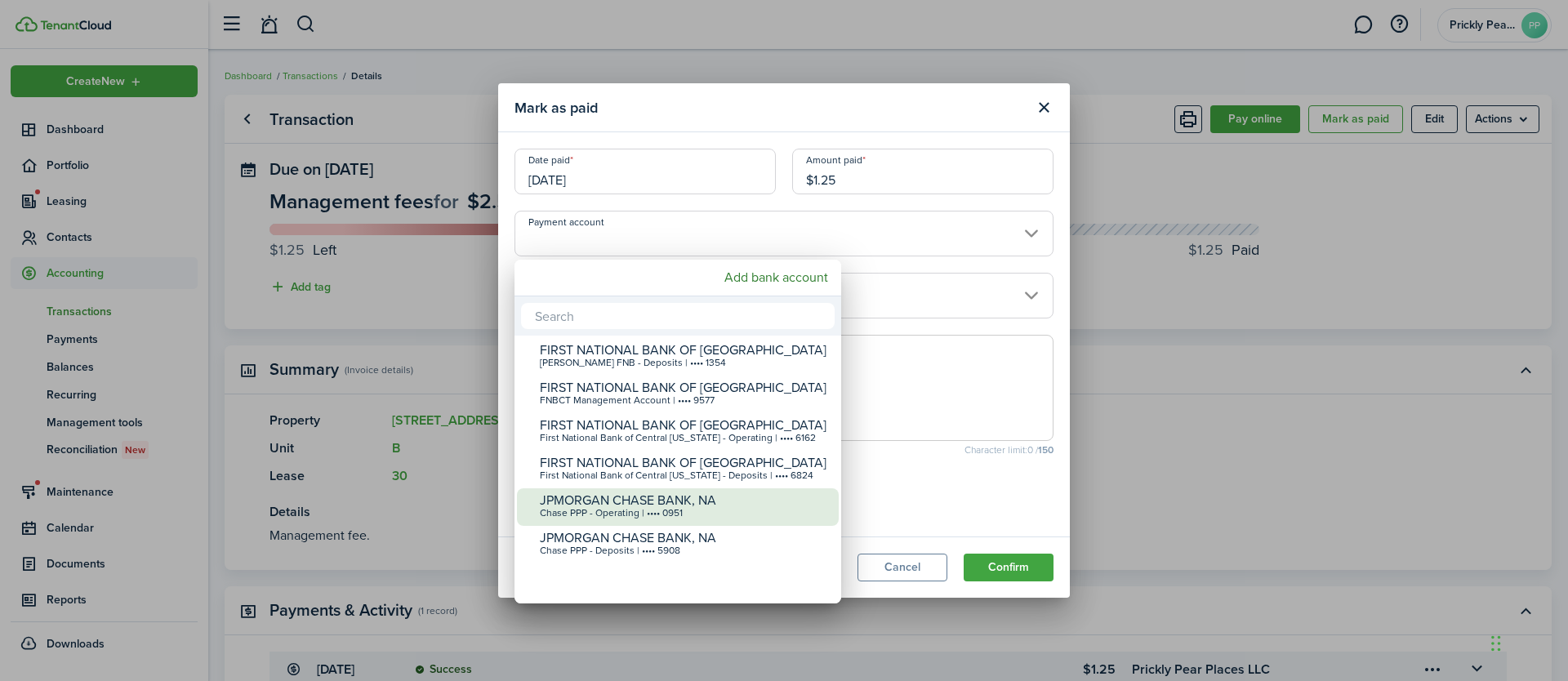
click at [685, 512] on div "Chase PPP - Operating | •••• 0951" at bounding box center [684, 514] width 289 height 11
type input "•••• •••• •••• 0951"
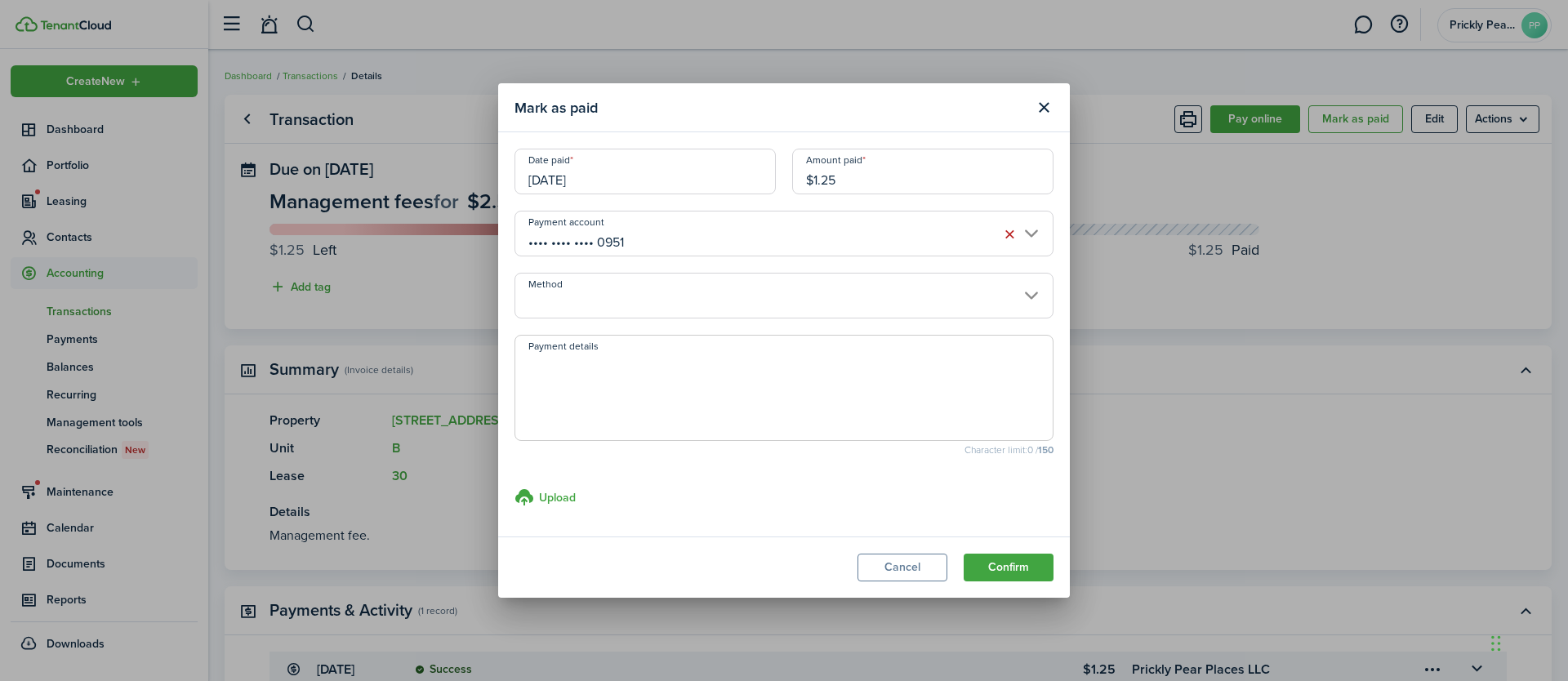
click at [723, 295] on input "Method" at bounding box center [784, 295] width 539 height 46
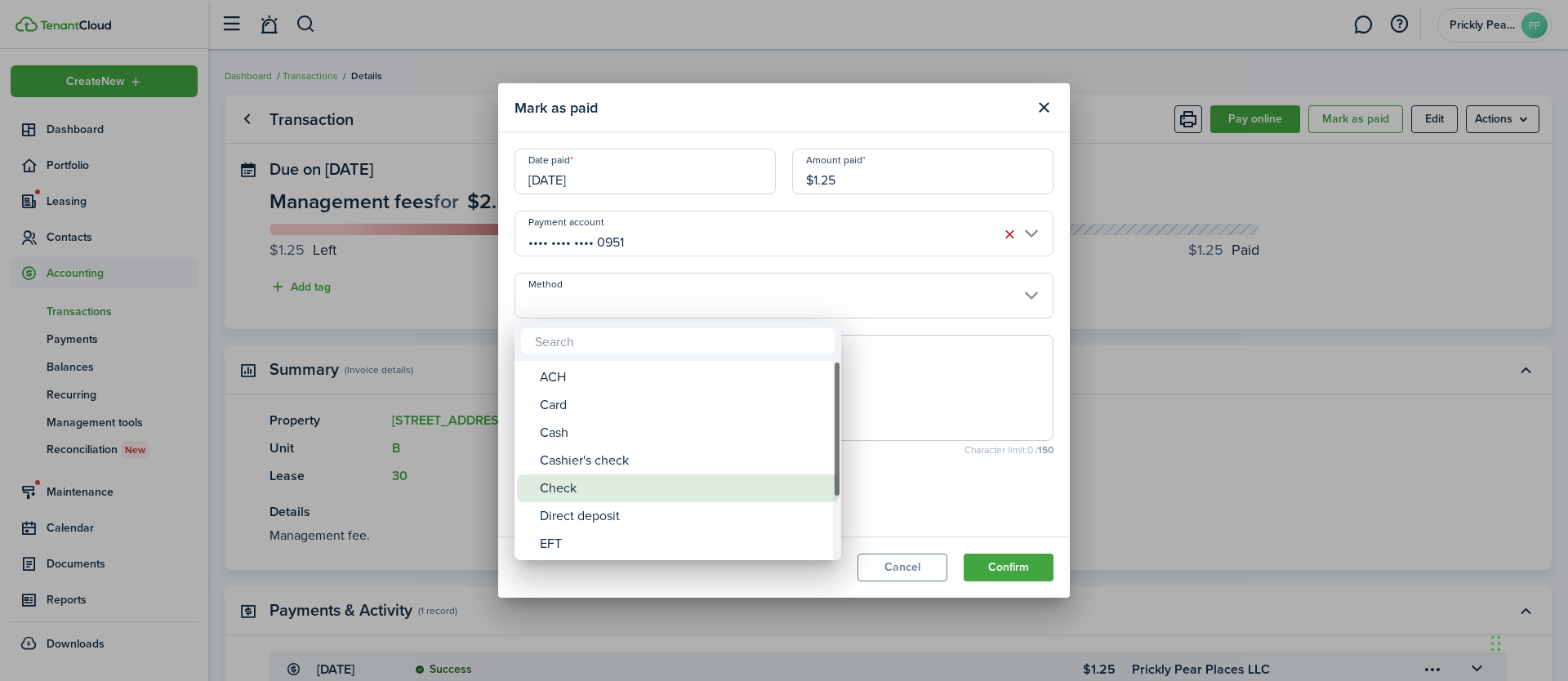
click at [665, 491] on div "Check" at bounding box center [684, 489] width 289 height 28
type input "Check"
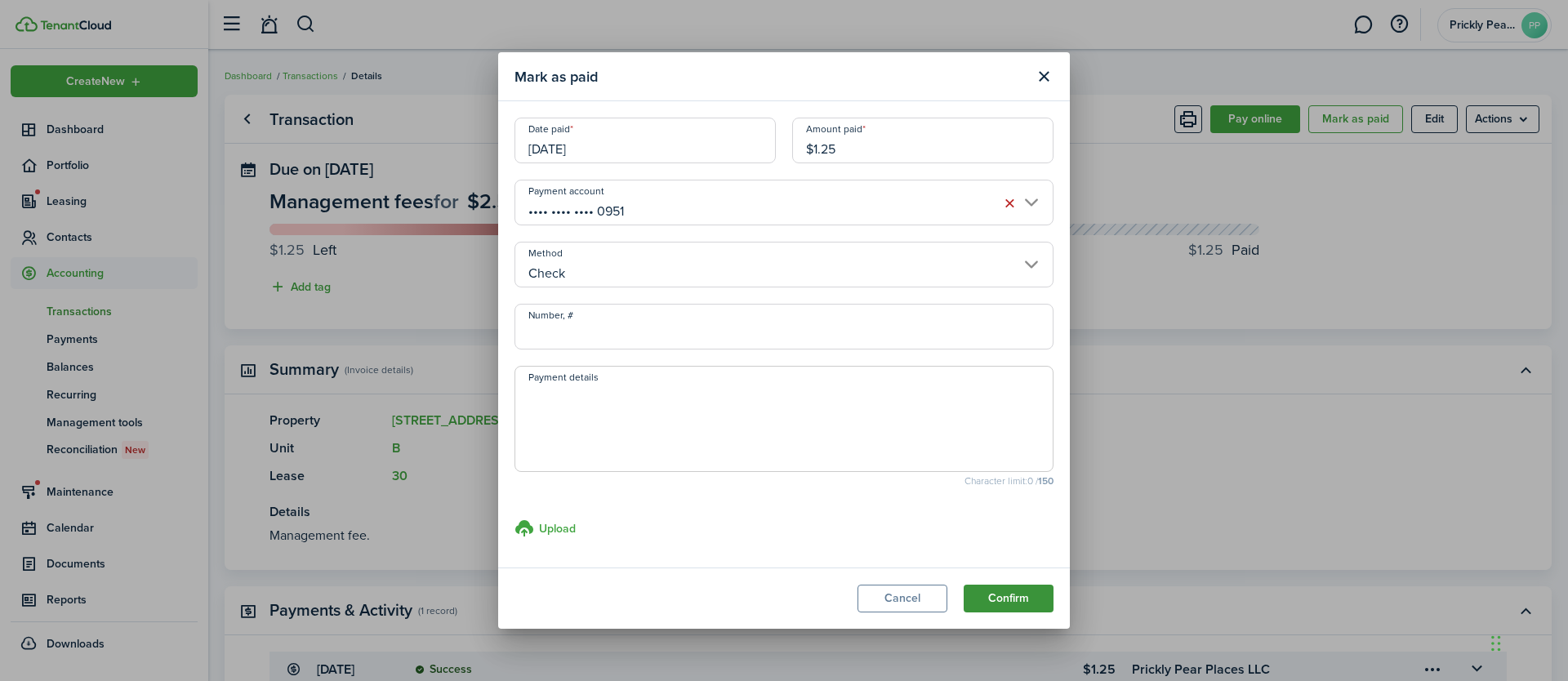
click at [1016, 598] on button "Confirm" at bounding box center [1008, 599] width 90 height 28
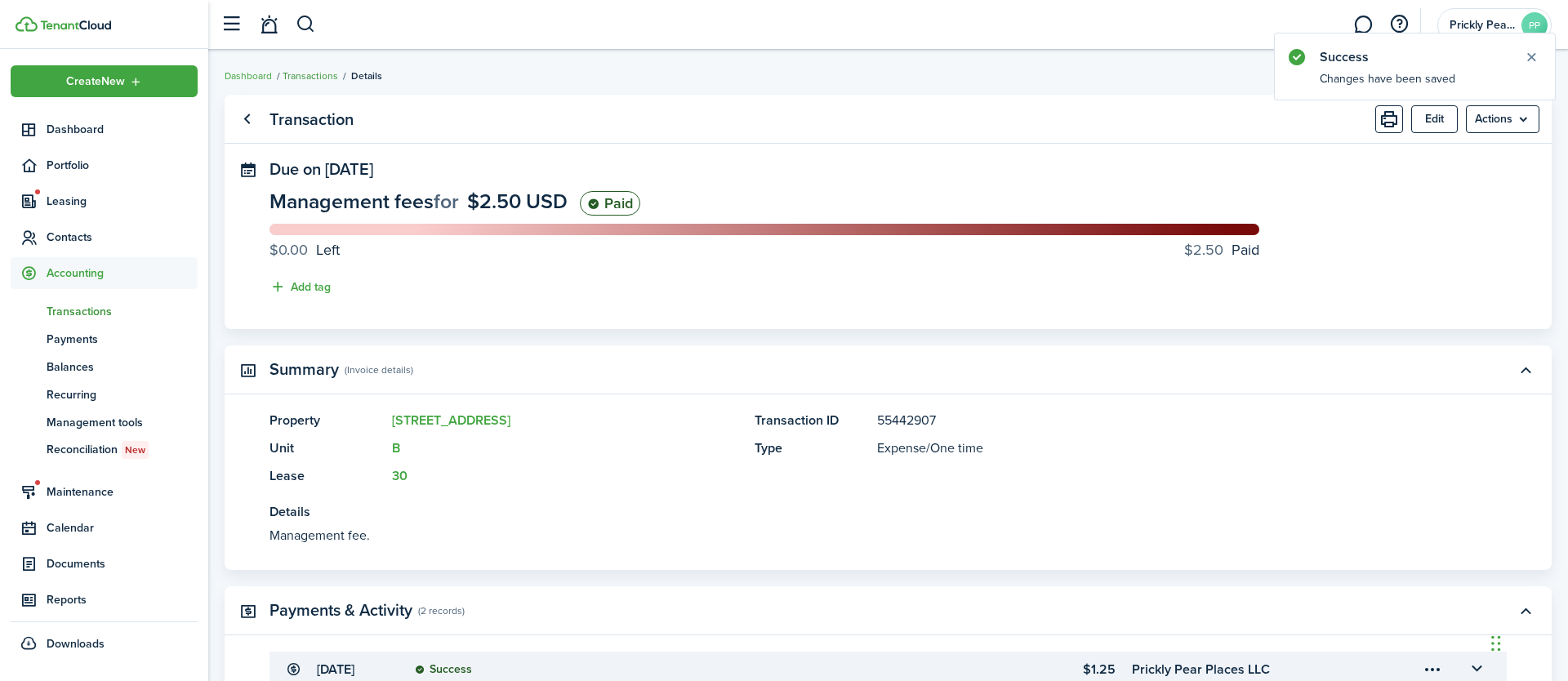
click at [321, 79] on link "Transactions" at bounding box center [309, 76] width 55 height 15
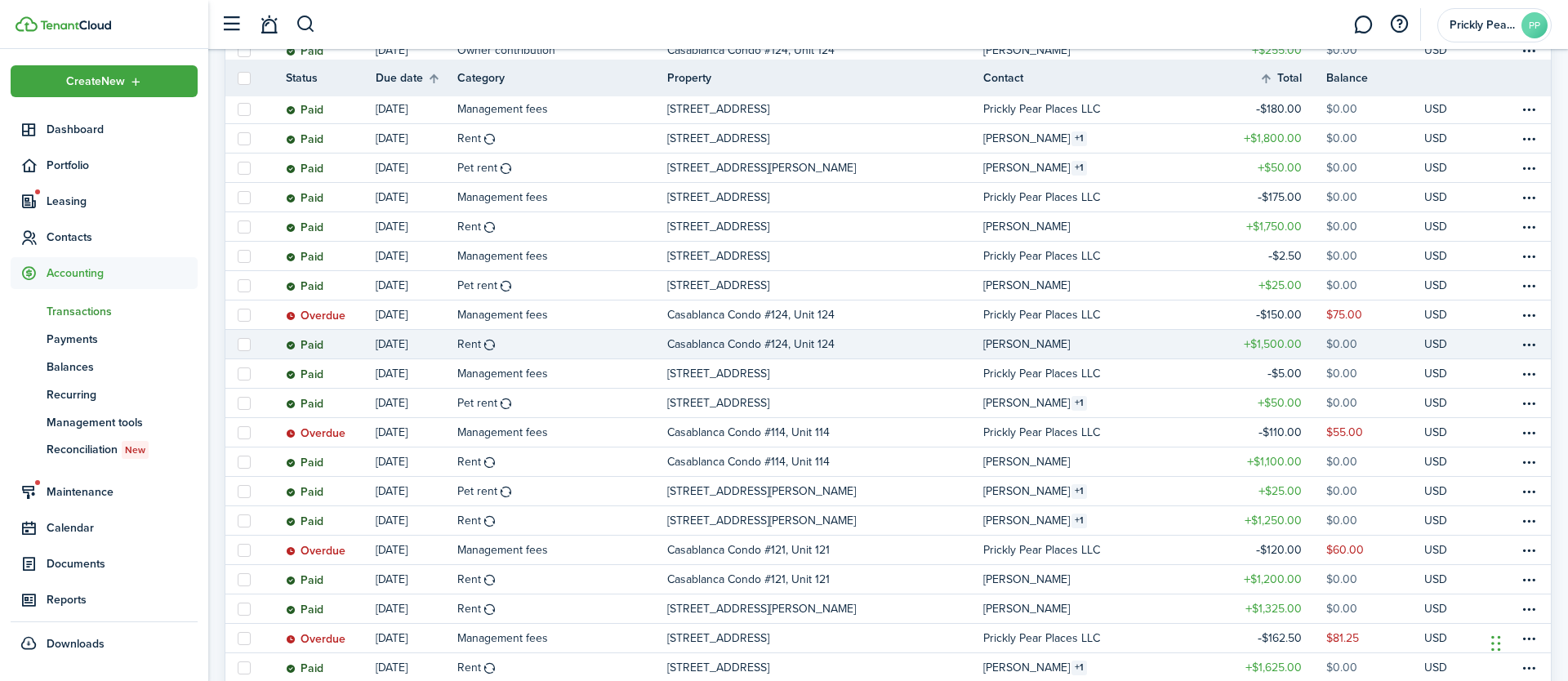
scroll to position [1052, 0]
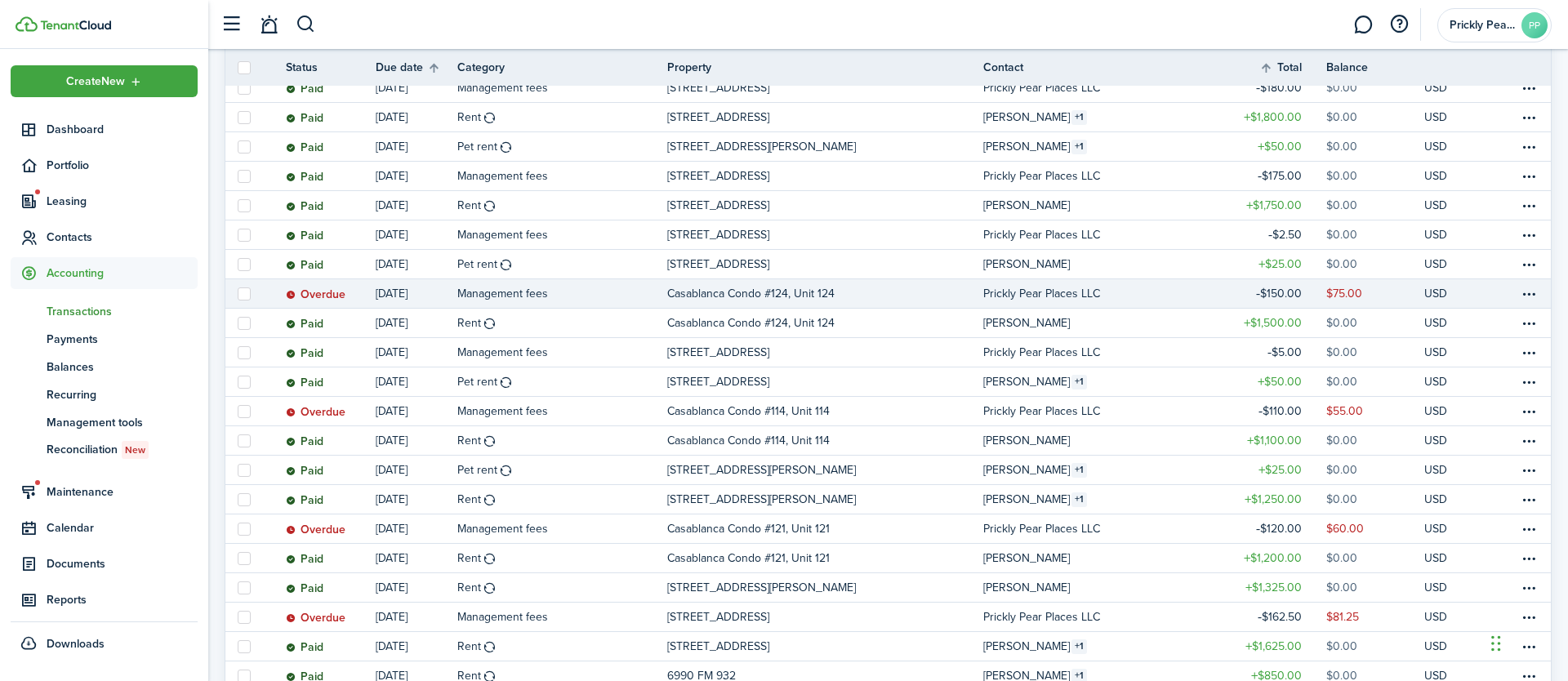
click at [739, 297] on p "Casablanca Condo #124, Unit 124" at bounding box center [750, 293] width 167 height 17
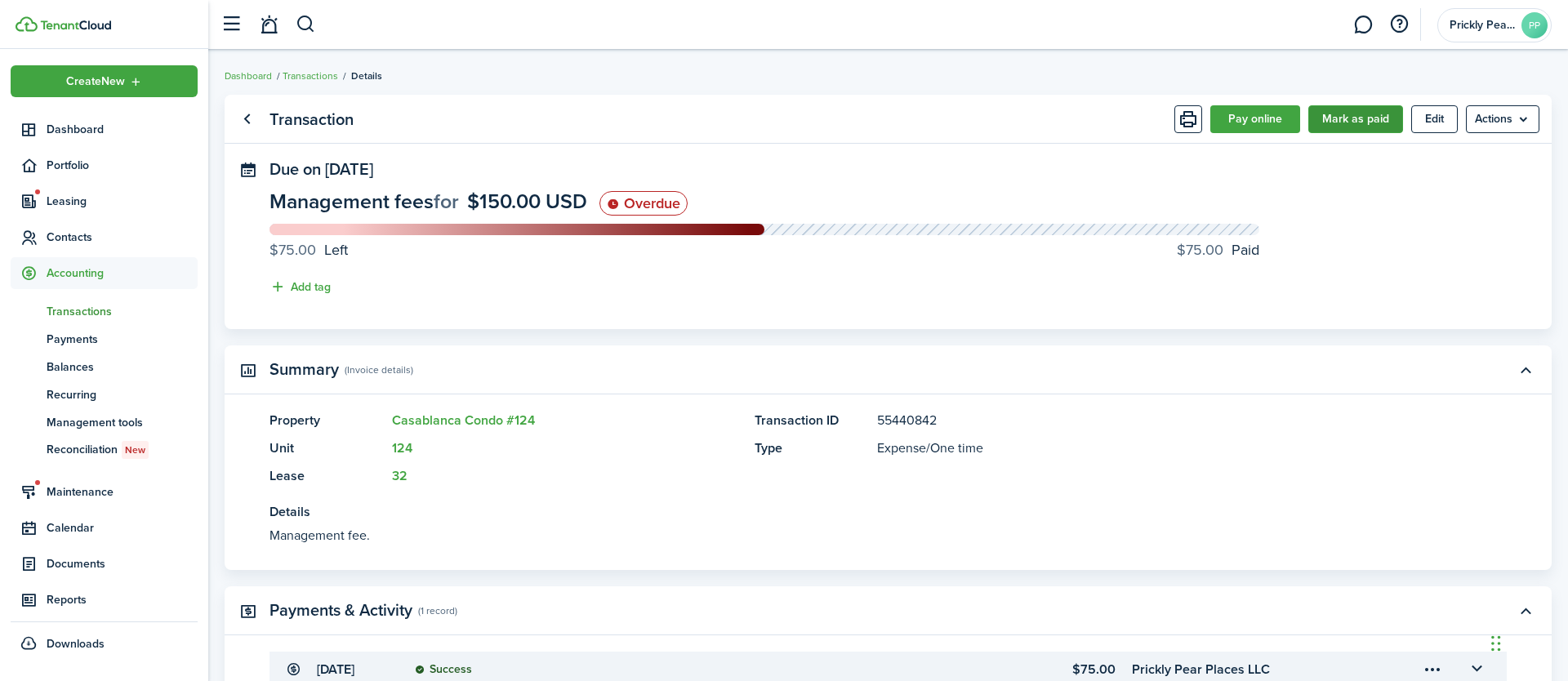
click at [1363, 113] on button "Mark as paid" at bounding box center [1355, 120] width 94 height 28
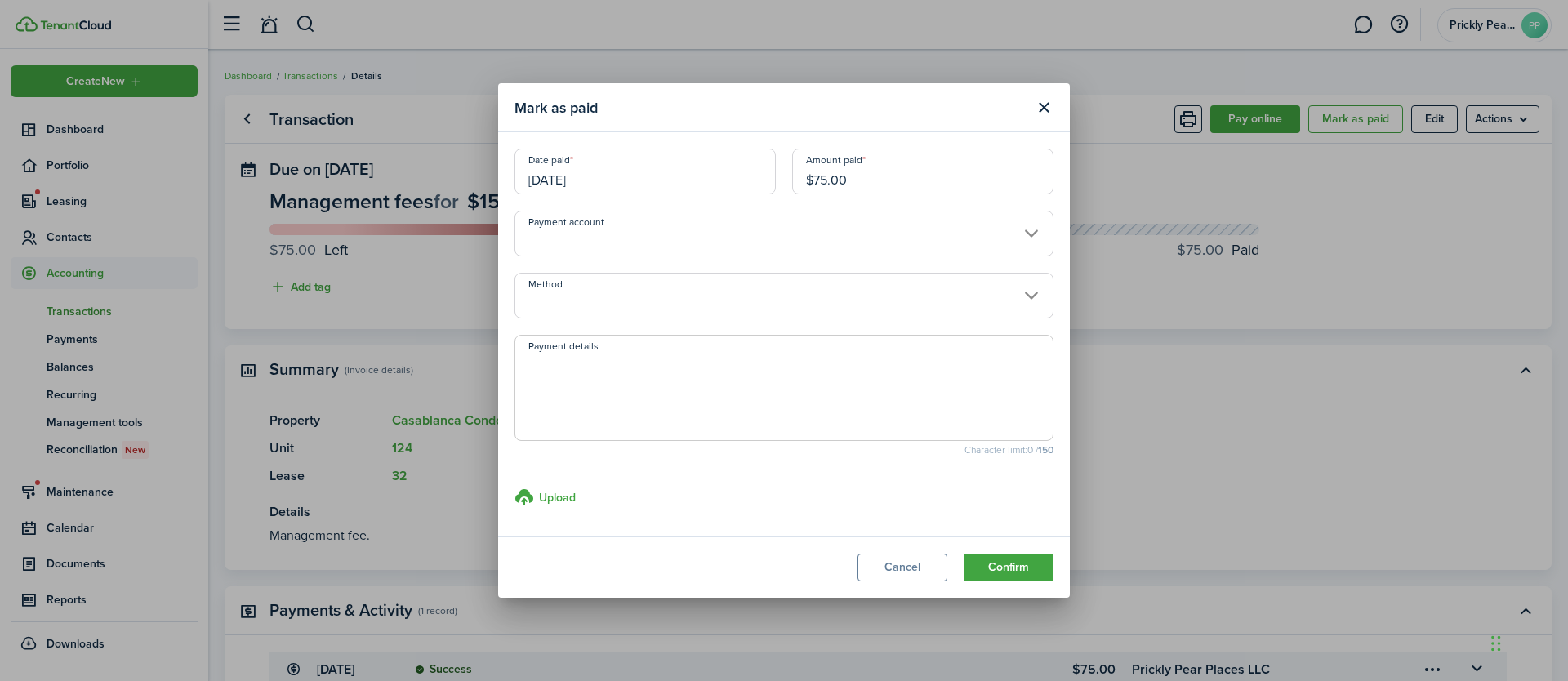
click at [781, 222] on input "Payment account" at bounding box center [784, 234] width 539 height 46
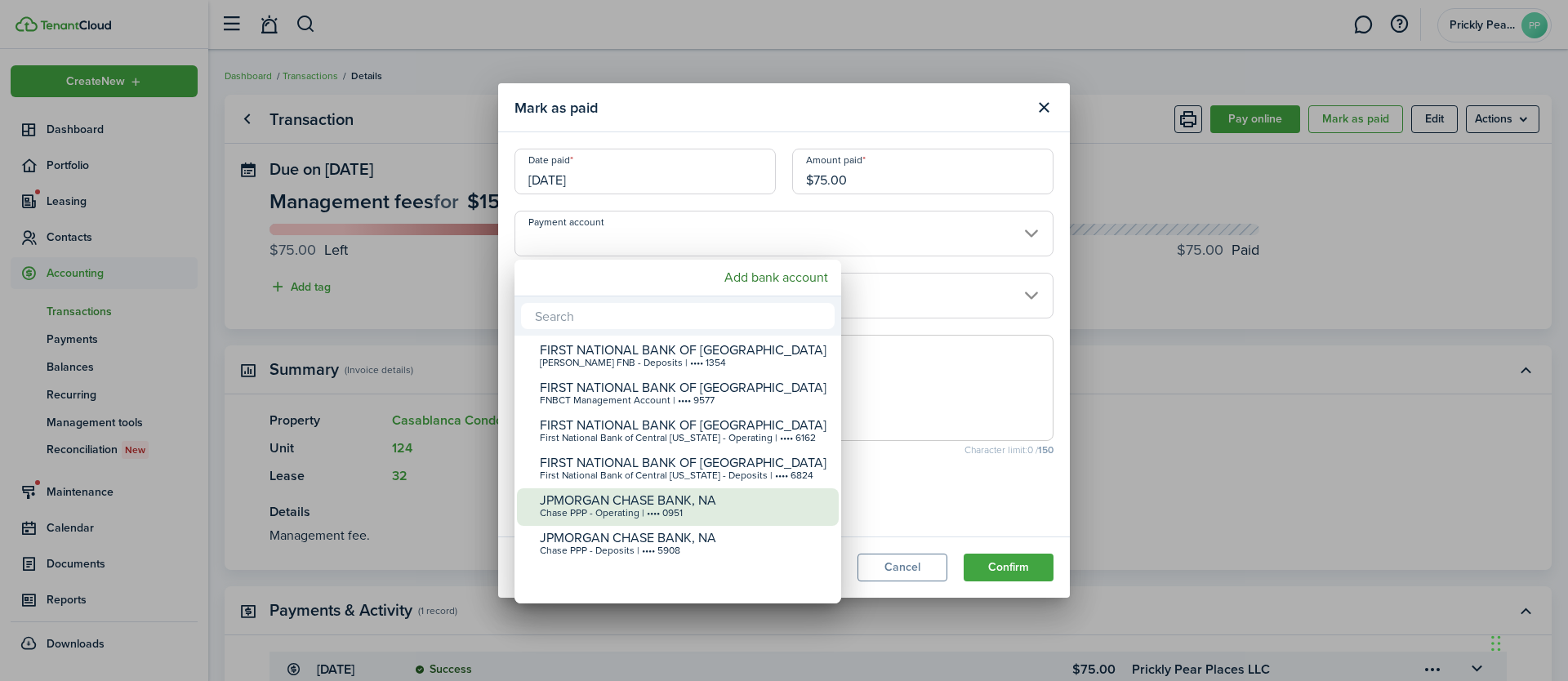
click at [705, 504] on div "JPMORGAN CHASE BANK, NA" at bounding box center [684, 501] width 289 height 15
type input "•••• •••• •••• 0951"
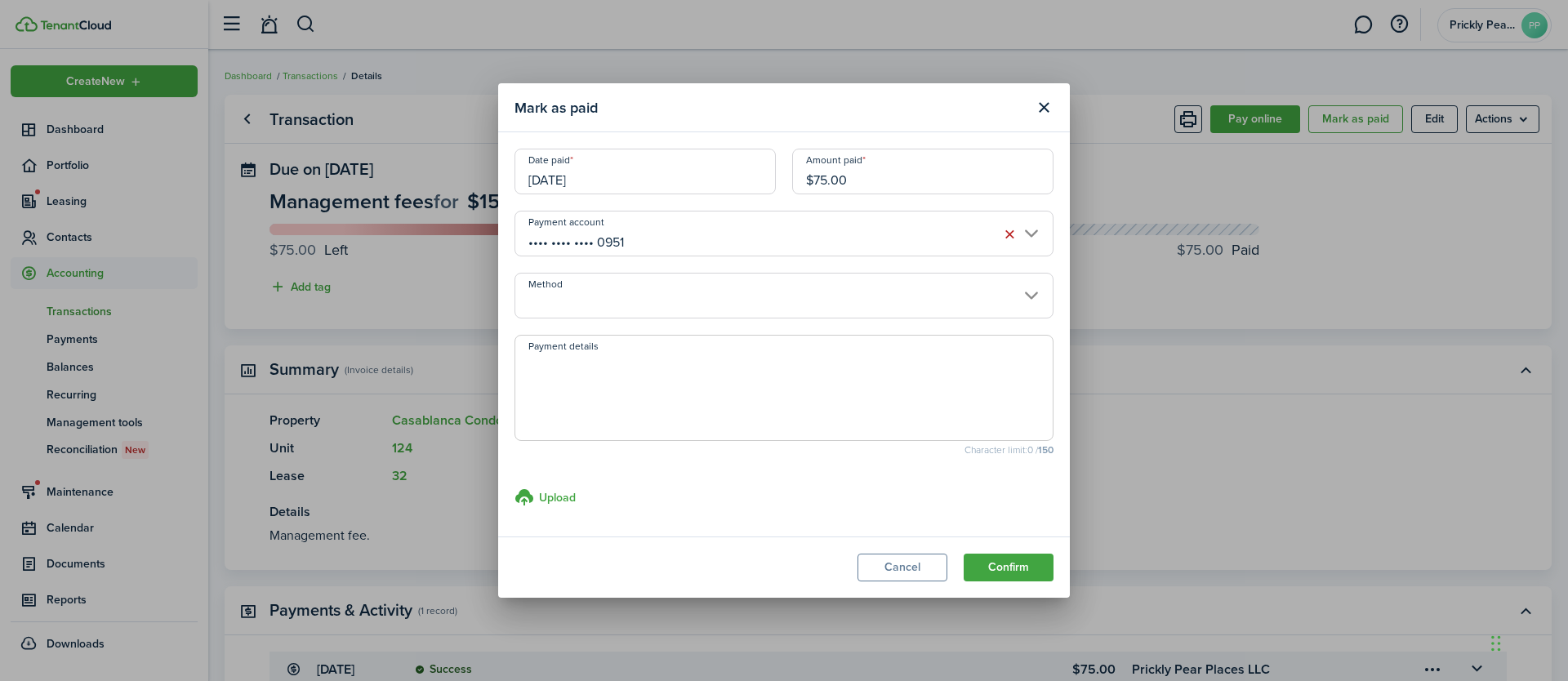
click at [791, 290] on input "Method" at bounding box center [784, 295] width 539 height 46
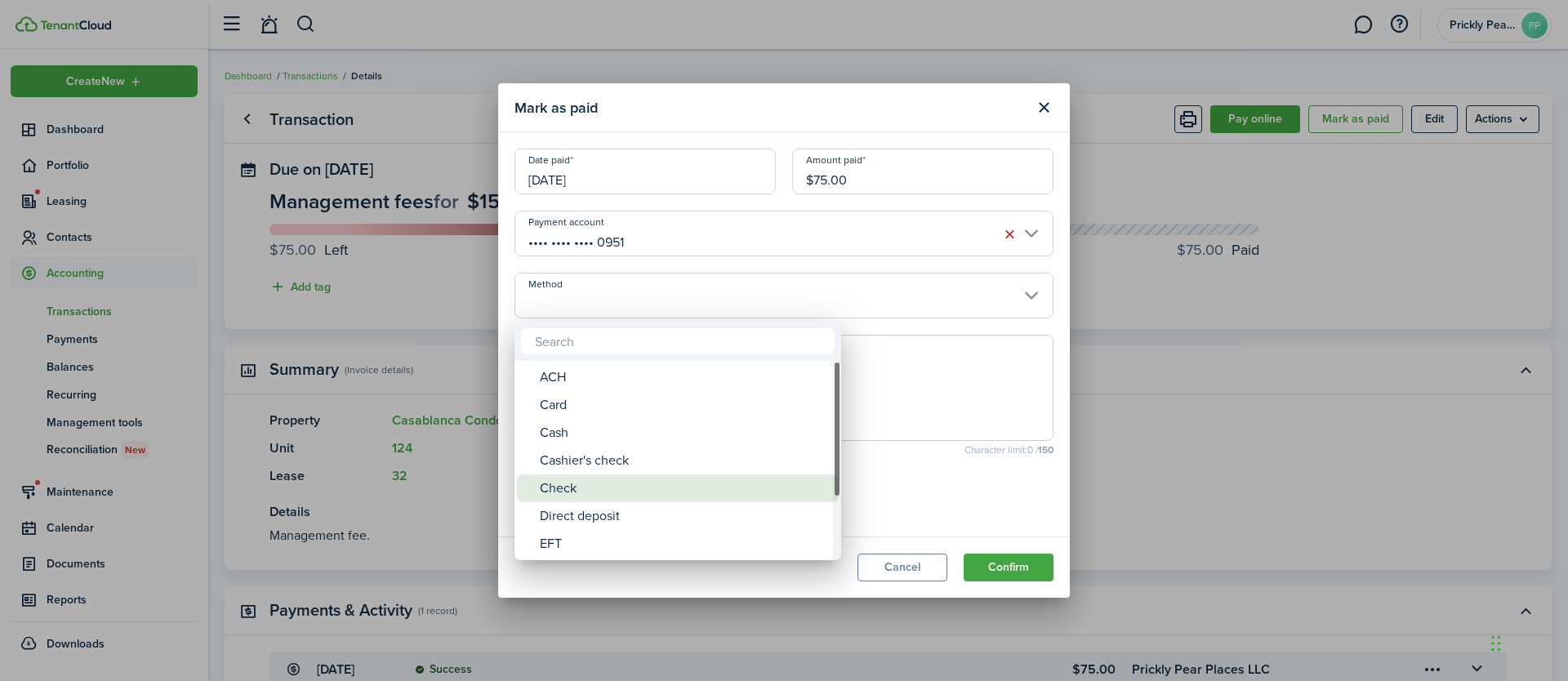
click at [666, 477] on div "Check" at bounding box center [684, 489] width 289 height 28
type input "Check"
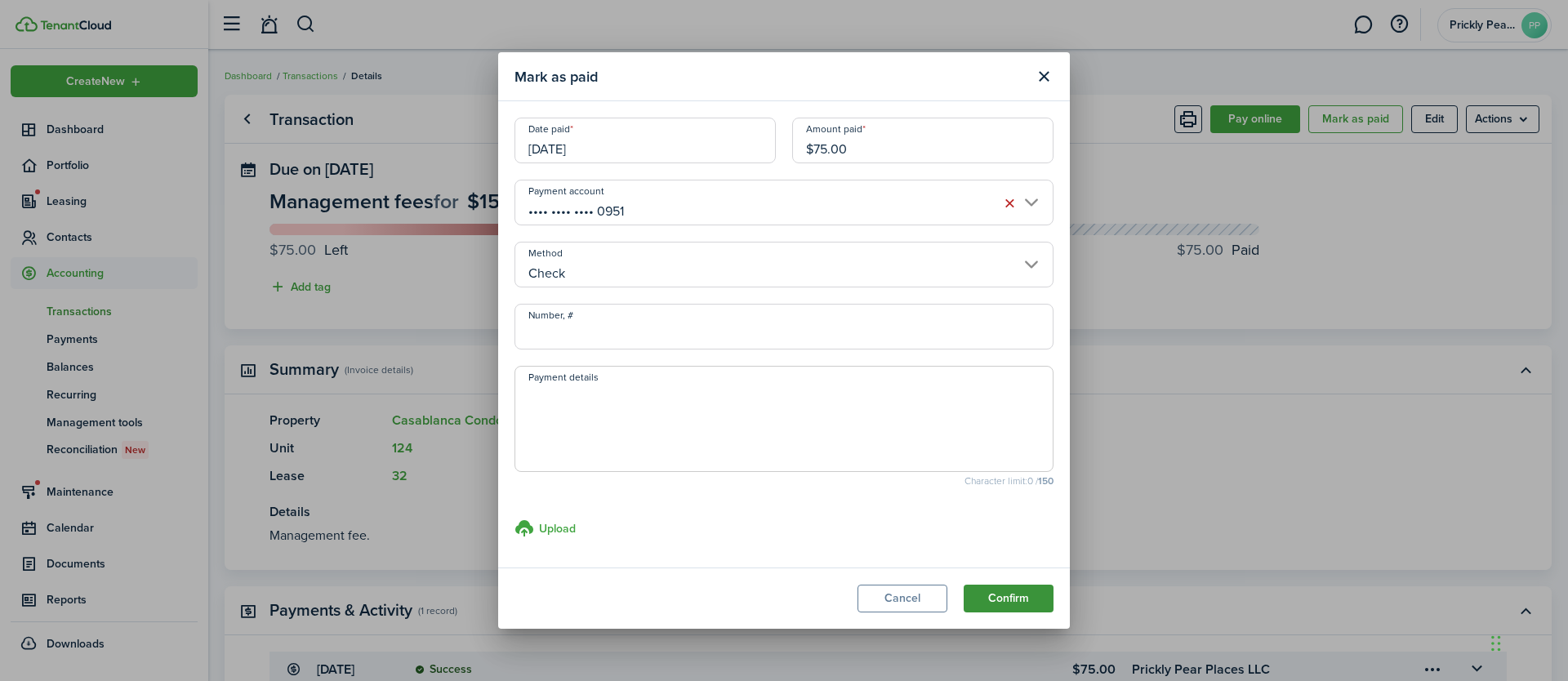
click at [1003, 608] on button "Confirm" at bounding box center [1008, 599] width 90 height 28
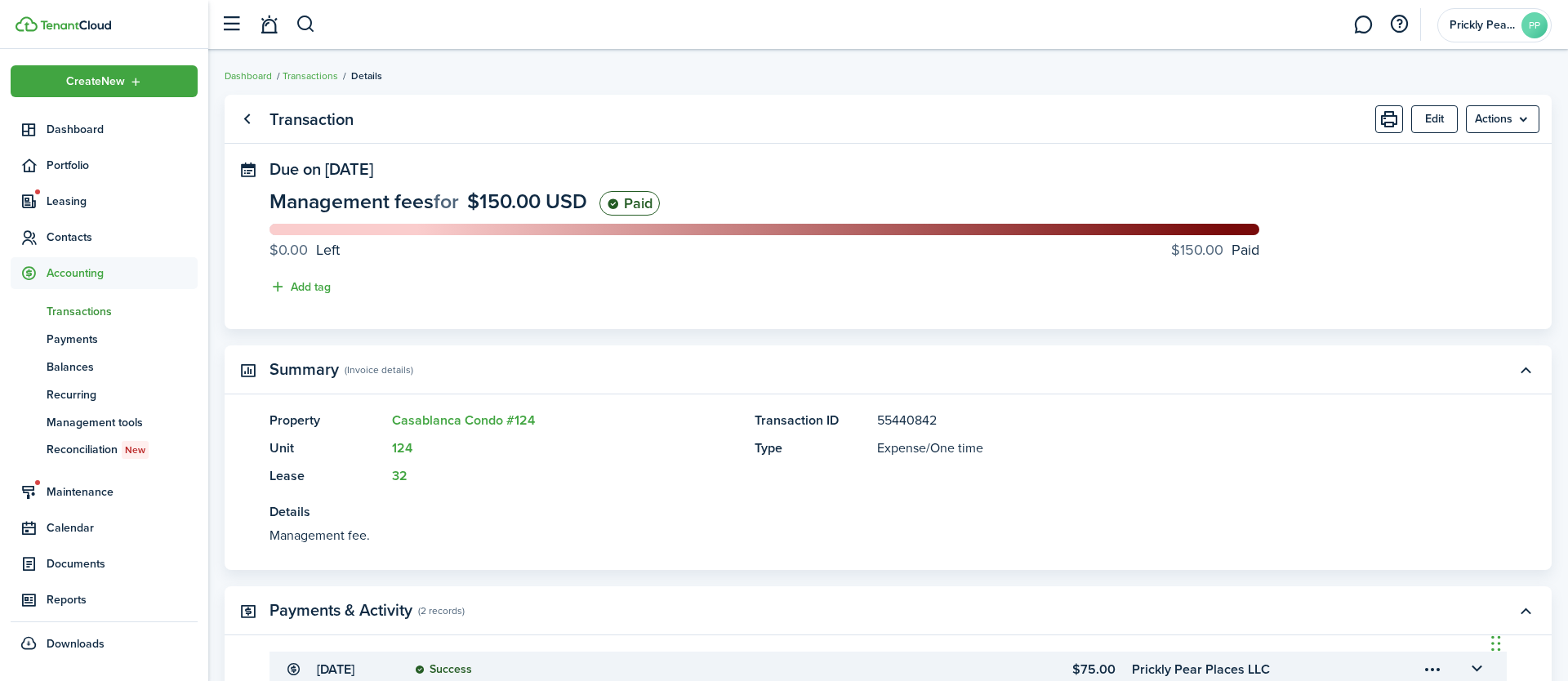
click at [311, 130] on panel-main-header "Transaction Edit Actions" at bounding box center [888, 119] width 1327 height 49
click at [315, 124] on panel-main-title "Transaction" at bounding box center [311, 120] width 84 height 19
click at [329, 78] on link "Transactions" at bounding box center [309, 76] width 55 height 15
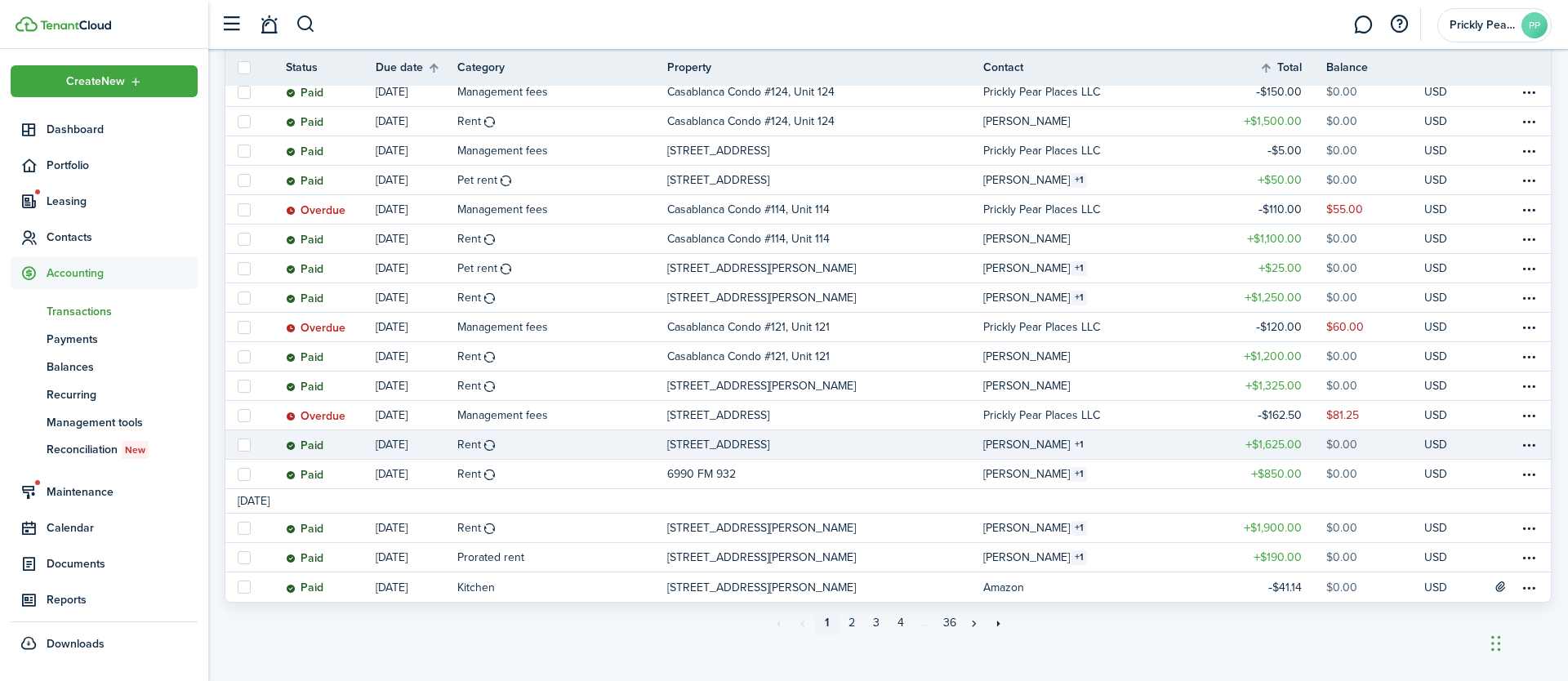
scroll to position [1261, 0]
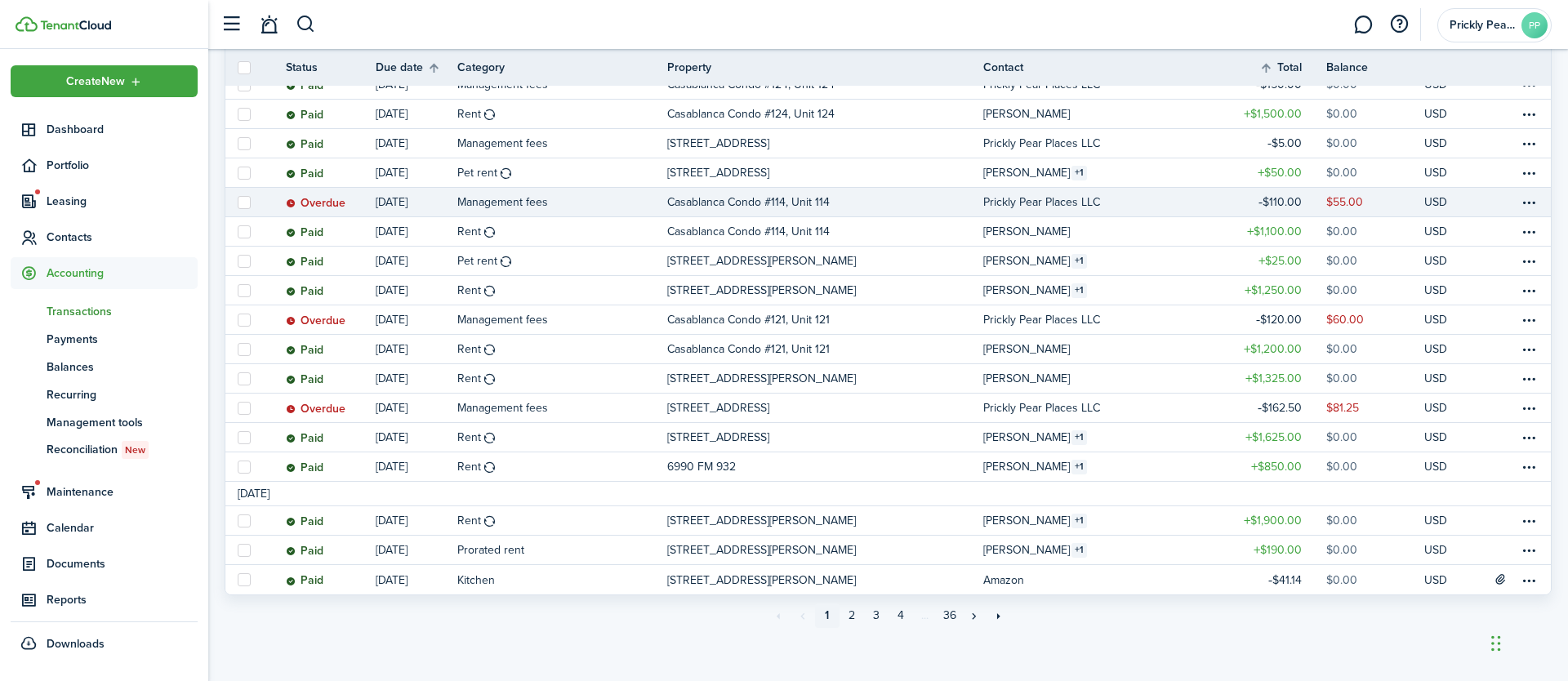
click at [802, 208] on p "Casablanca Condo #114, Unit 114" at bounding box center [748, 202] width 163 height 17
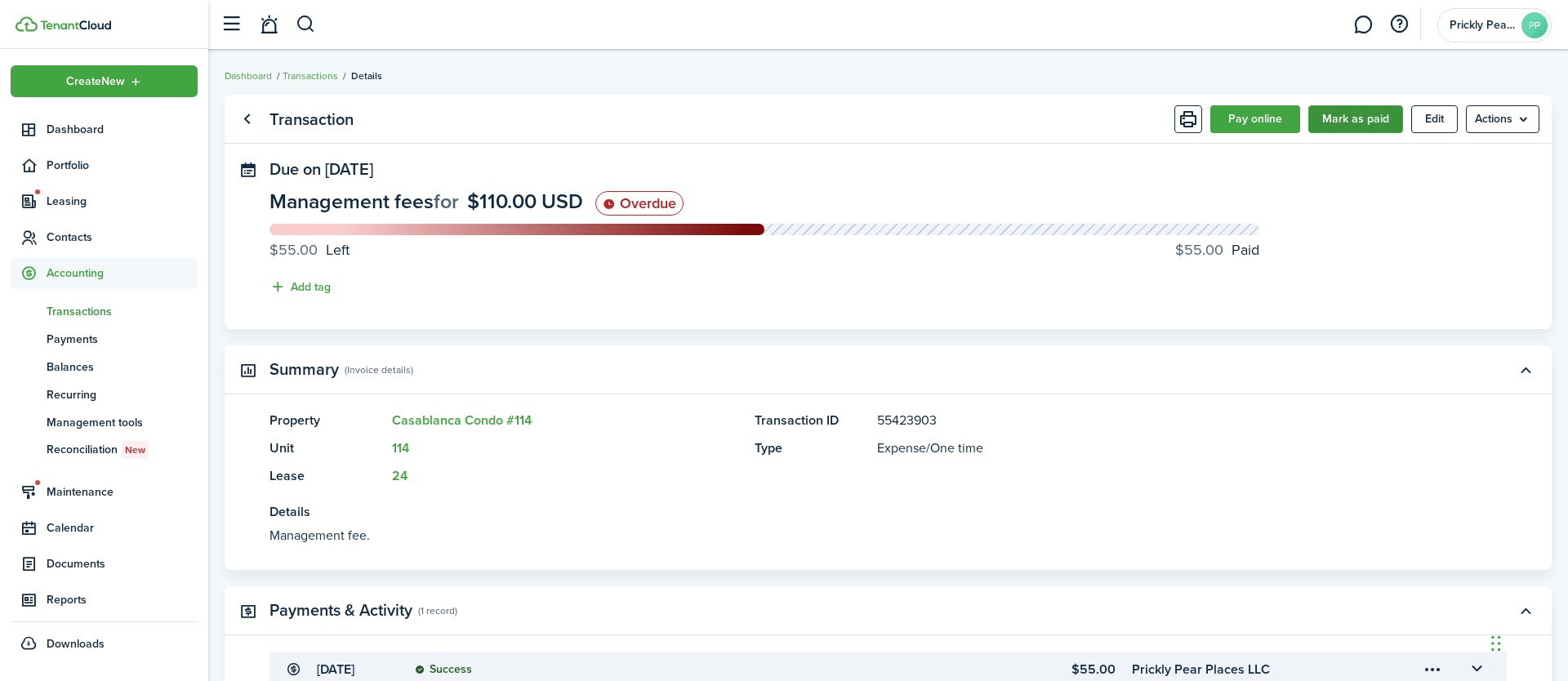
click at [1381, 110] on button "Mark as paid" at bounding box center [1355, 120] width 94 height 28
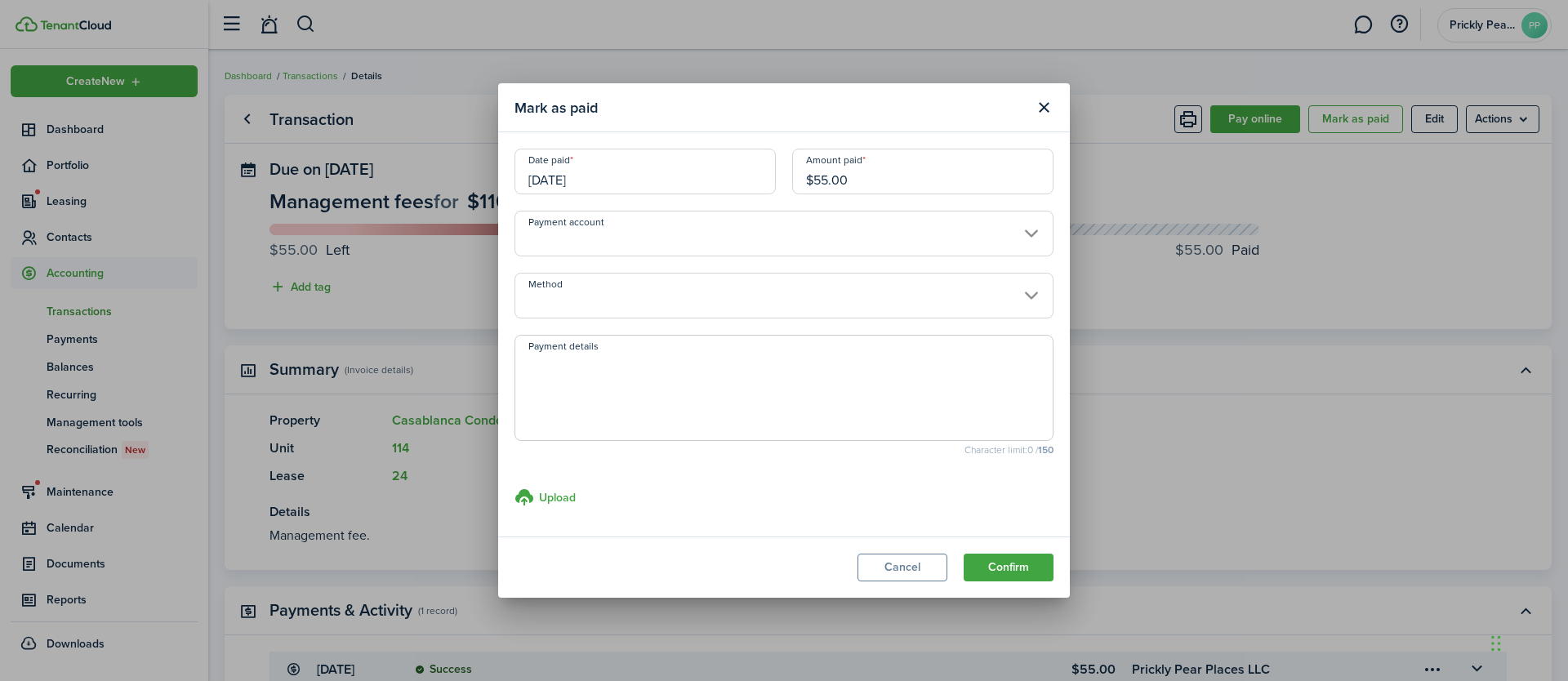
click at [902, 248] on input "Payment account" at bounding box center [784, 234] width 539 height 46
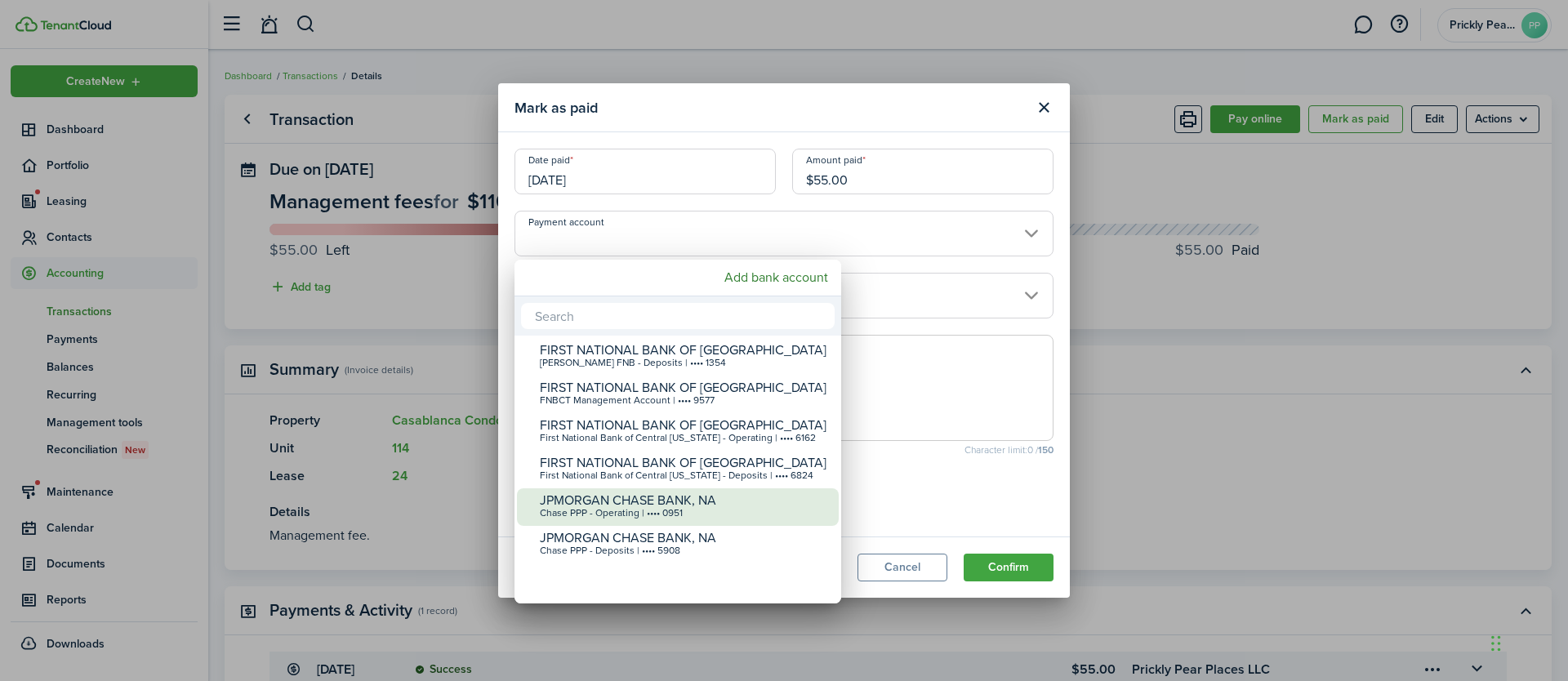
click at [686, 514] on div "Chase PPP - Operating | •••• 0951" at bounding box center [684, 514] width 289 height 11
type input "•••• •••• •••• 0951"
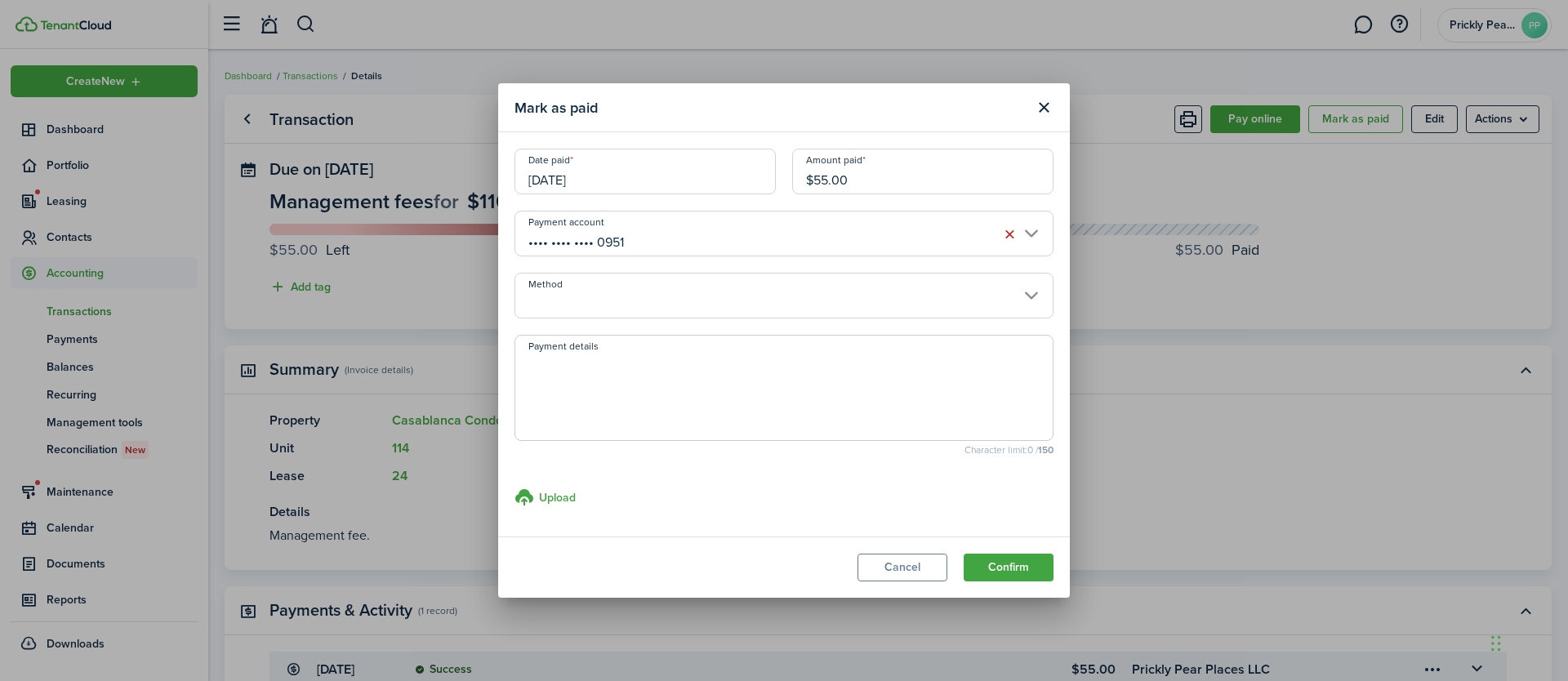
click at [932, 309] on input "Method" at bounding box center [784, 295] width 539 height 46
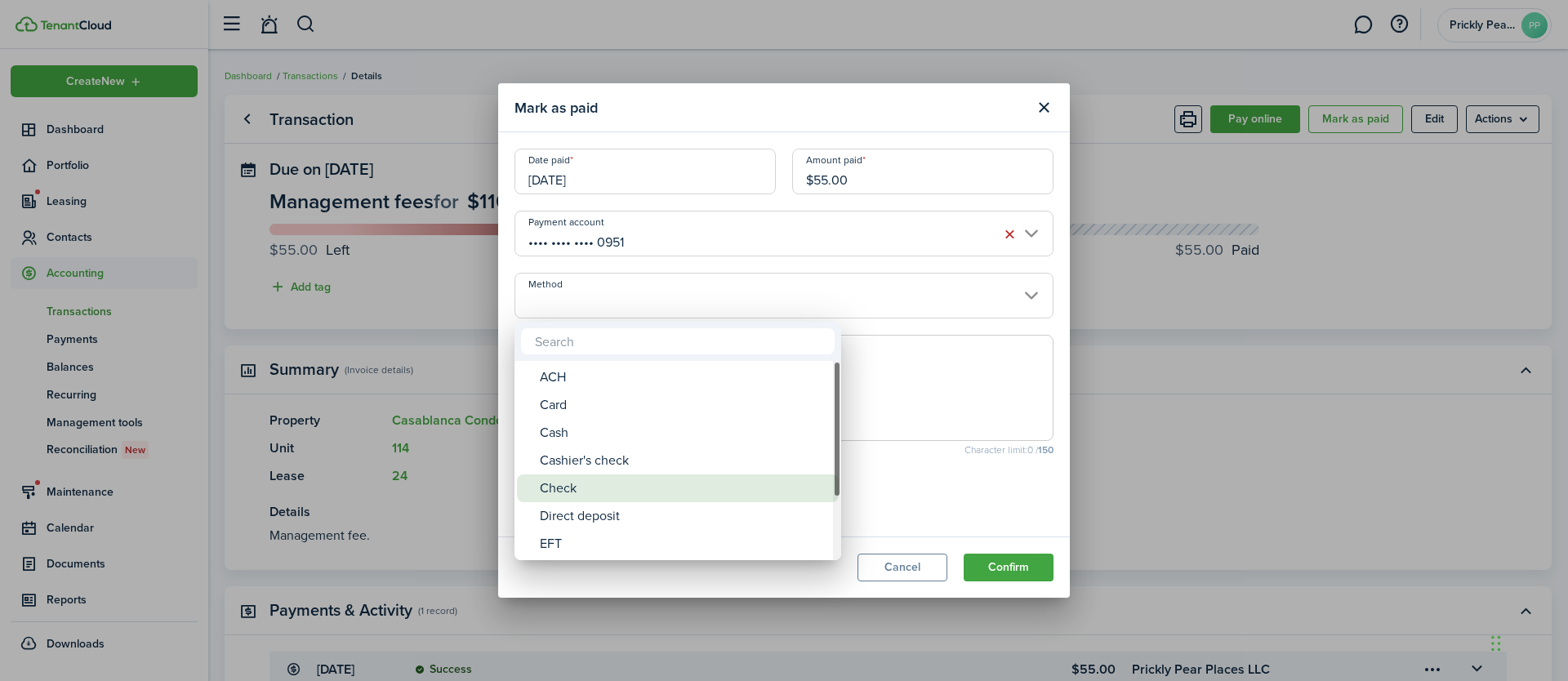
click at [701, 491] on div "Check" at bounding box center [684, 489] width 289 height 28
type input "Check"
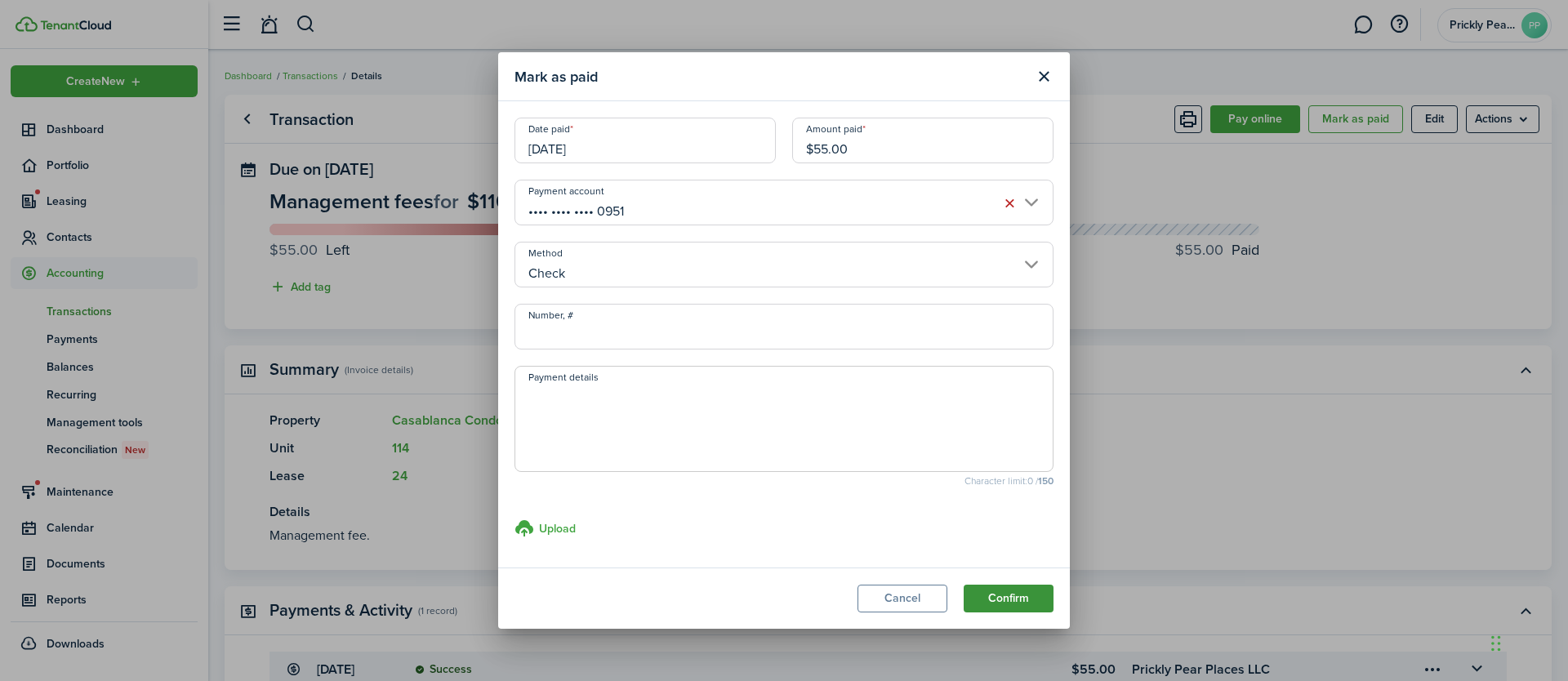
click at [1026, 598] on button "Confirm" at bounding box center [1008, 599] width 90 height 28
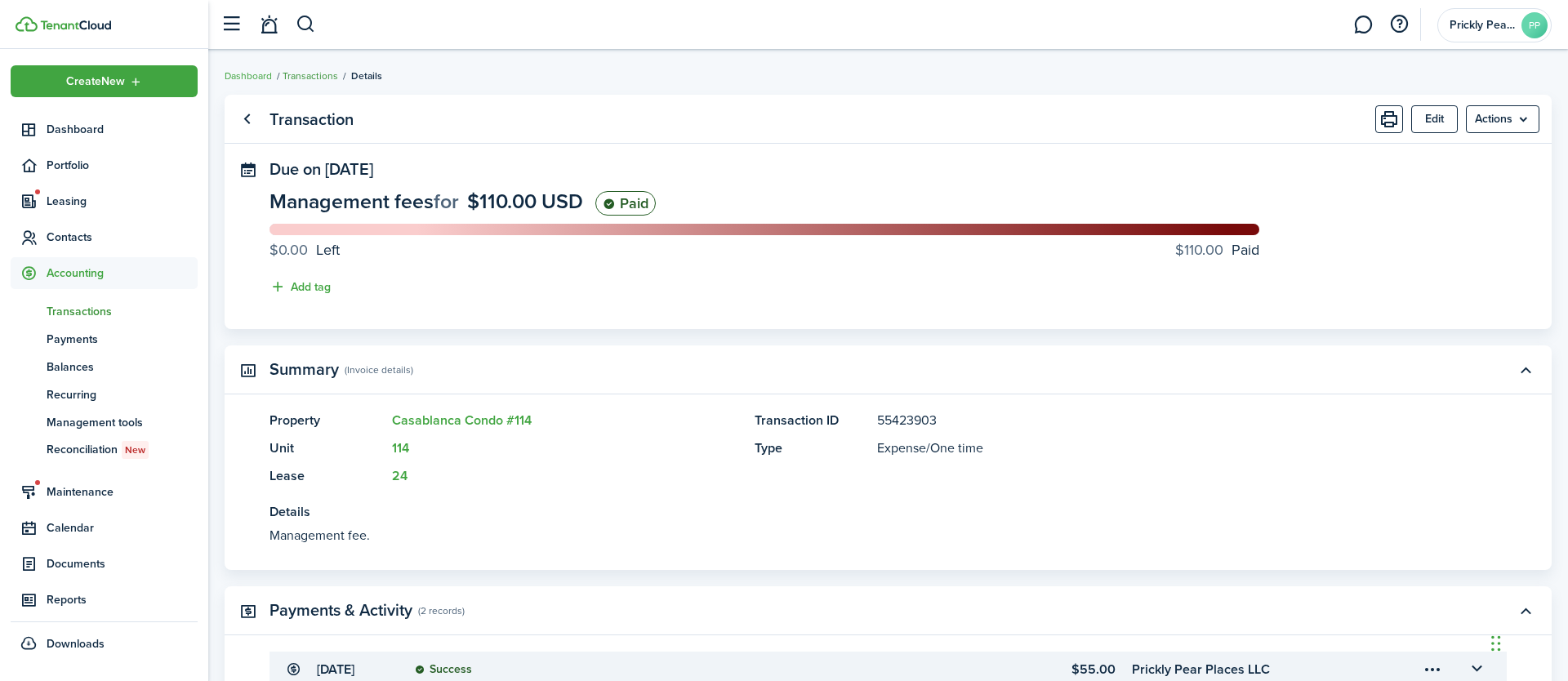
click at [299, 78] on link "Transactions" at bounding box center [309, 76] width 55 height 15
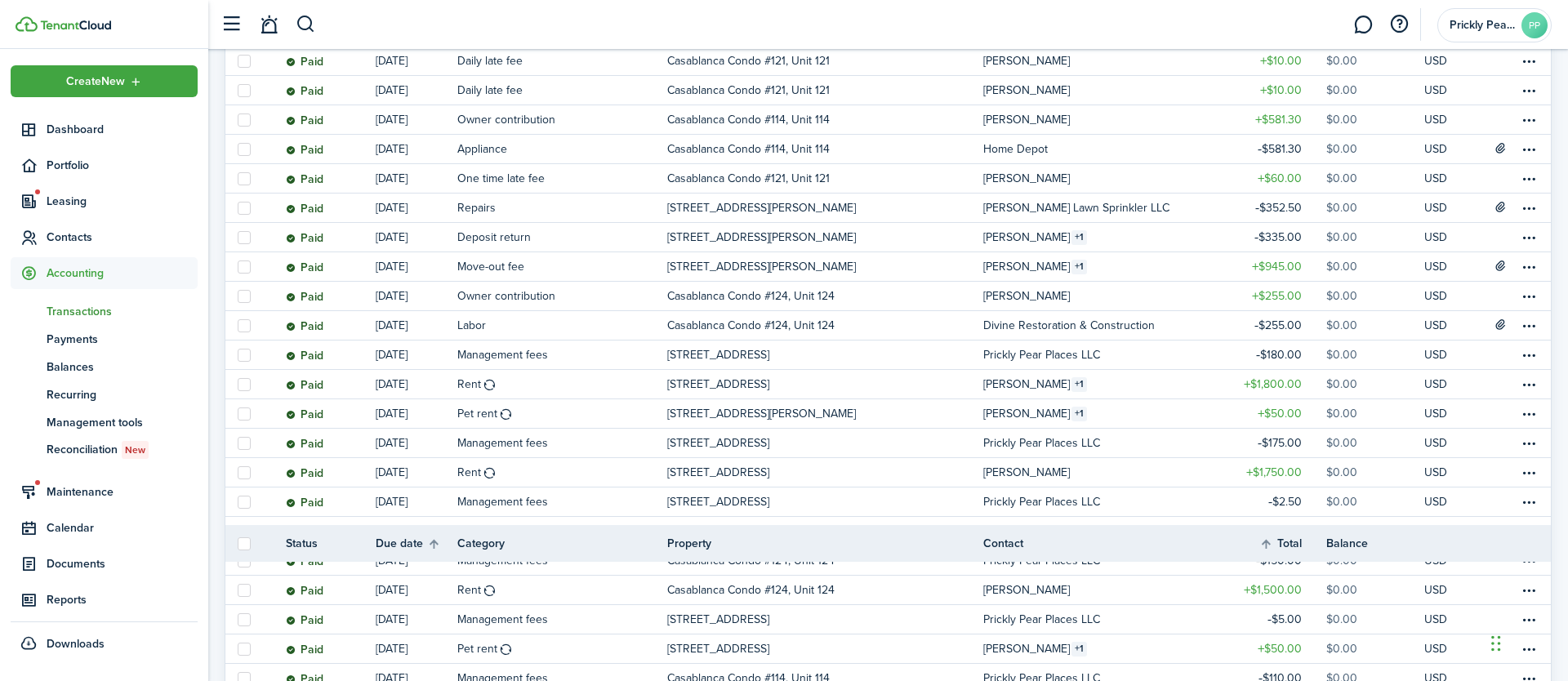
scroll to position [1261, 0]
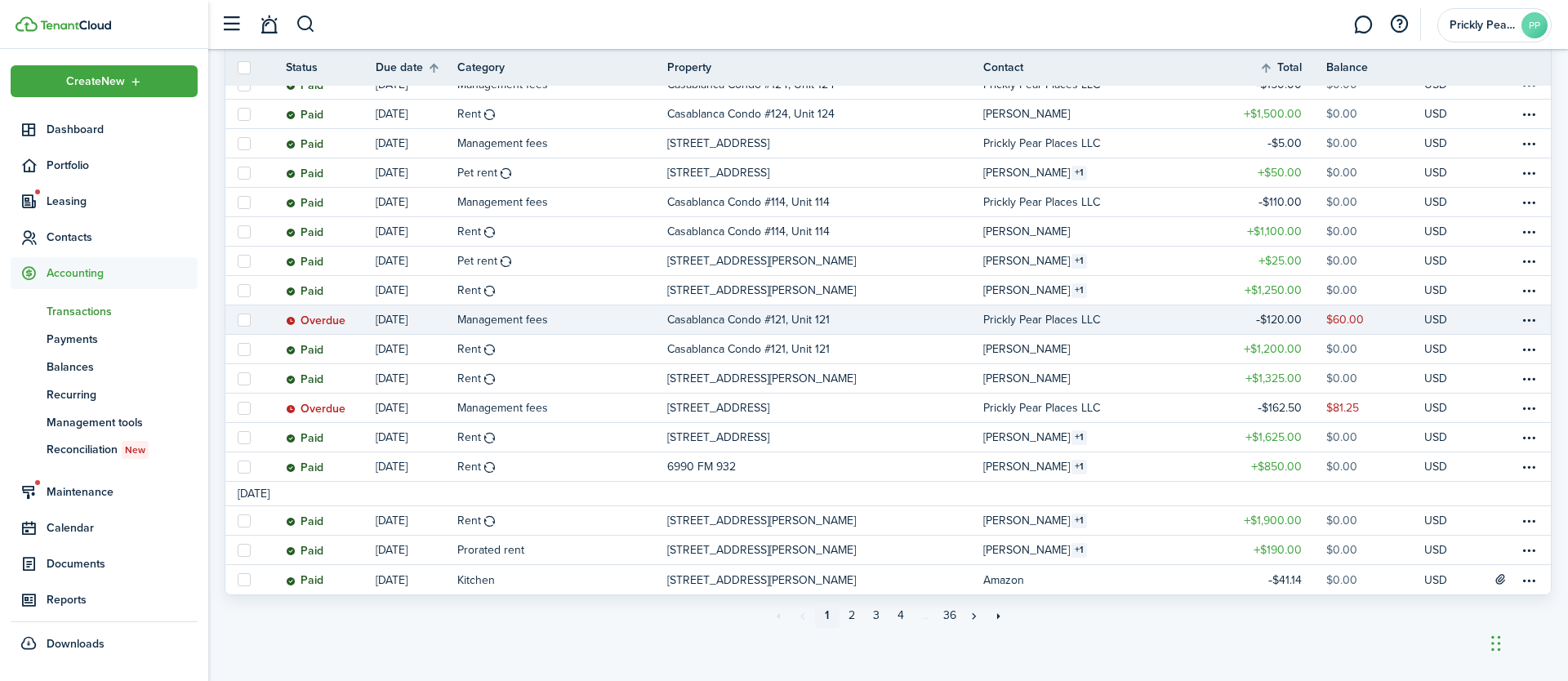
click at [705, 328] on p "Casablanca Condo #121, Unit 121" at bounding box center [748, 319] width 163 height 17
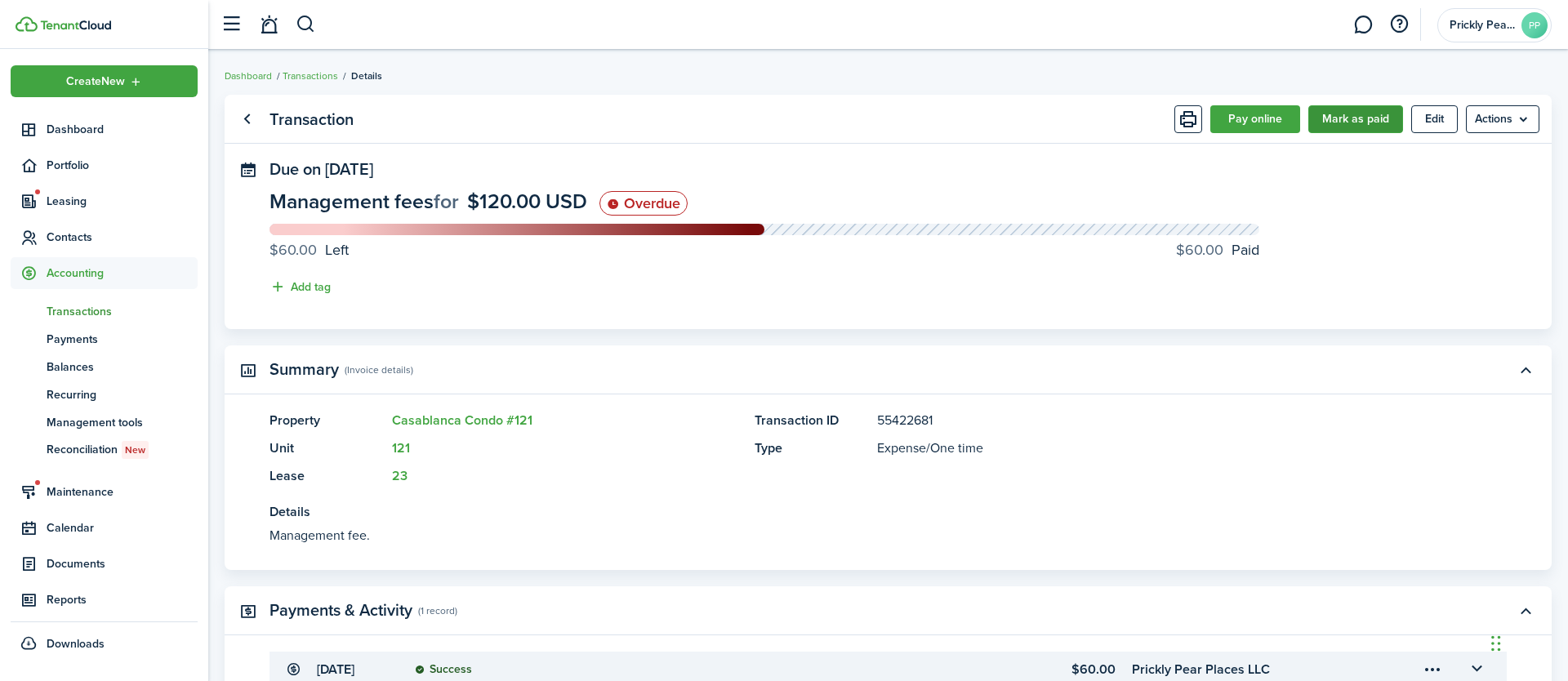
click at [1386, 126] on button "Mark as paid" at bounding box center [1355, 120] width 94 height 28
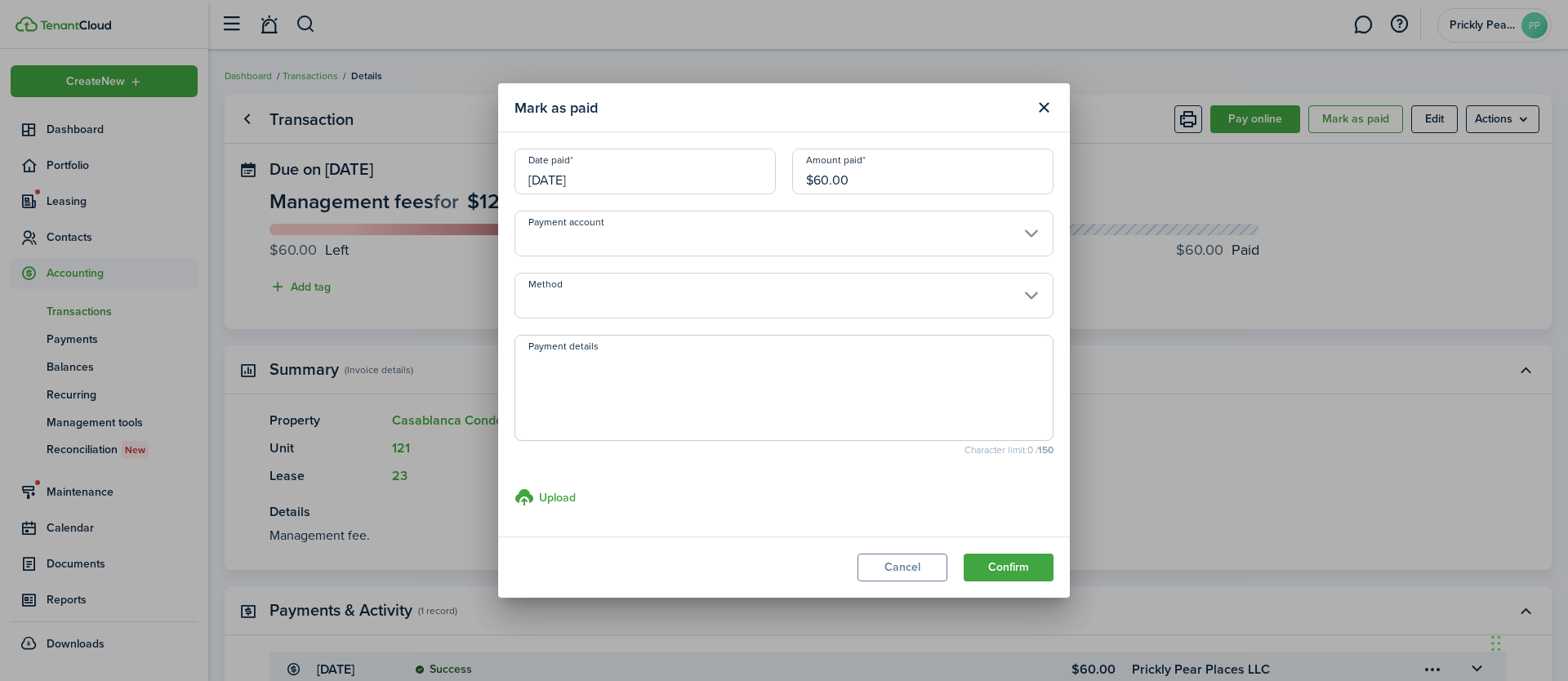
click at [768, 226] on input "Payment account" at bounding box center [784, 234] width 539 height 46
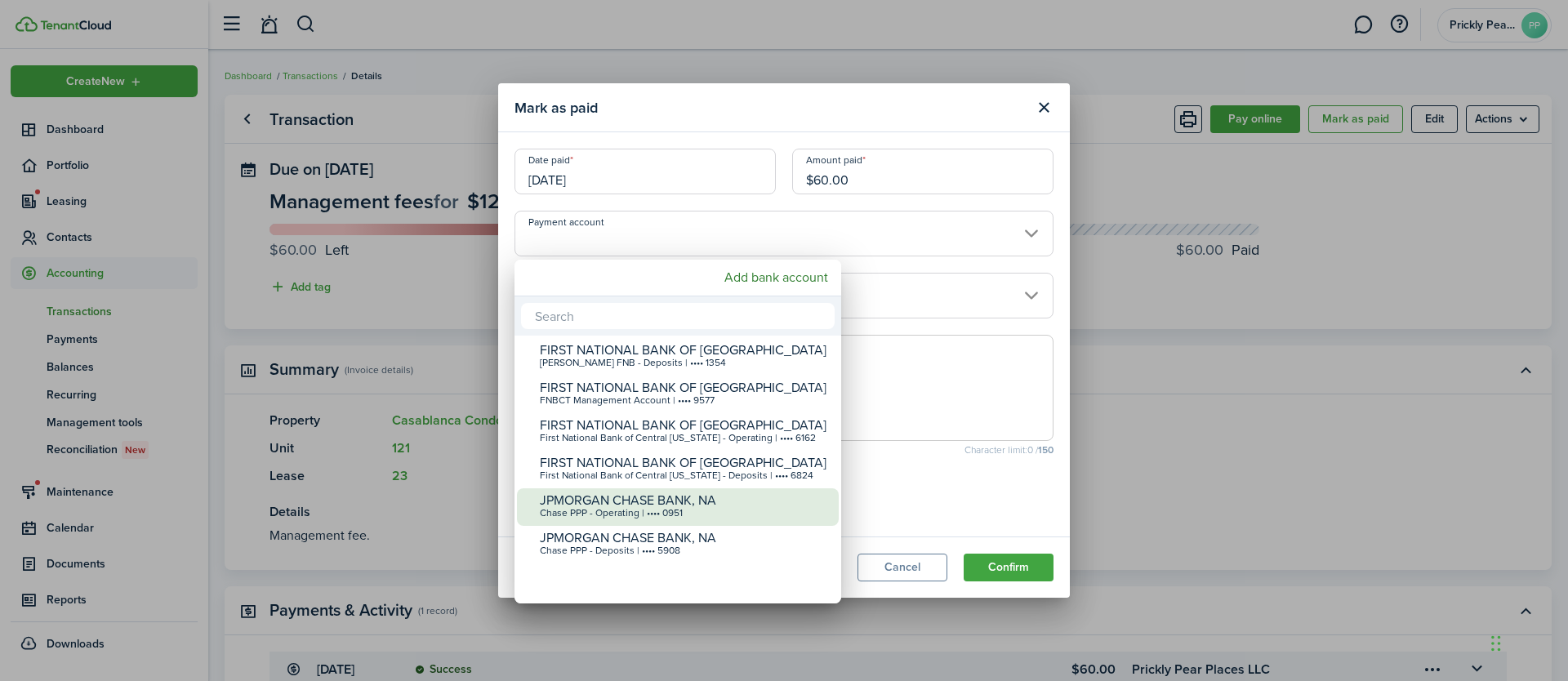
click at [734, 503] on div "JPMORGAN CHASE BANK, NA" at bounding box center [684, 501] width 289 height 15
type input "•••• •••• •••• 0951"
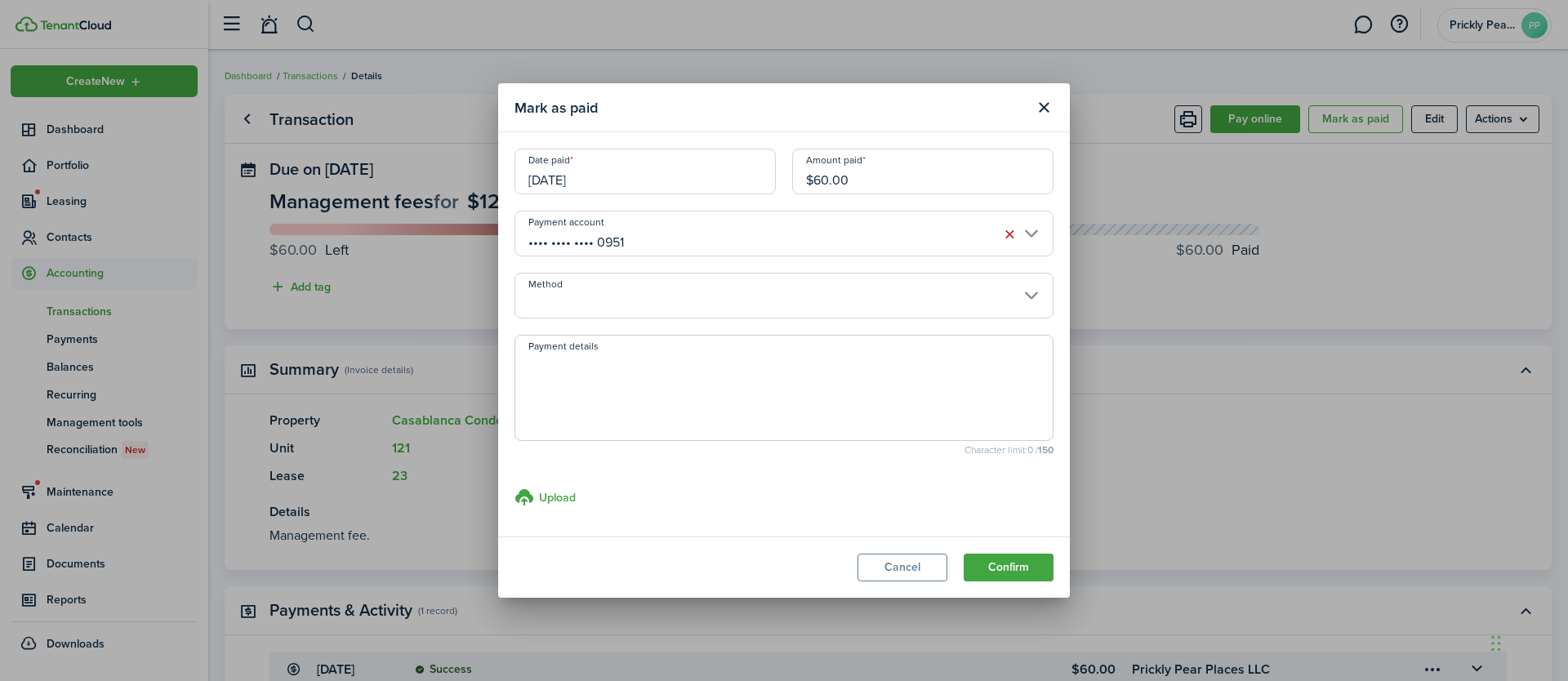
click at [824, 301] on input "Method" at bounding box center [784, 295] width 539 height 46
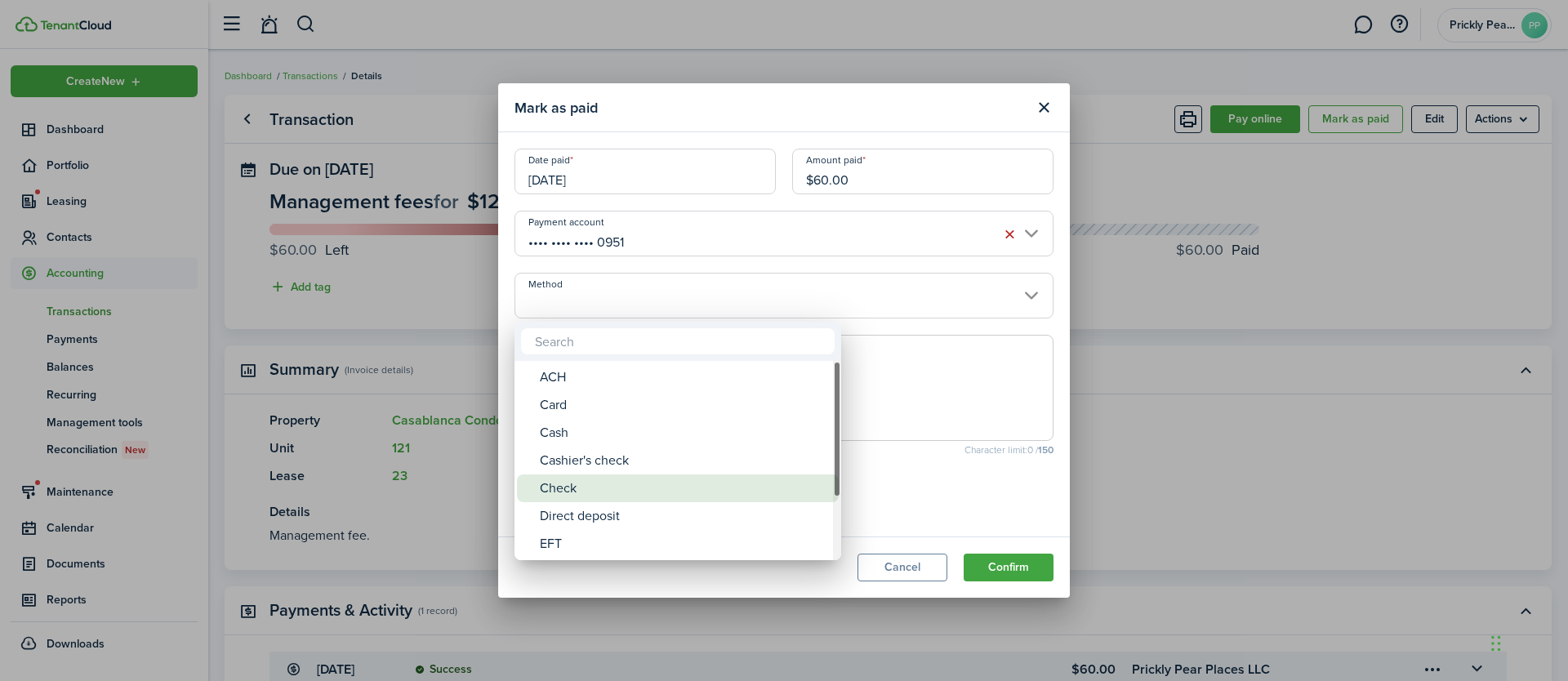
click at [704, 496] on div "Check" at bounding box center [684, 489] width 289 height 28
type input "Check"
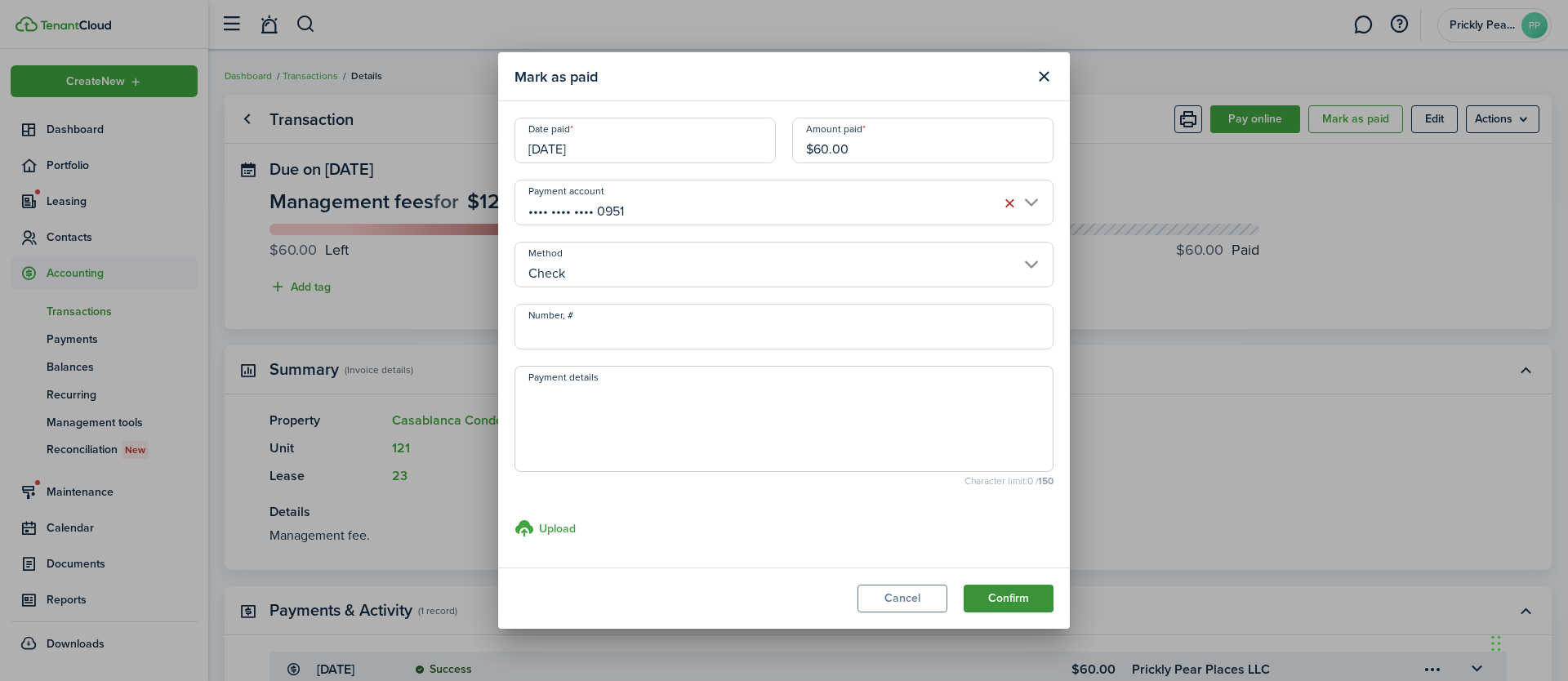
click at [1000, 598] on button "Confirm" at bounding box center [1008, 599] width 90 height 28
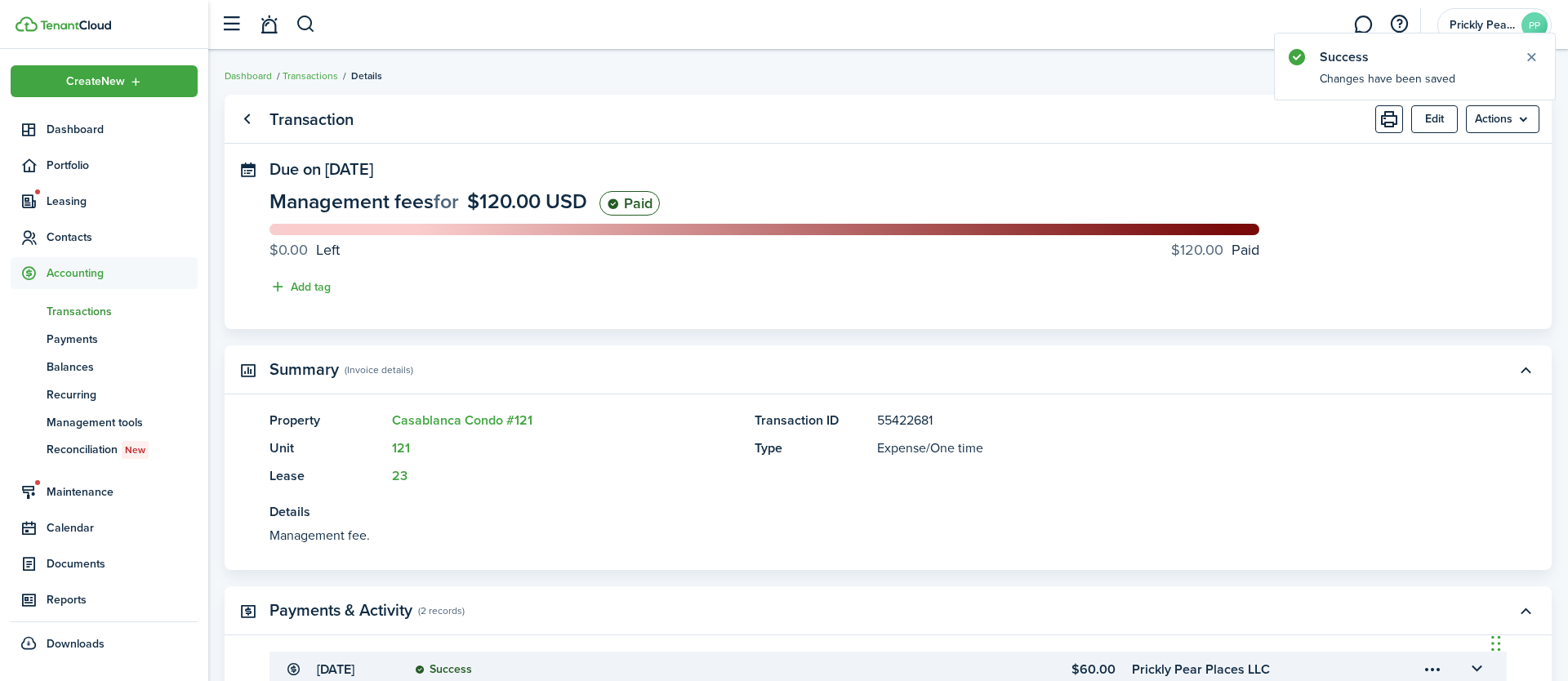
click at [310, 82] on li "Transactions" at bounding box center [305, 76] width 66 height 15
click at [312, 79] on link "Transactions" at bounding box center [309, 76] width 55 height 15
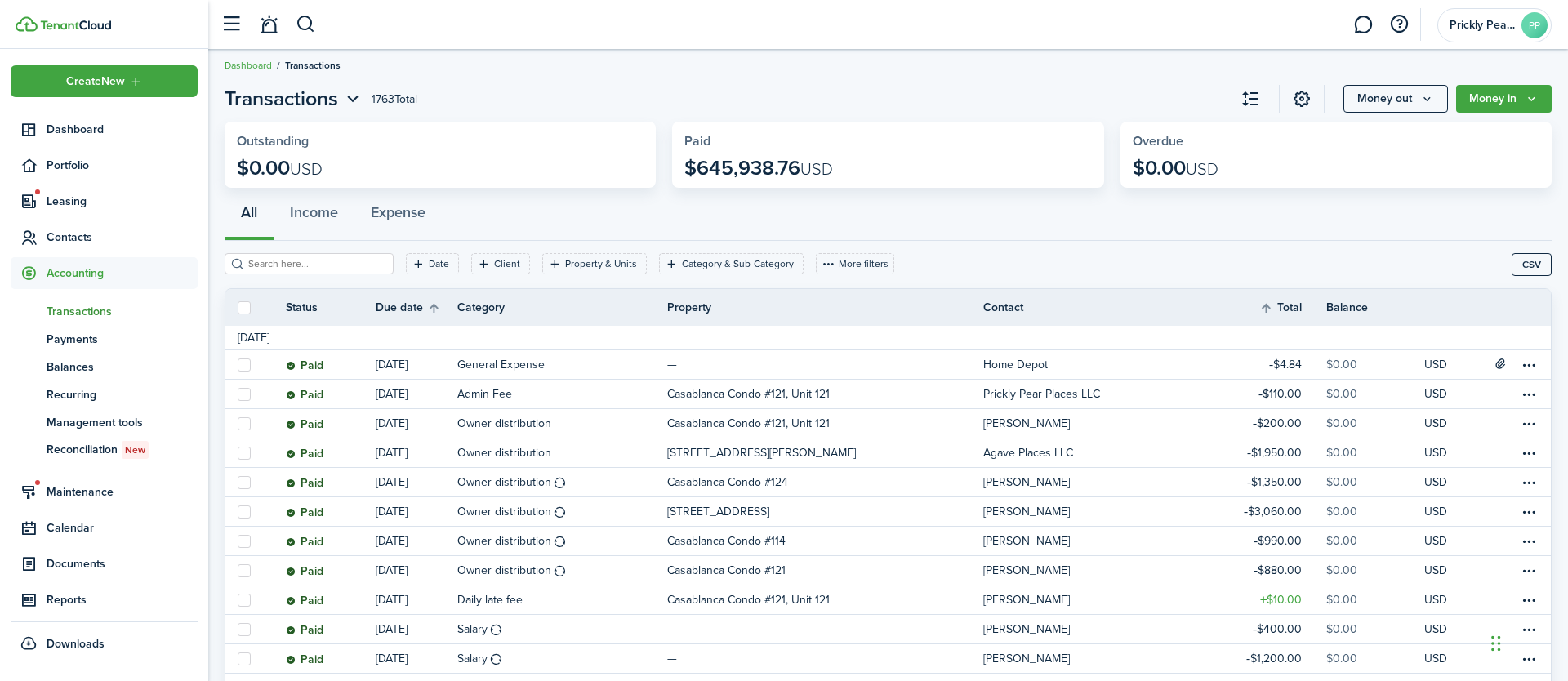
scroll to position [1261, 0]
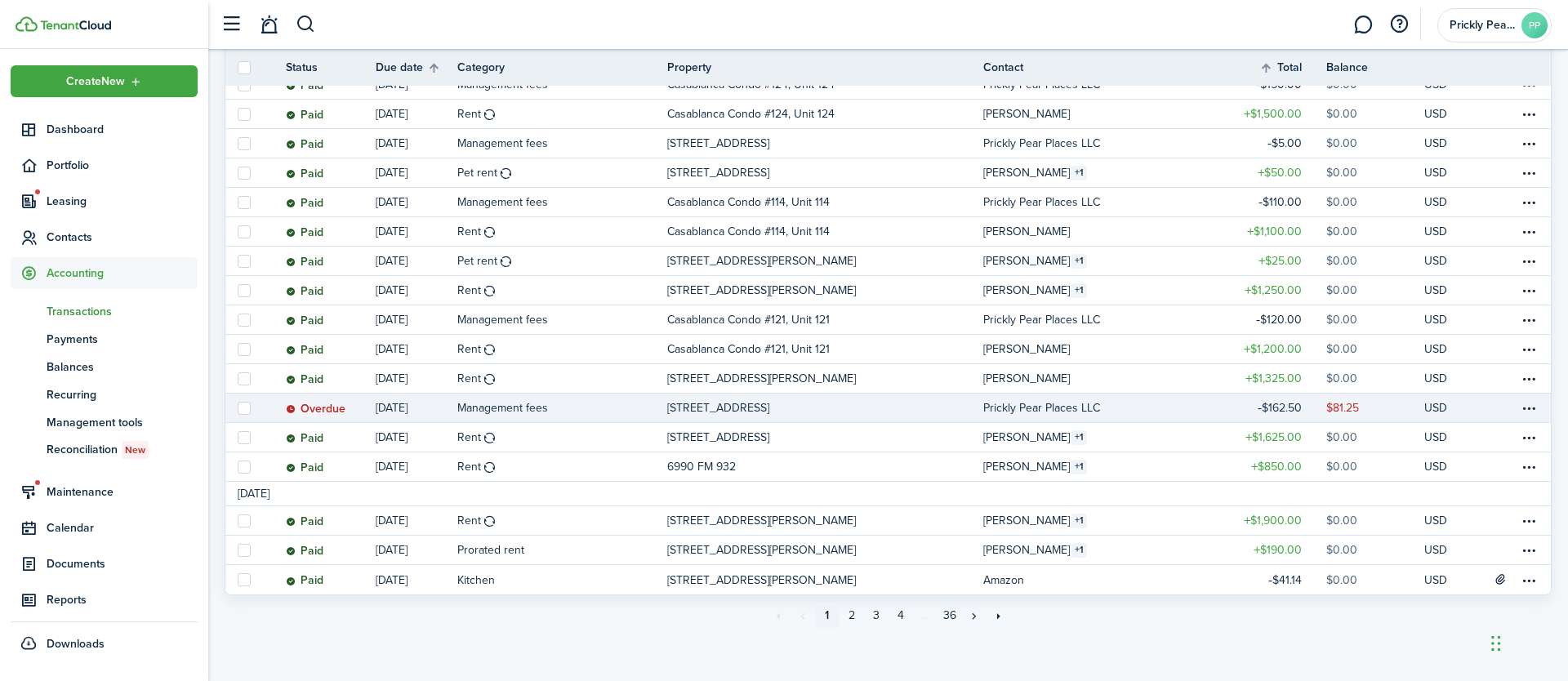
click at [559, 404] on link "Management fees" at bounding box center [563, 407] width 210 height 29
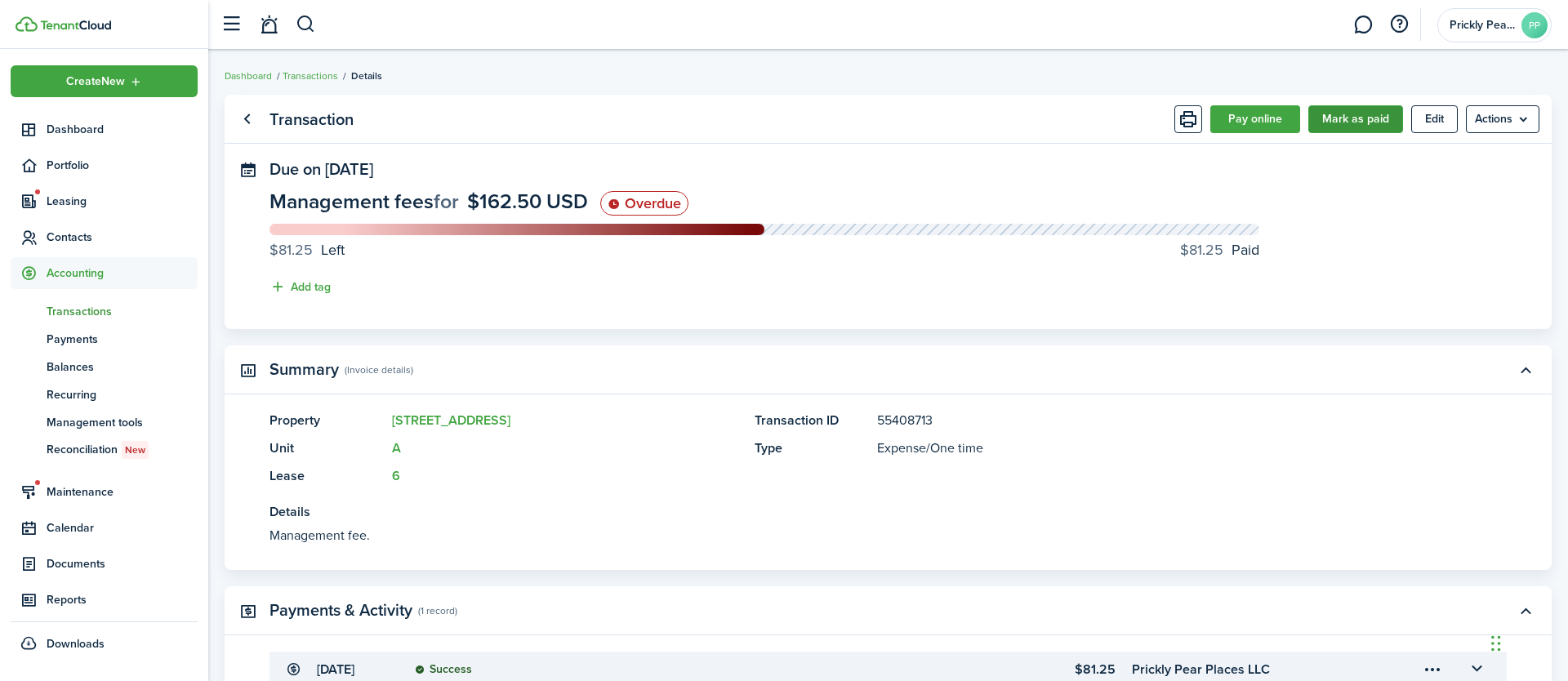
click at [1361, 115] on button "Mark as paid" at bounding box center [1355, 120] width 94 height 28
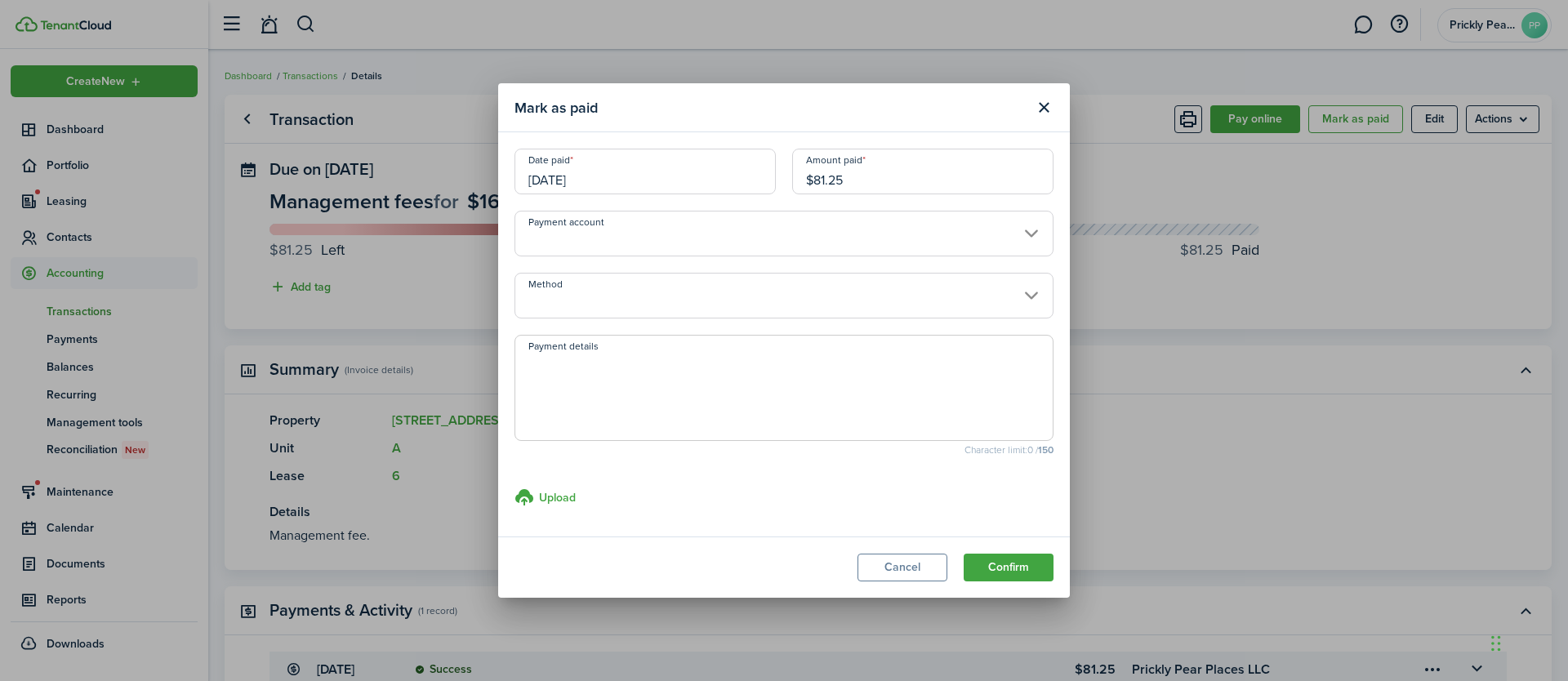
click at [760, 217] on input "Payment account" at bounding box center [784, 234] width 539 height 46
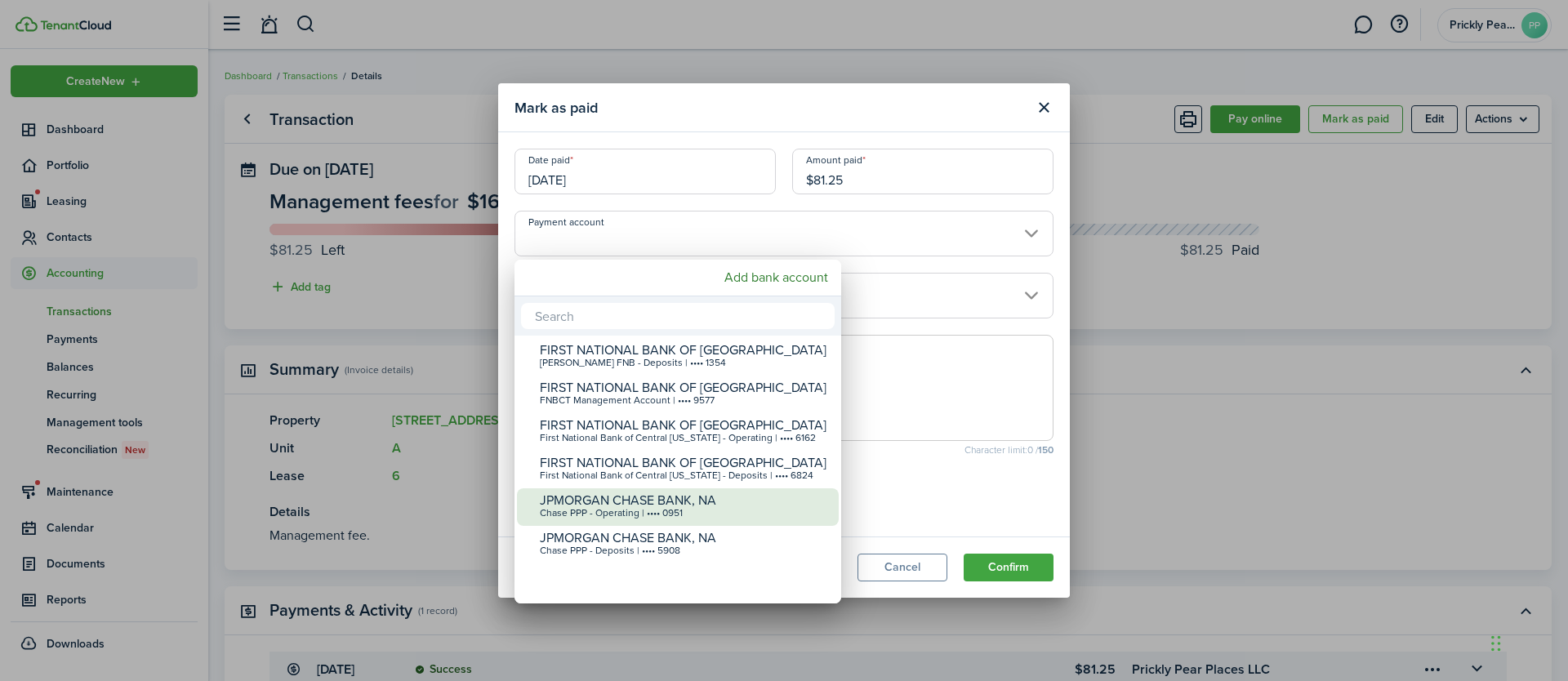
click at [717, 512] on div "Chase PPP - Operating | •••• 0951" at bounding box center [684, 514] width 289 height 11
type input "•••• •••• •••• 0951"
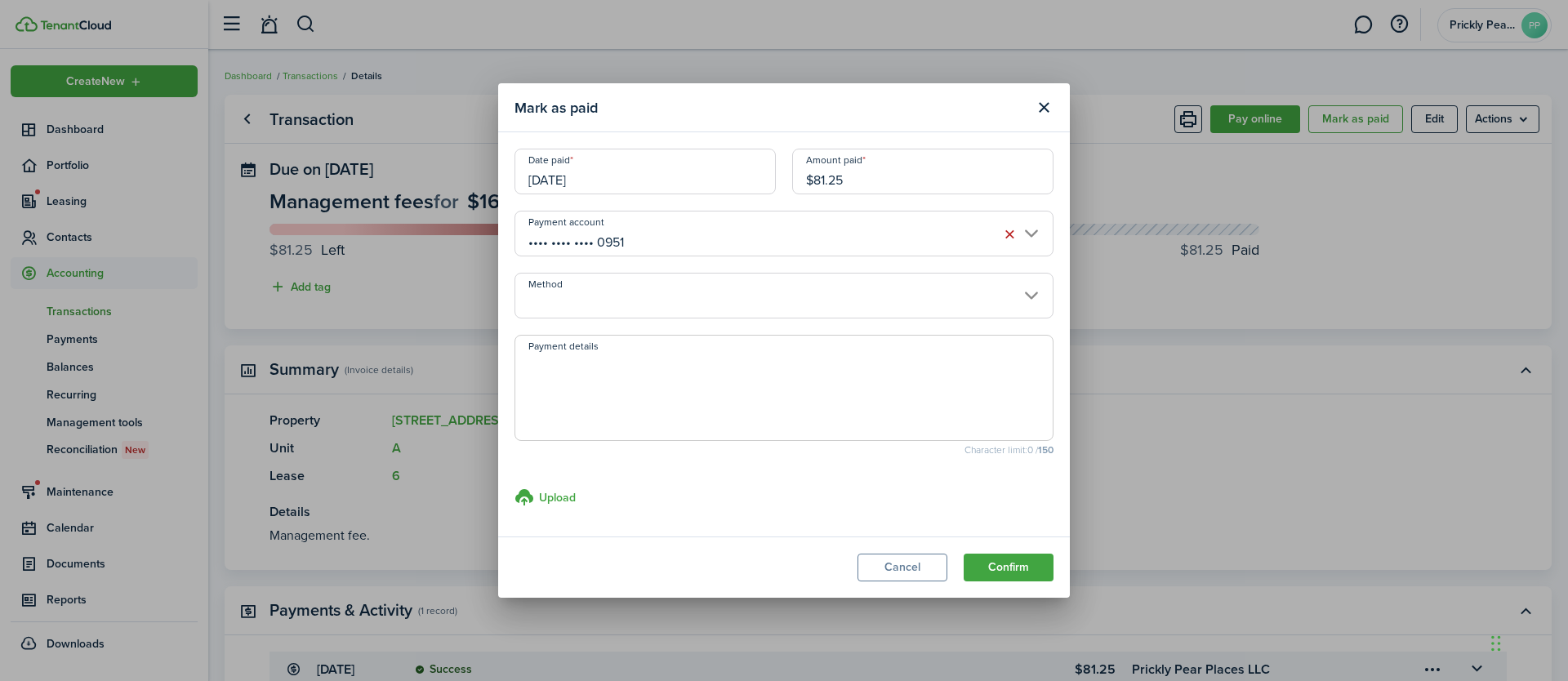
click at [745, 302] on input "Method" at bounding box center [784, 295] width 539 height 46
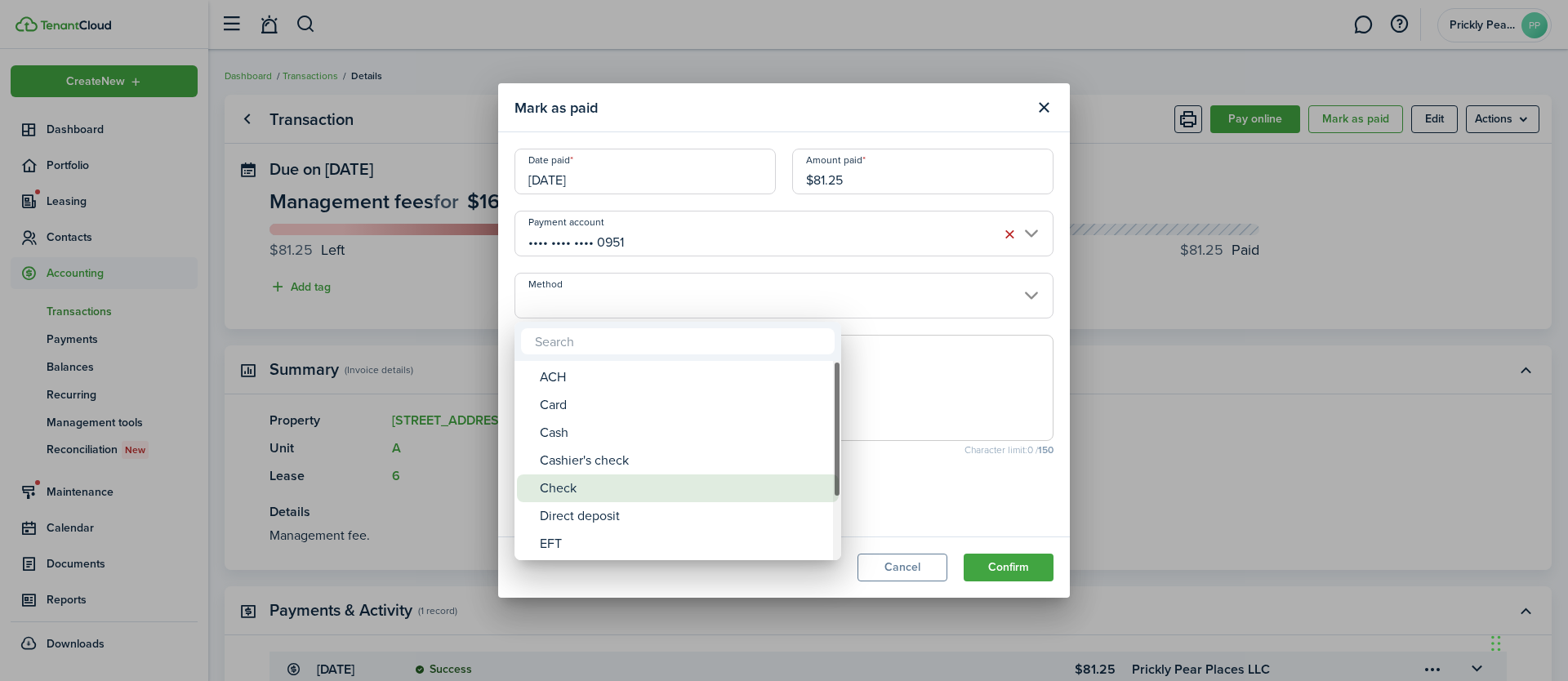
click at [677, 482] on div "Check" at bounding box center [684, 489] width 289 height 28
type input "Check"
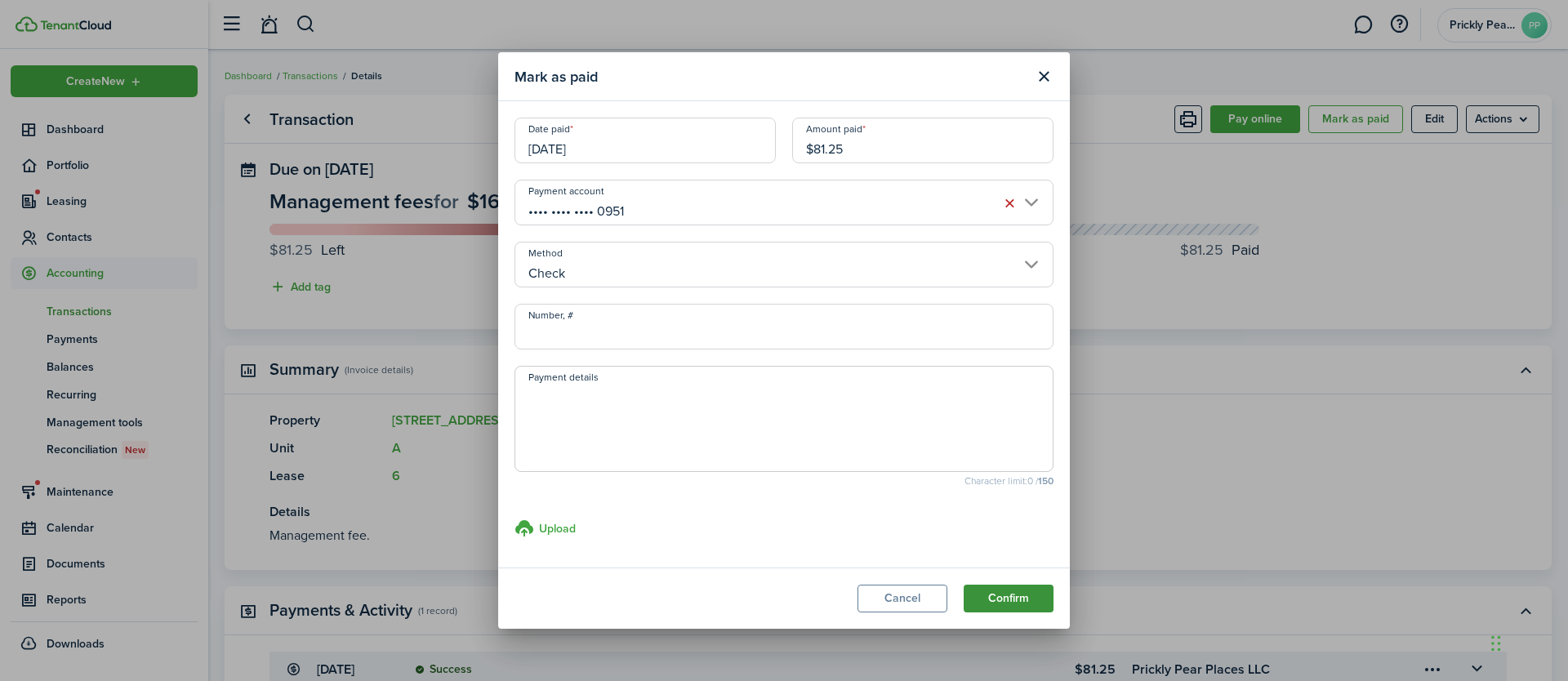
click at [1001, 606] on button "Confirm" at bounding box center [1008, 599] width 90 height 28
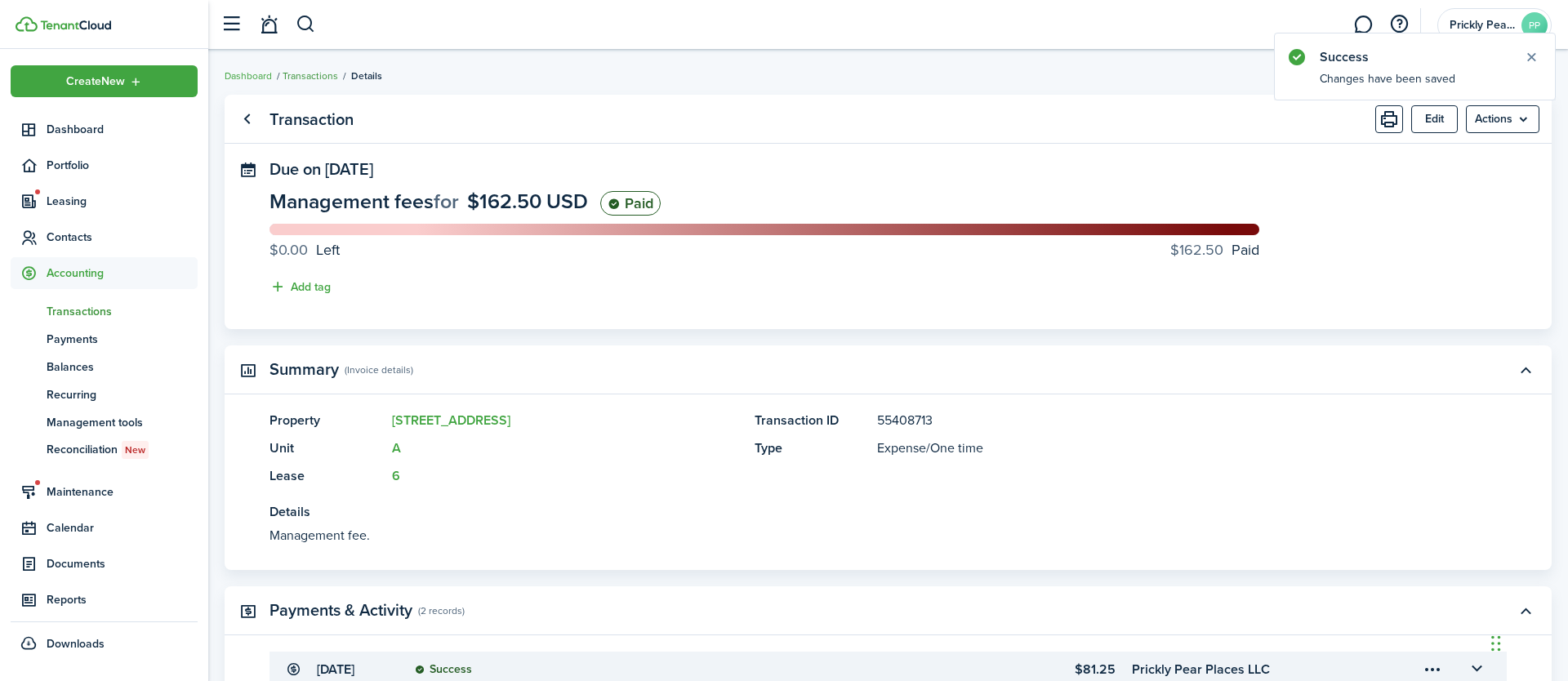
click at [297, 76] on link "Transactions" at bounding box center [309, 76] width 55 height 15
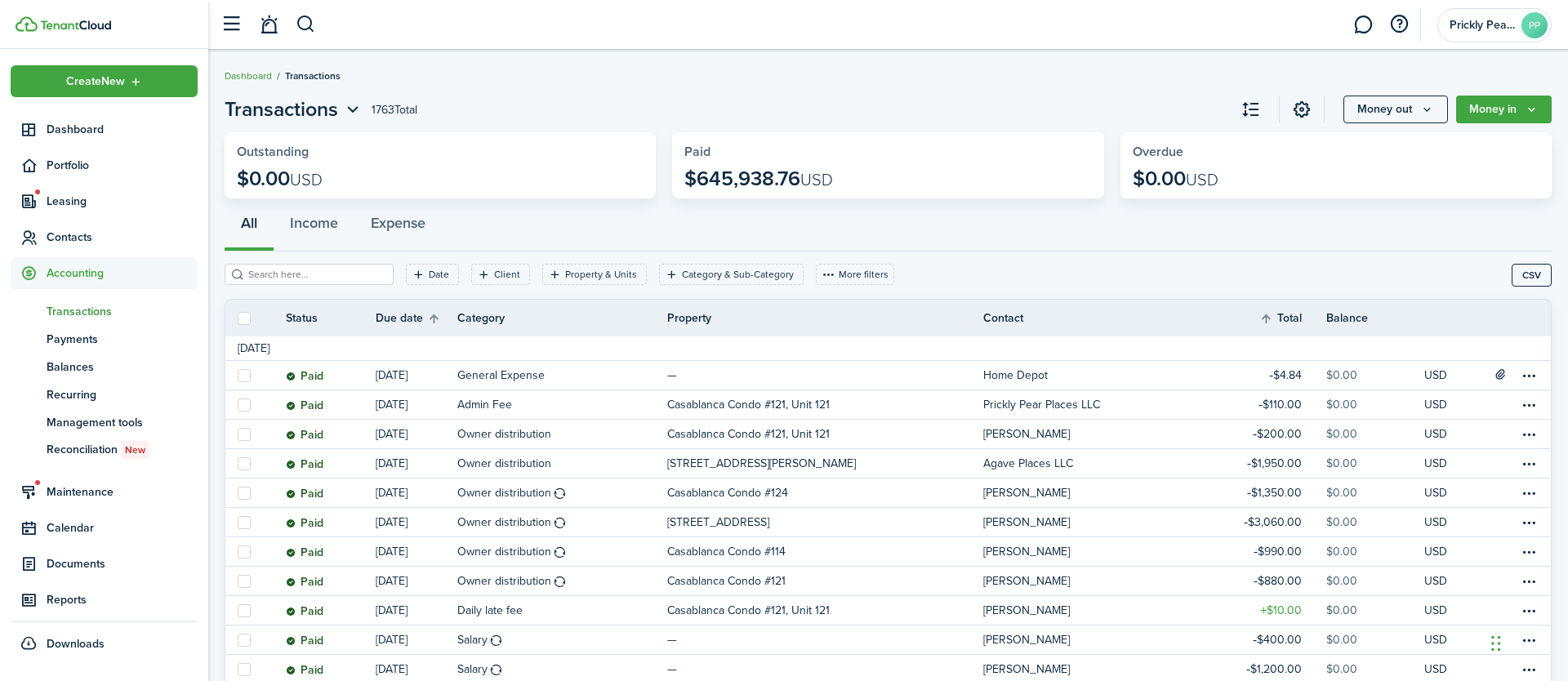
click at [261, 72] on link "Dashboard" at bounding box center [248, 76] width 48 height 15
